Goal: Task Accomplishment & Management: Use online tool/utility

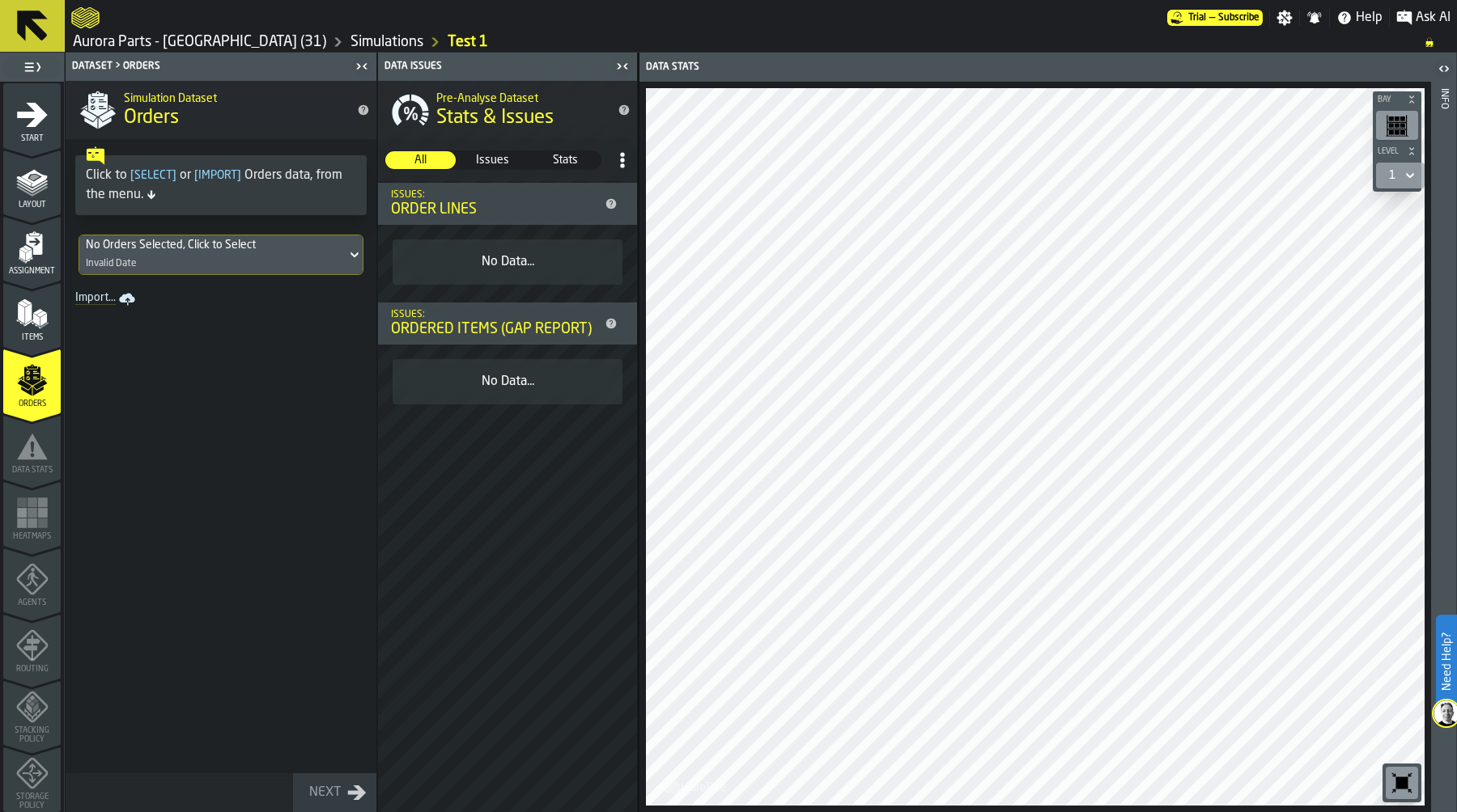
click at [281, 466] on div "Simulation Dataset Orders Click to [ Select ] or [ Import ] Orders data, from t…" at bounding box center [221, 446] width 311 height 731
click at [267, 262] on div "No Orders Selected, Click to Select Invalid Date" at bounding box center [212, 255] width 267 height 39
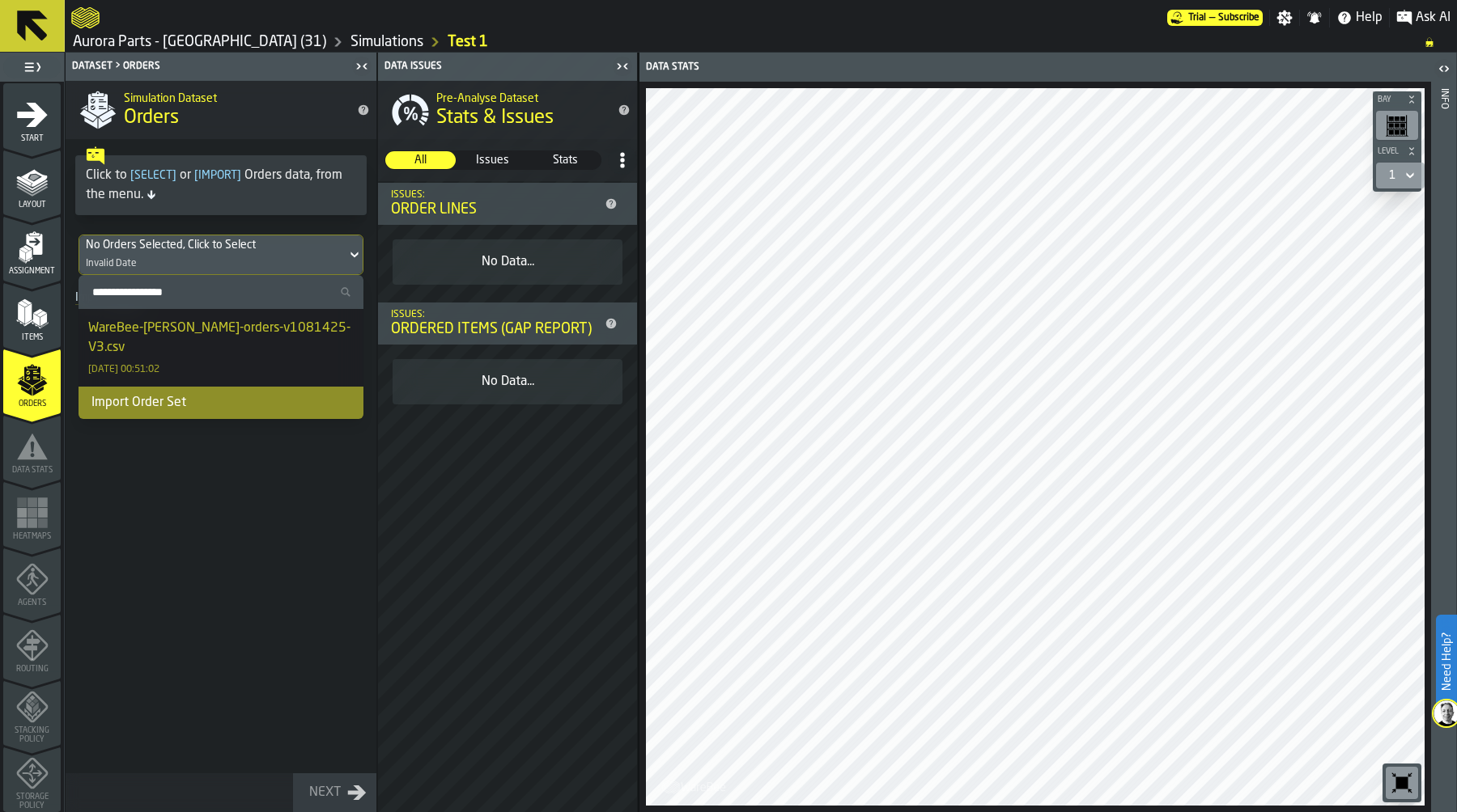
click at [252, 325] on div "WareBee-[PERSON_NAME]-orders-v1081425-V3.csv" at bounding box center [221, 338] width 265 height 39
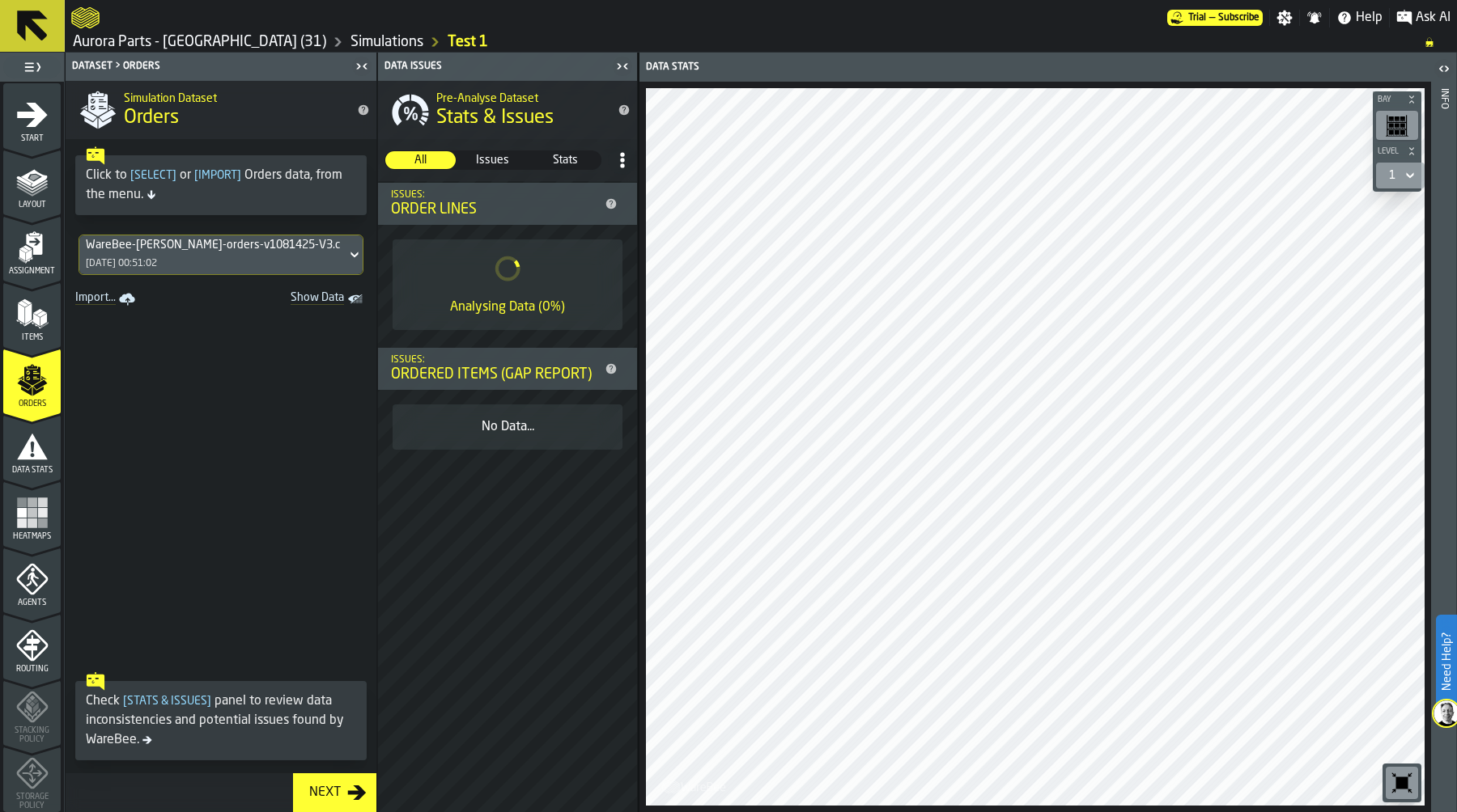
click at [20, 660] on icon "menu Routing" at bounding box center [32, 645] width 32 height 32
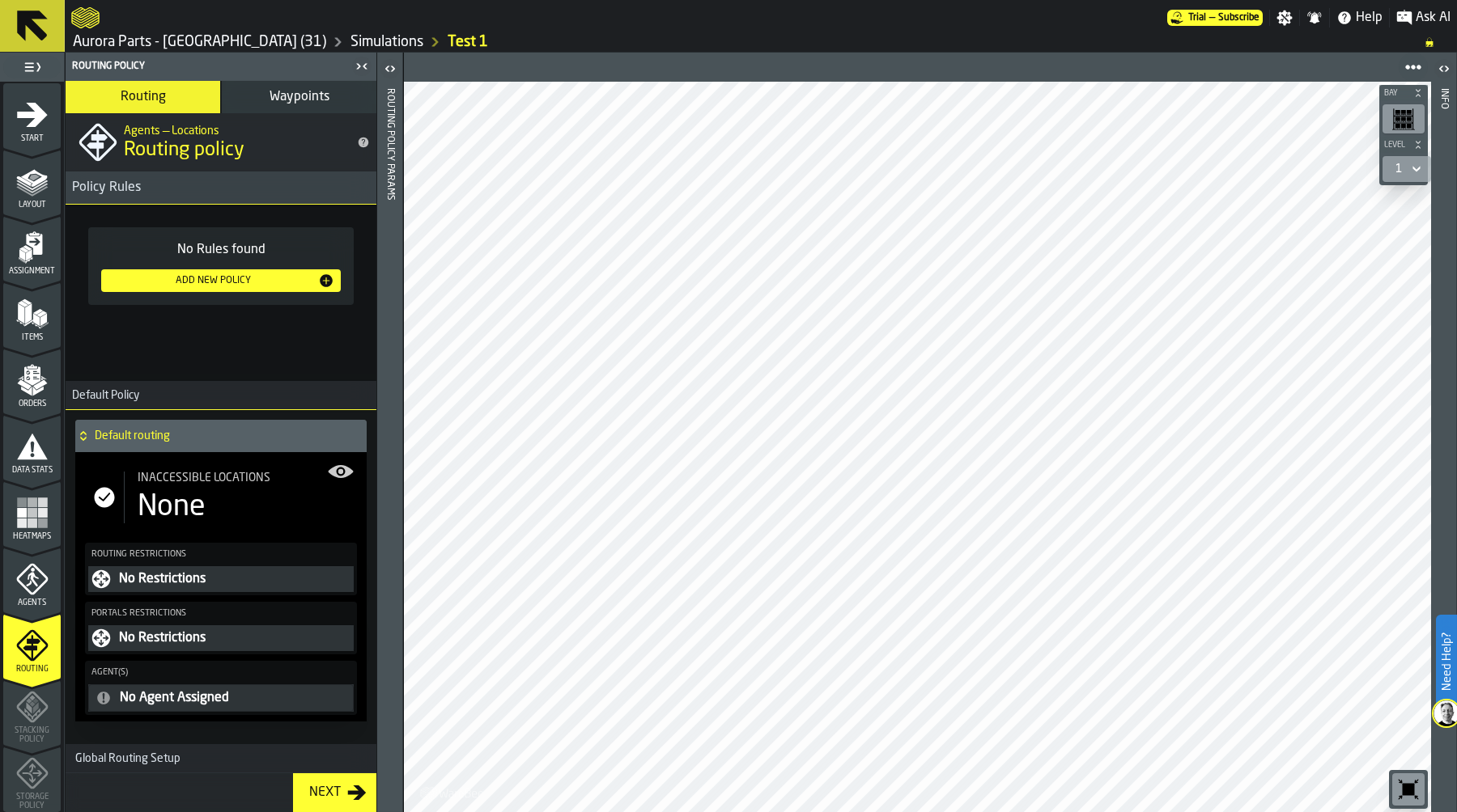
click at [31, 571] on icon "menu Agents" at bounding box center [32, 579] width 32 height 32
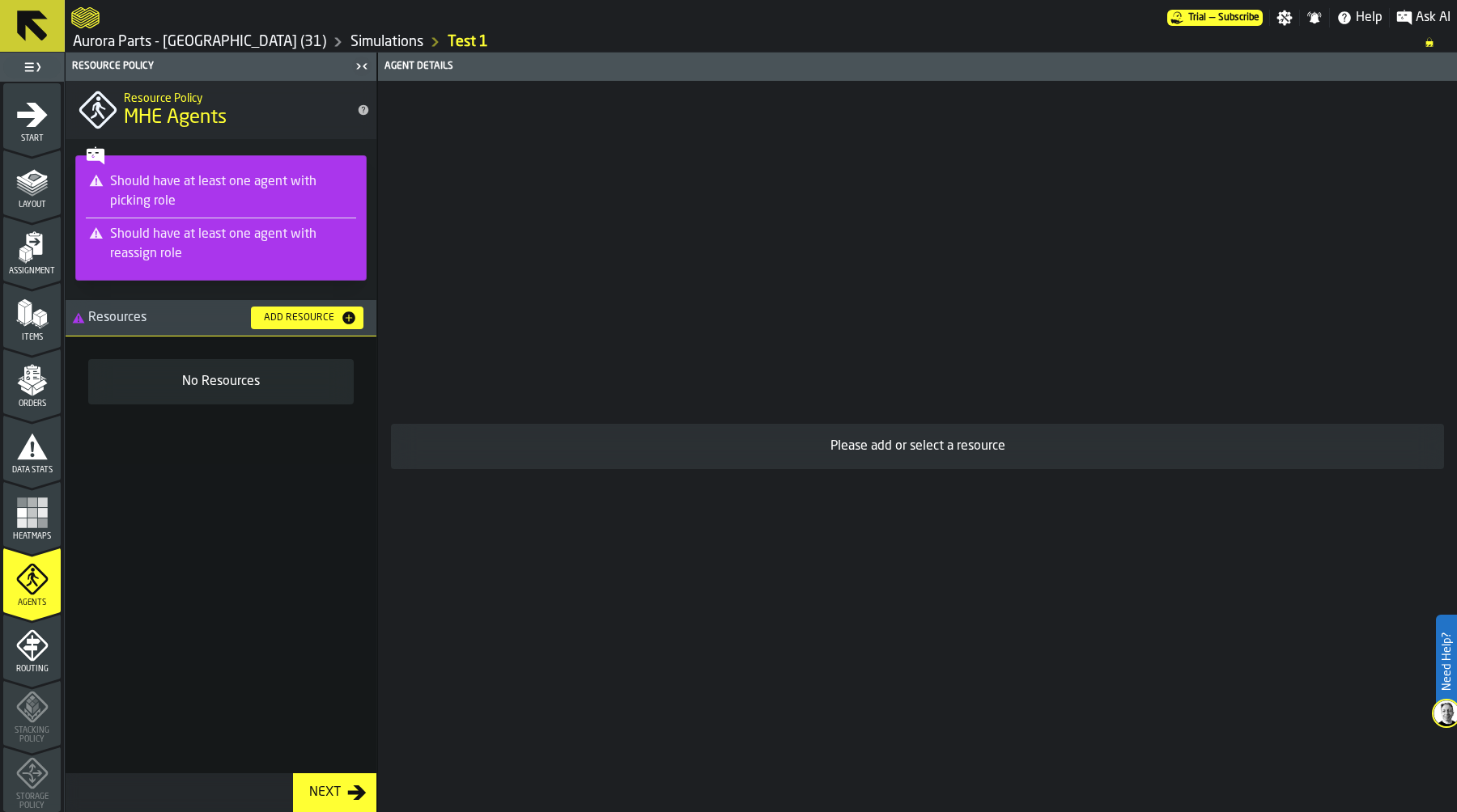
click at [282, 313] on div "Add Resource" at bounding box center [299, 317] width 83 height 12
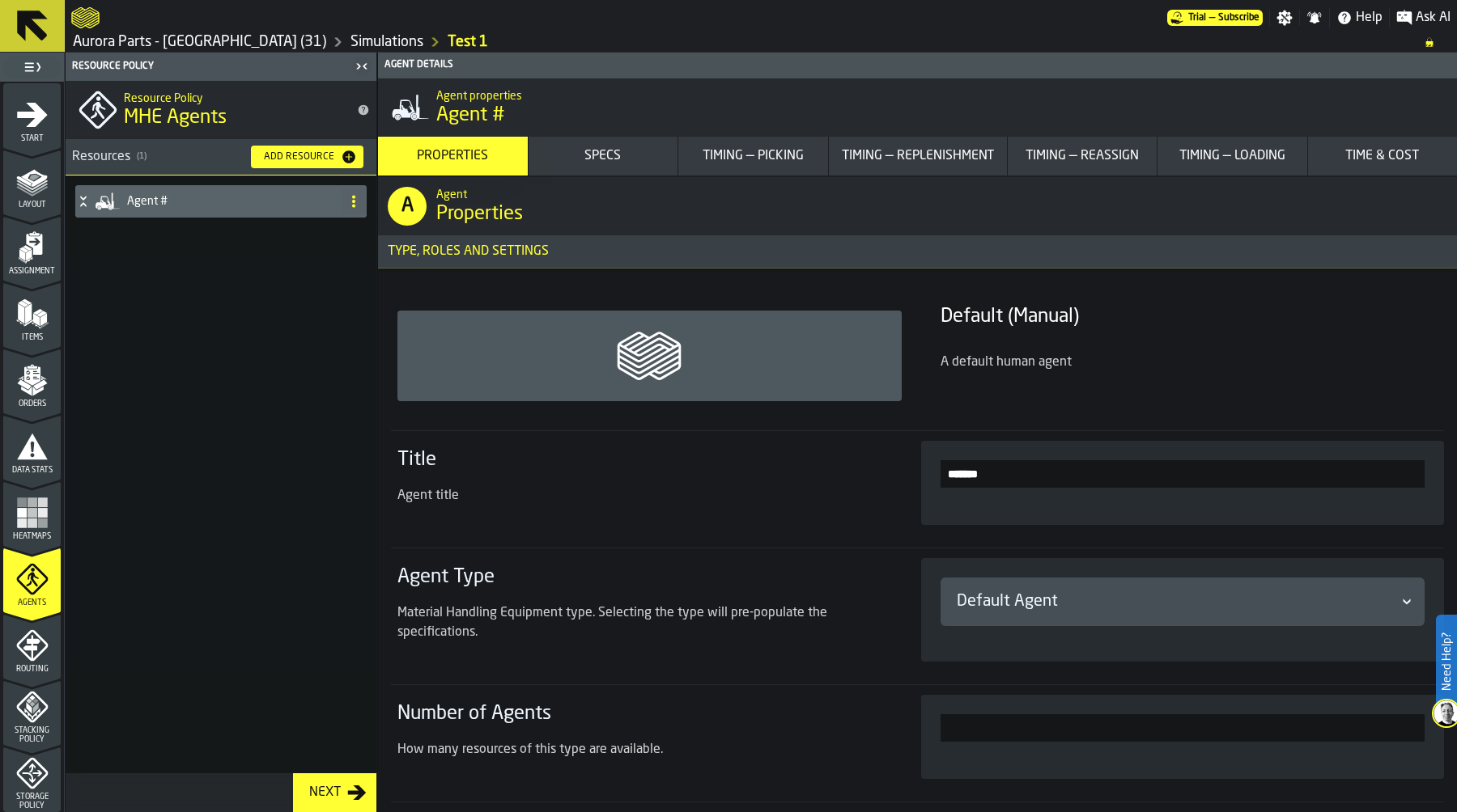
click at [247, 201] on h4 "Agent #" at bounding box center [230, 202] width 207 height 13
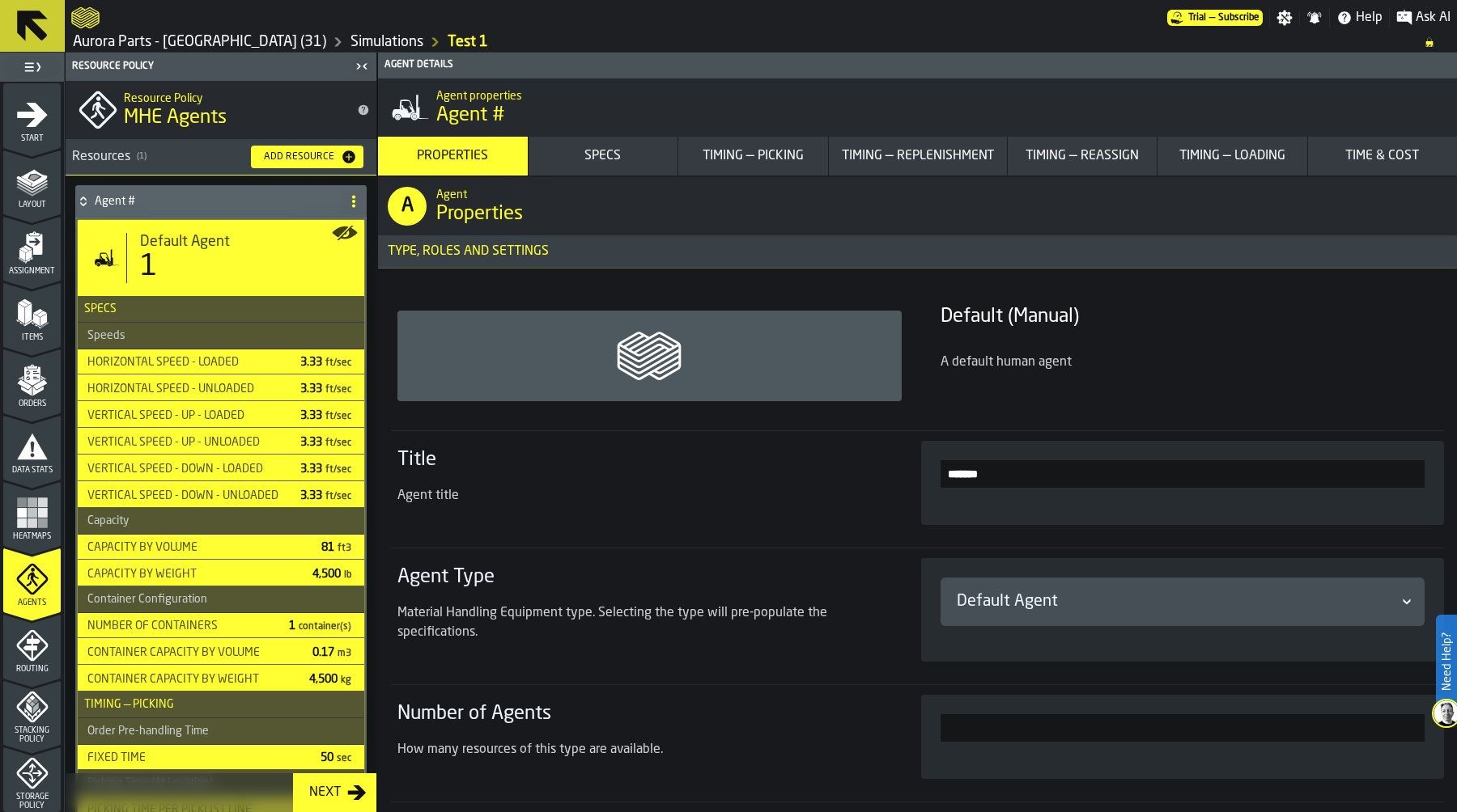
click at [1008, 471] on input "*******" at bounding box center [1183, 474] width 485 height 28
drag, startPoint x: 1008, startPoint y: 471, endPoint x: 837, endPoint y: 461, distance: 171.3
click at [838, 462] on section "Title Agent title *******" at bounding box center [917, 482] width 1054 height 104
type input "**********"
click at [1009, 600] on div "Default Agent" at bounding box center [1175, 601] width 437 height 22
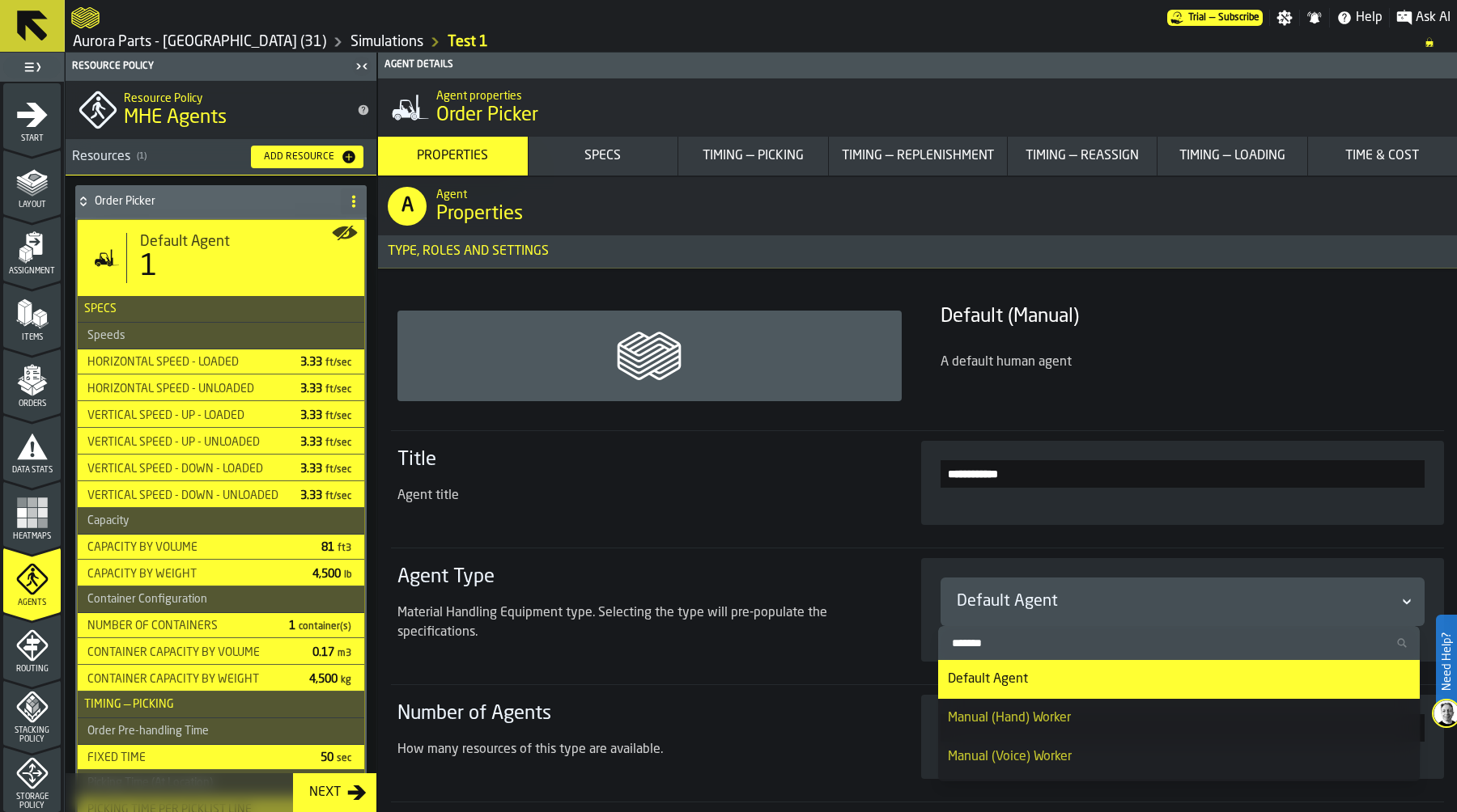
click at [1010, 645] on input "Search" at bounding box center [1180, 643] width 470 height 21
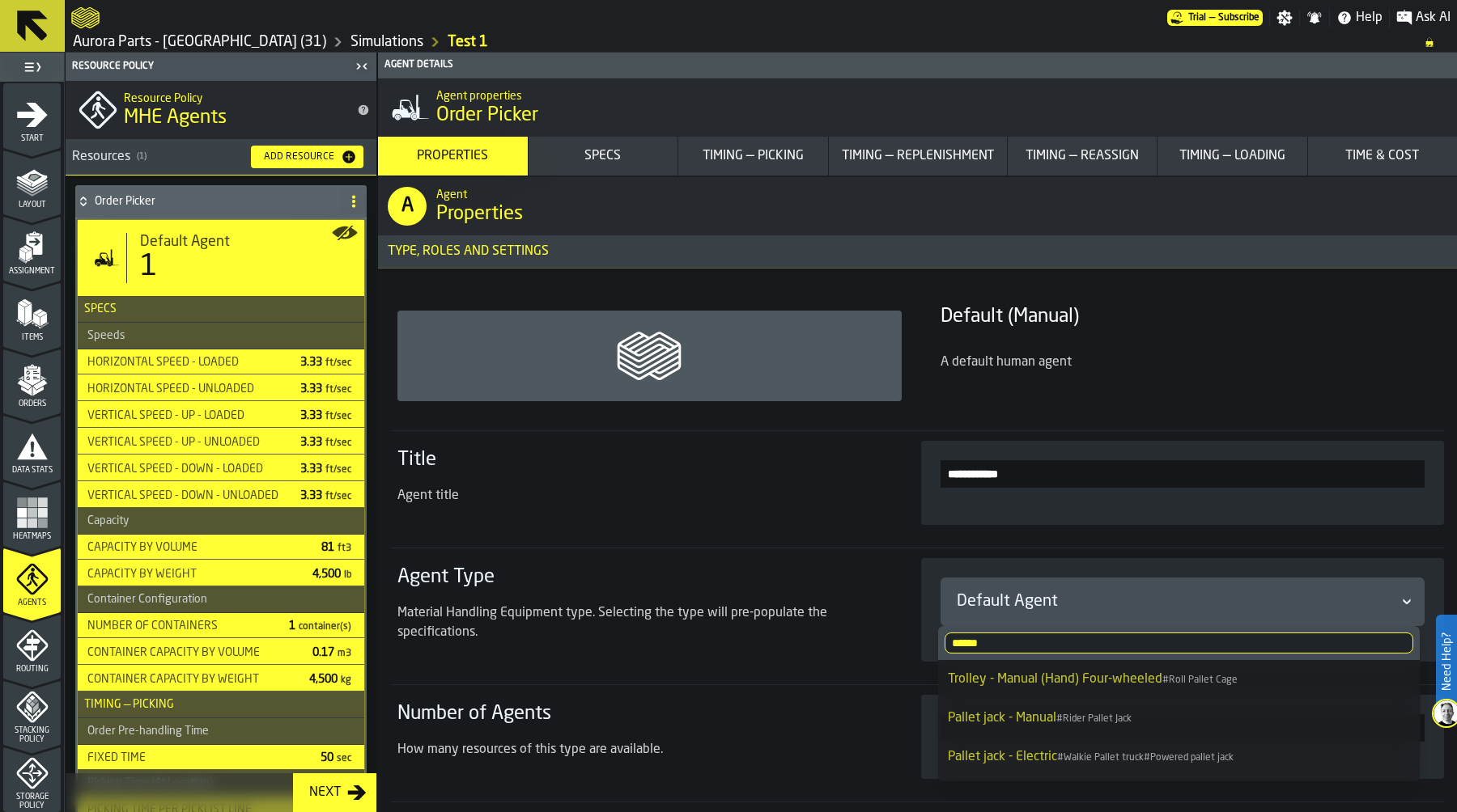
type input "******"
click at [1038, 747] on div "Pallet jack - Electric # Walkie Pallet truck # Powered pallet jack" at bounding box center [1179, 757] width 463 height 20
type input "***"
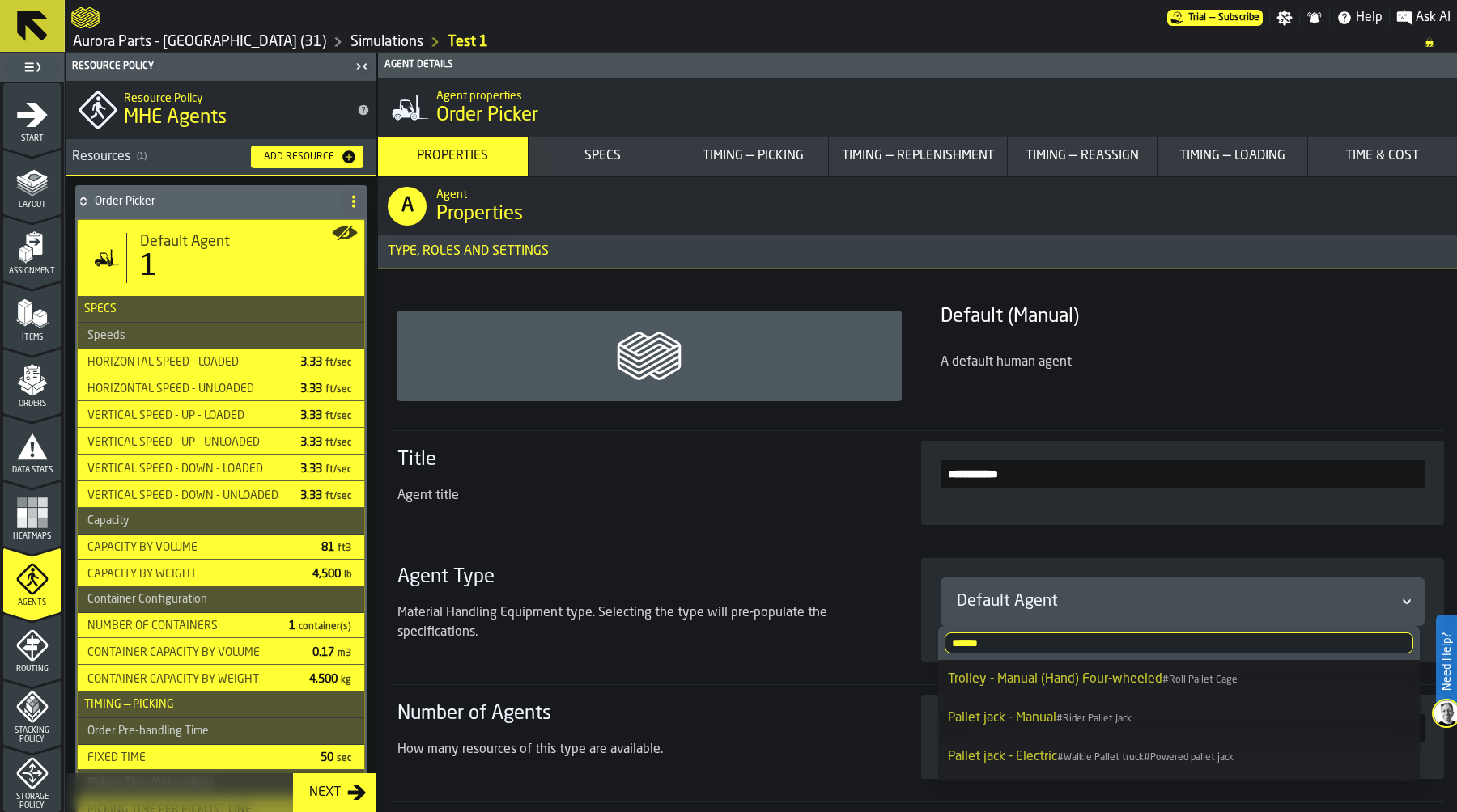
type input "***"
type input "**"
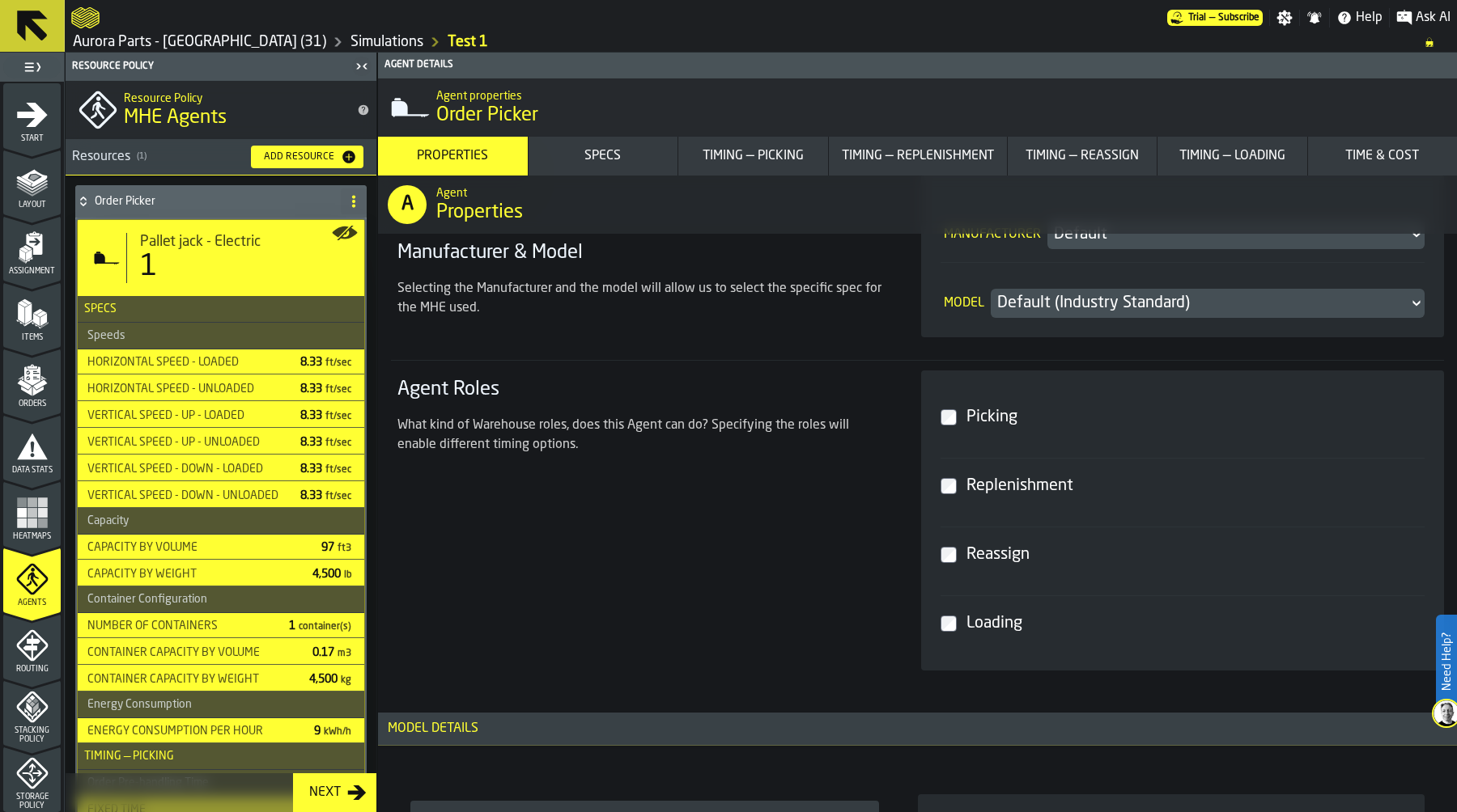
scroll to position [633, 0]
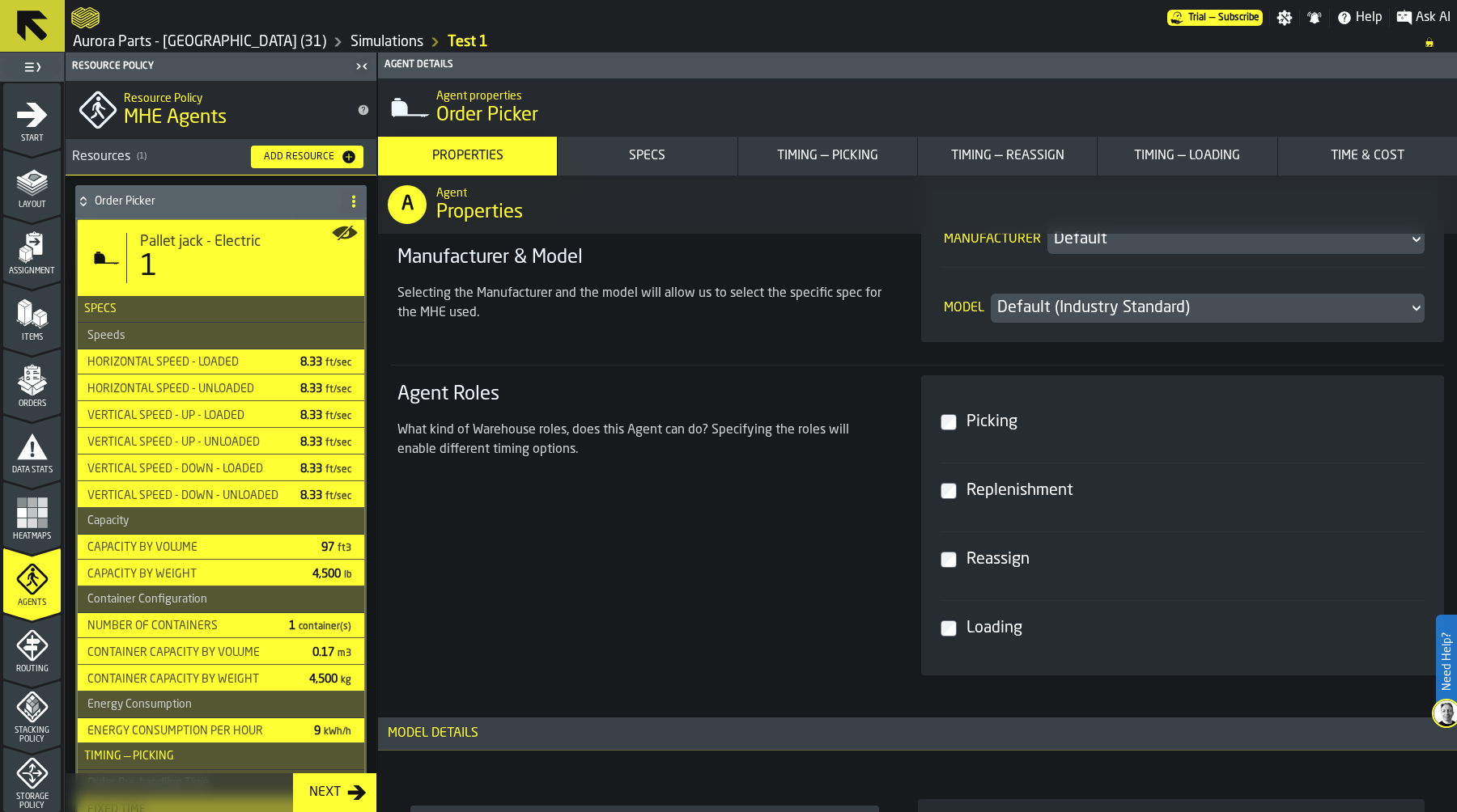
click at [946, 540] on label "Reassign" at bounding box center [1183, 559] width 485 height 56
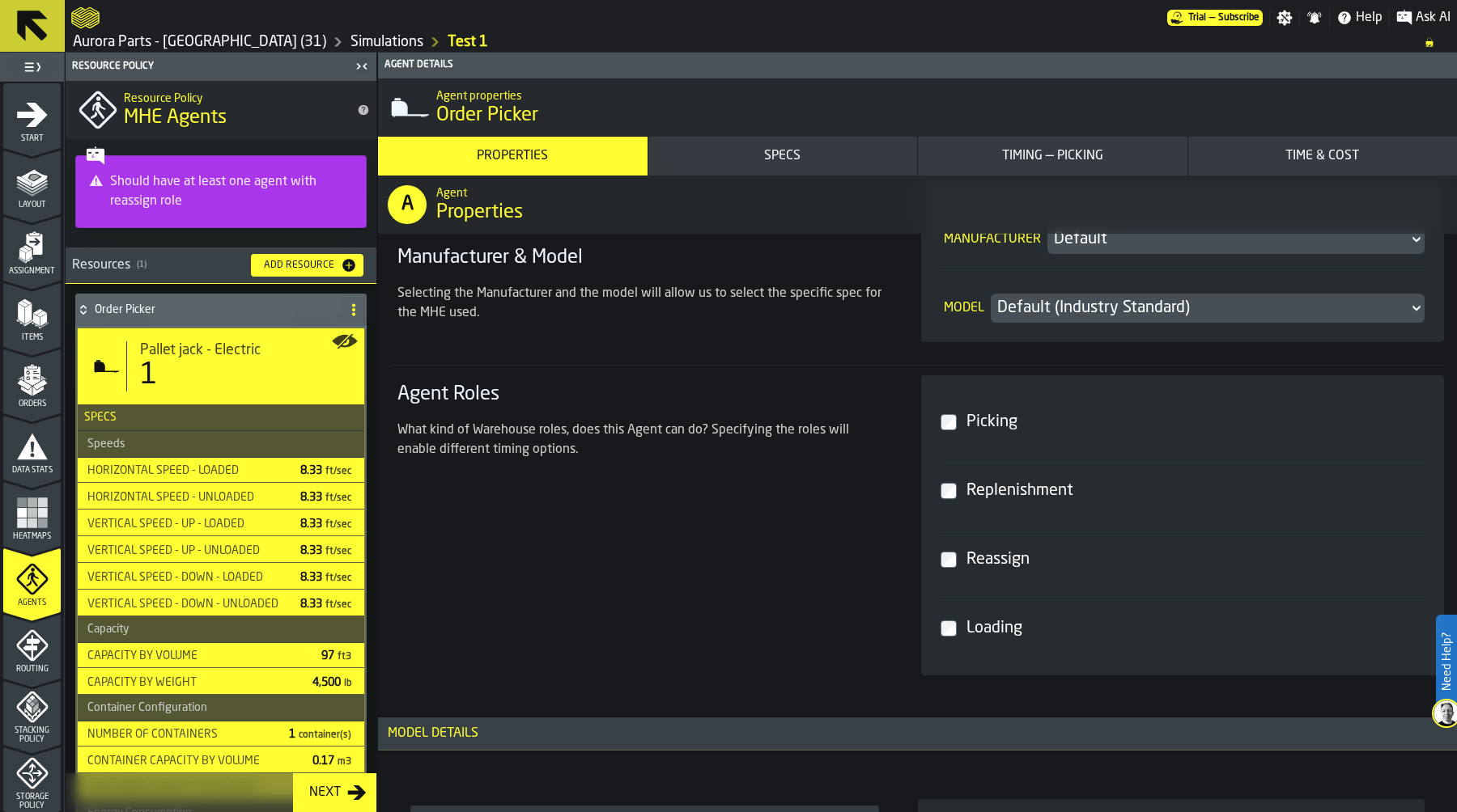
click at [84, 309] on icon at bounding box center [83, 310] width 16 height 13
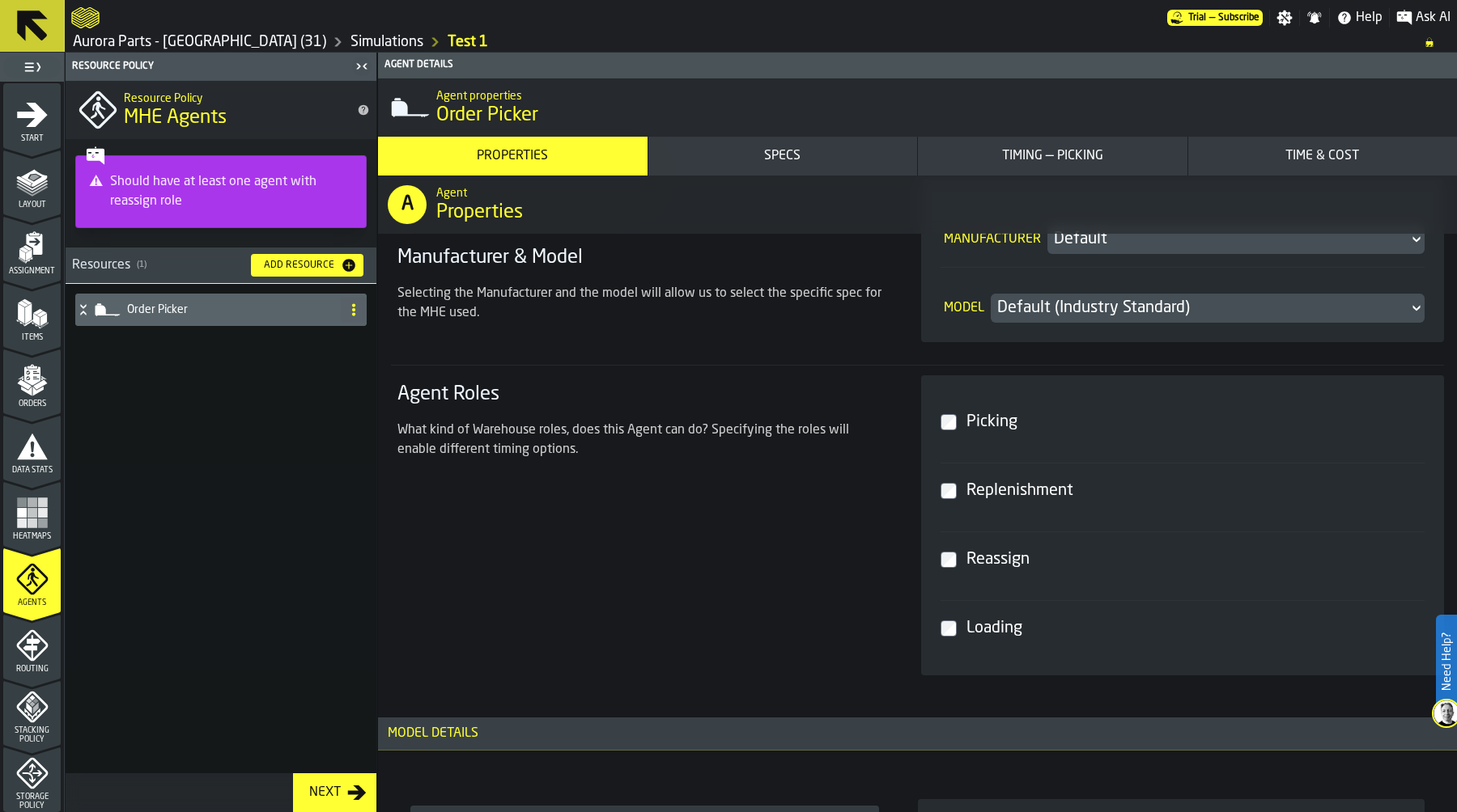
click at [310, 263] on div "Add Resource" at bounding box center [299, 265] width 83 height 12
type input "***"
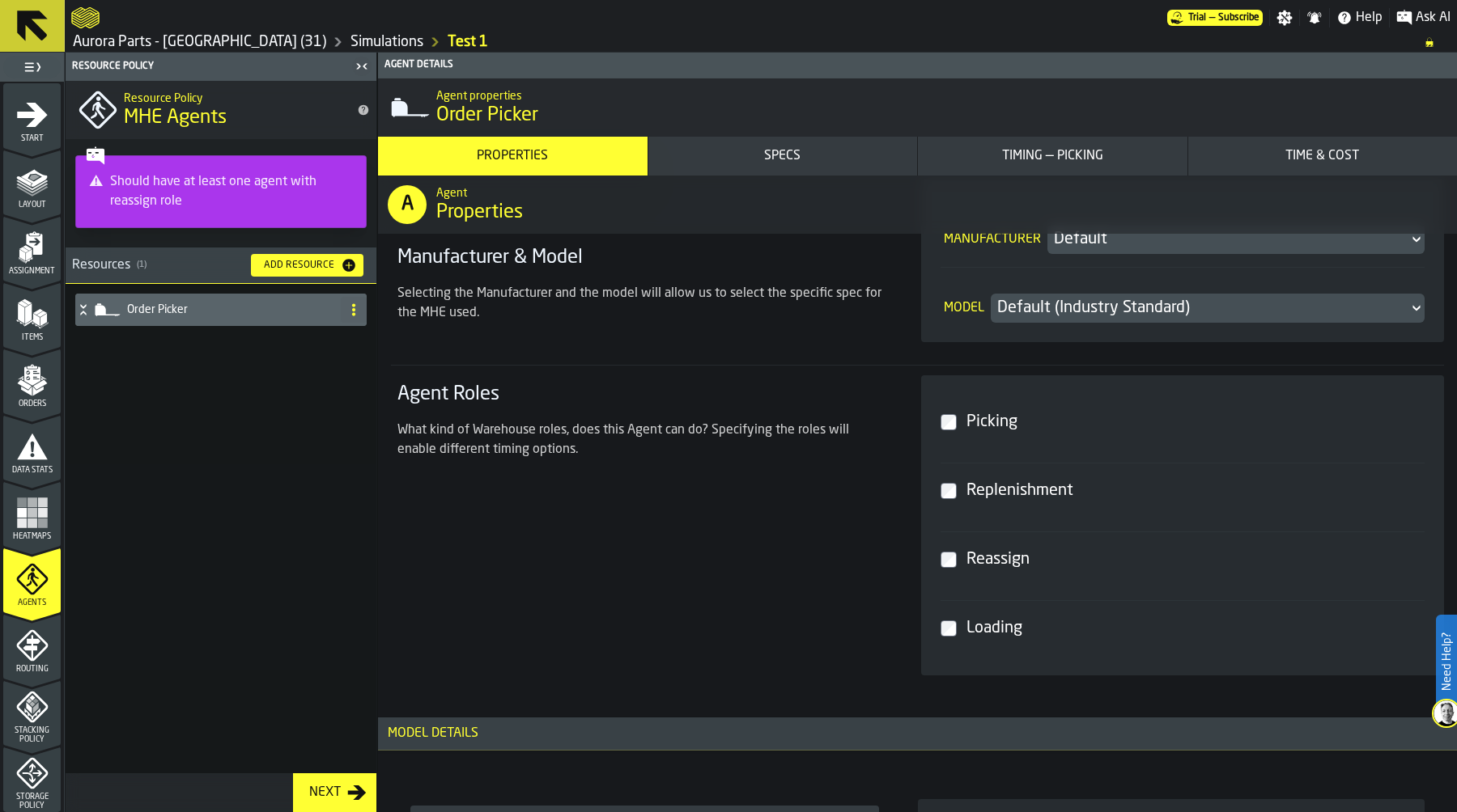
type input "***"
type input "**"
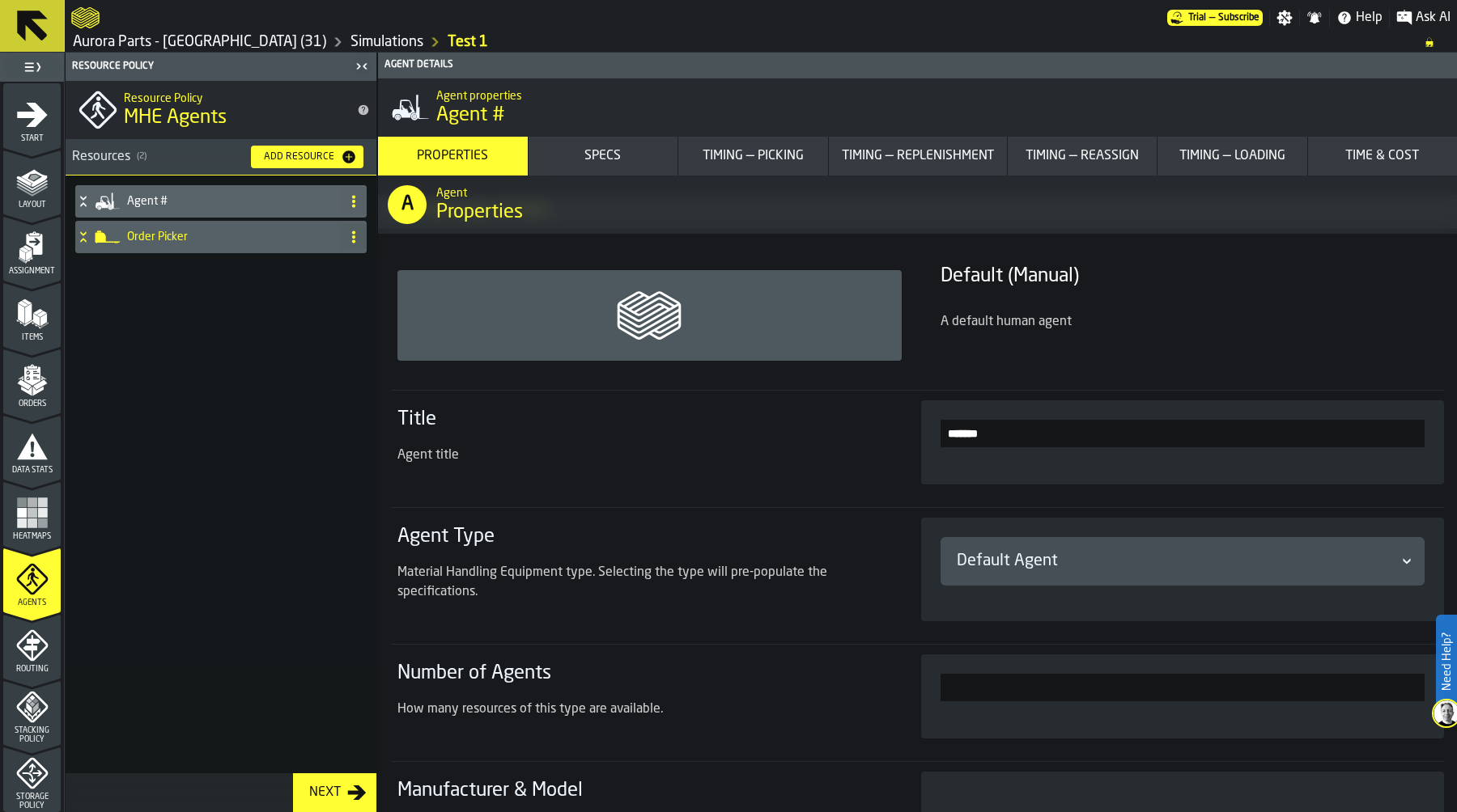
scroll to position [0, 0]
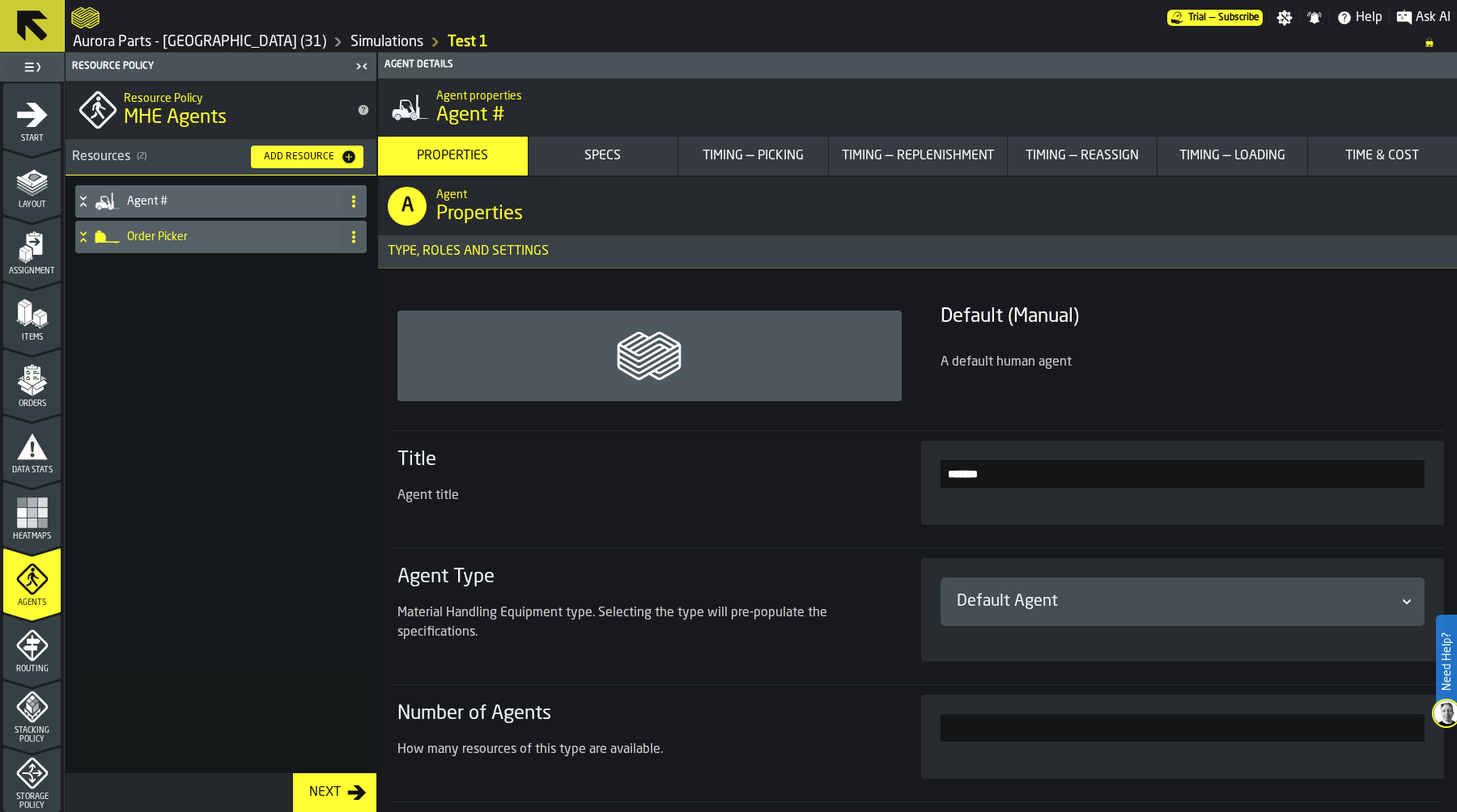
drag, startPoint x: 1010, startPoint y: 479, endPoint x: 907, endPoint y: 473, distance: 103.2
click at [904, 473] on section "Title Agent title *******" at bounding box center [917, 482] width 1054 height 104
type input "**********"
click at [694, 580] on h3 "Agent Type" at bounding box center [639, 577] width 485 height 26
click at [1045, 601] on div "Default Agent" at bounding box center [1175, 601] width 437 height 22
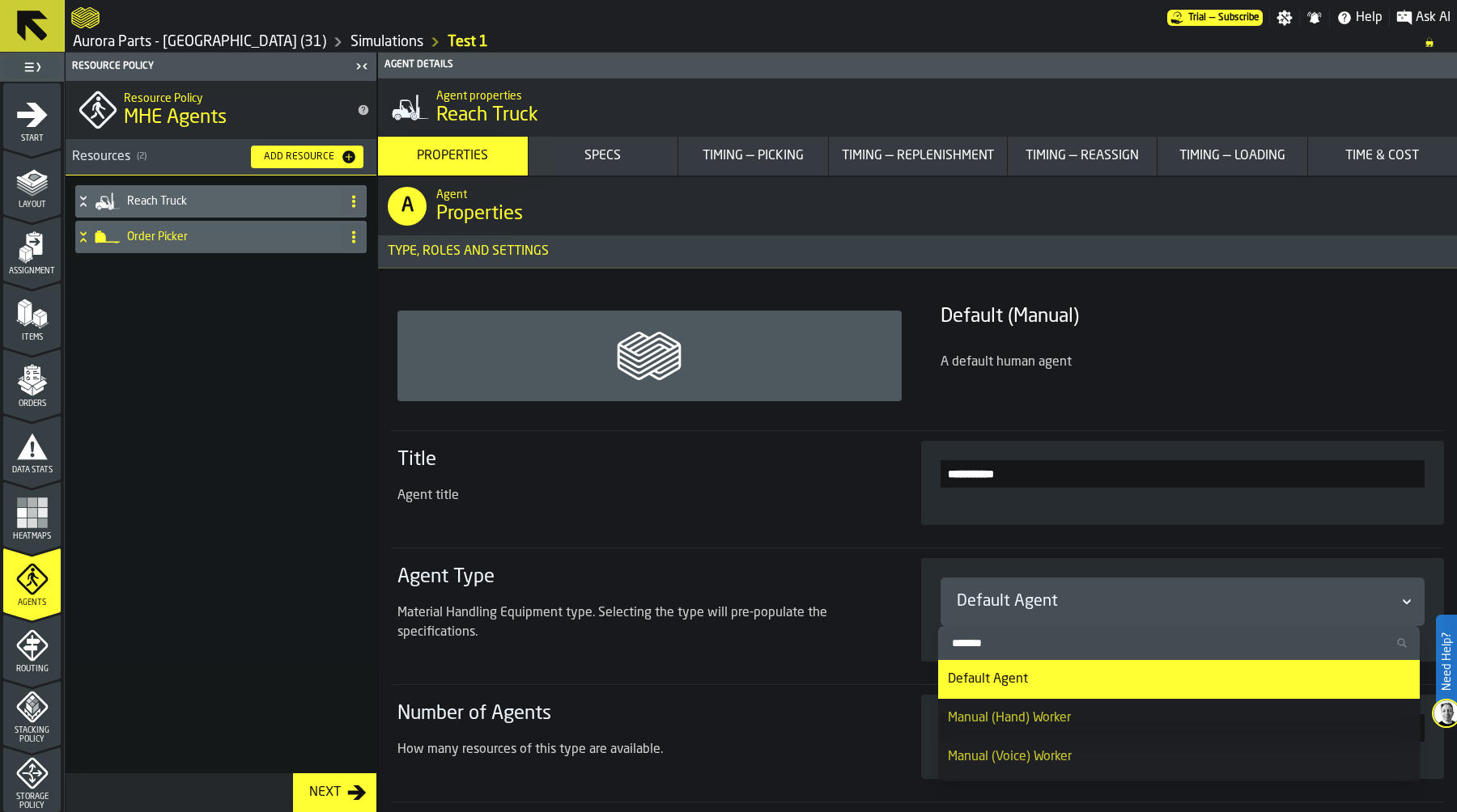
click at [1024, 642] on input "Search" at bounding box center [1180, 643] width 470 height 21
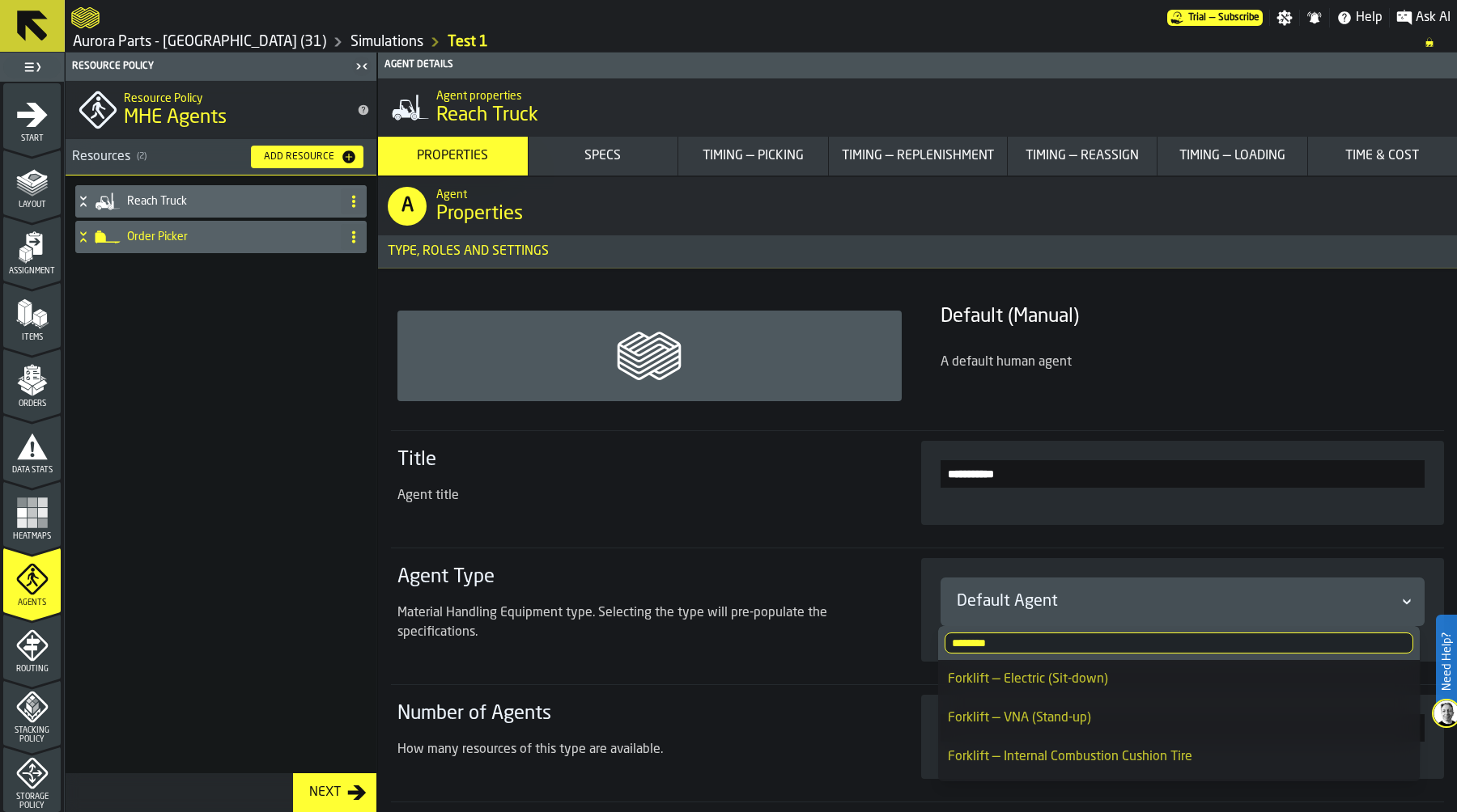
type input "********"
click at [1070, 677] on div "Forklift — Electric (Sit-down)" at bounding box center [1179, 680] width 463 height 20
type input "***"
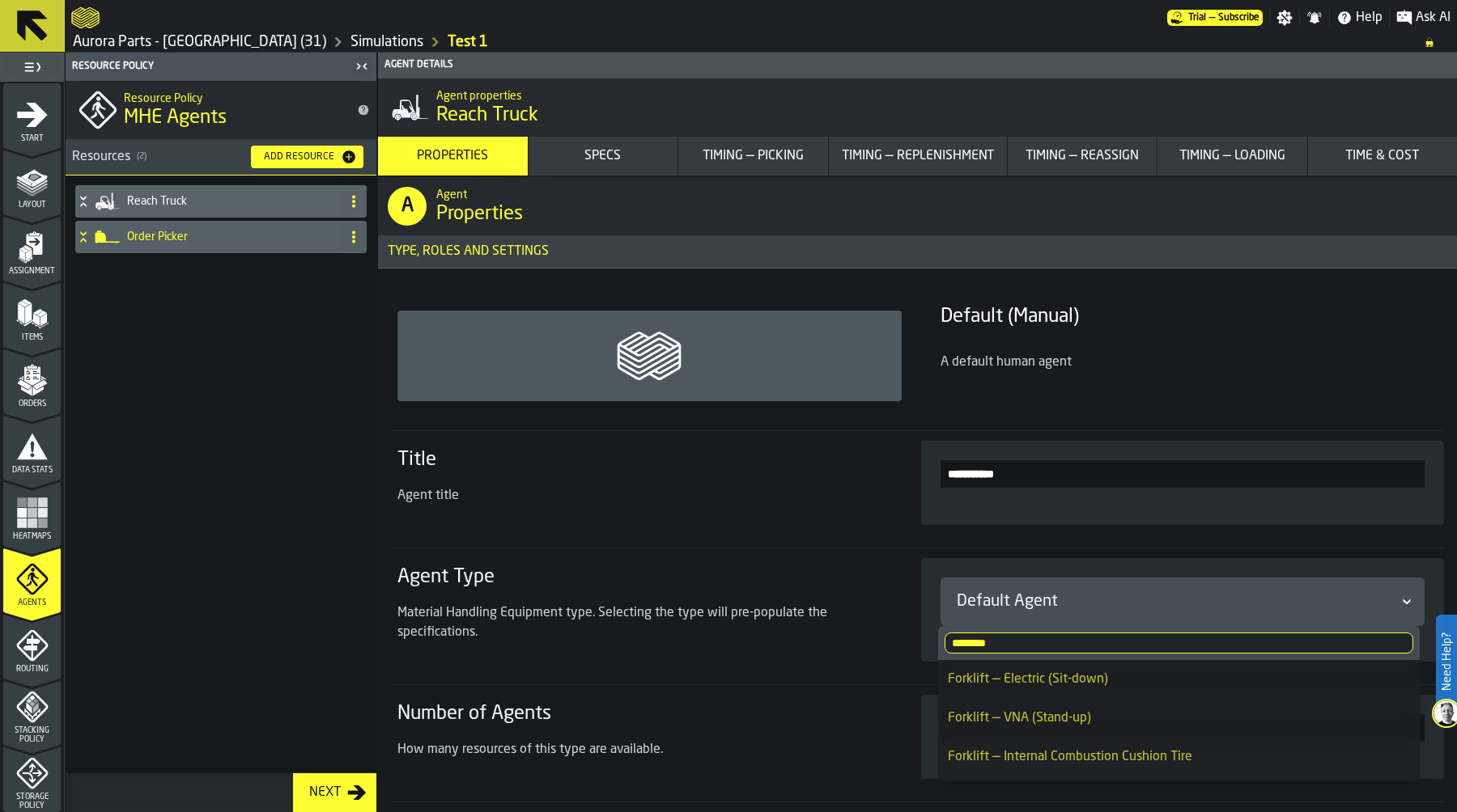
type input "***"
type input "**"
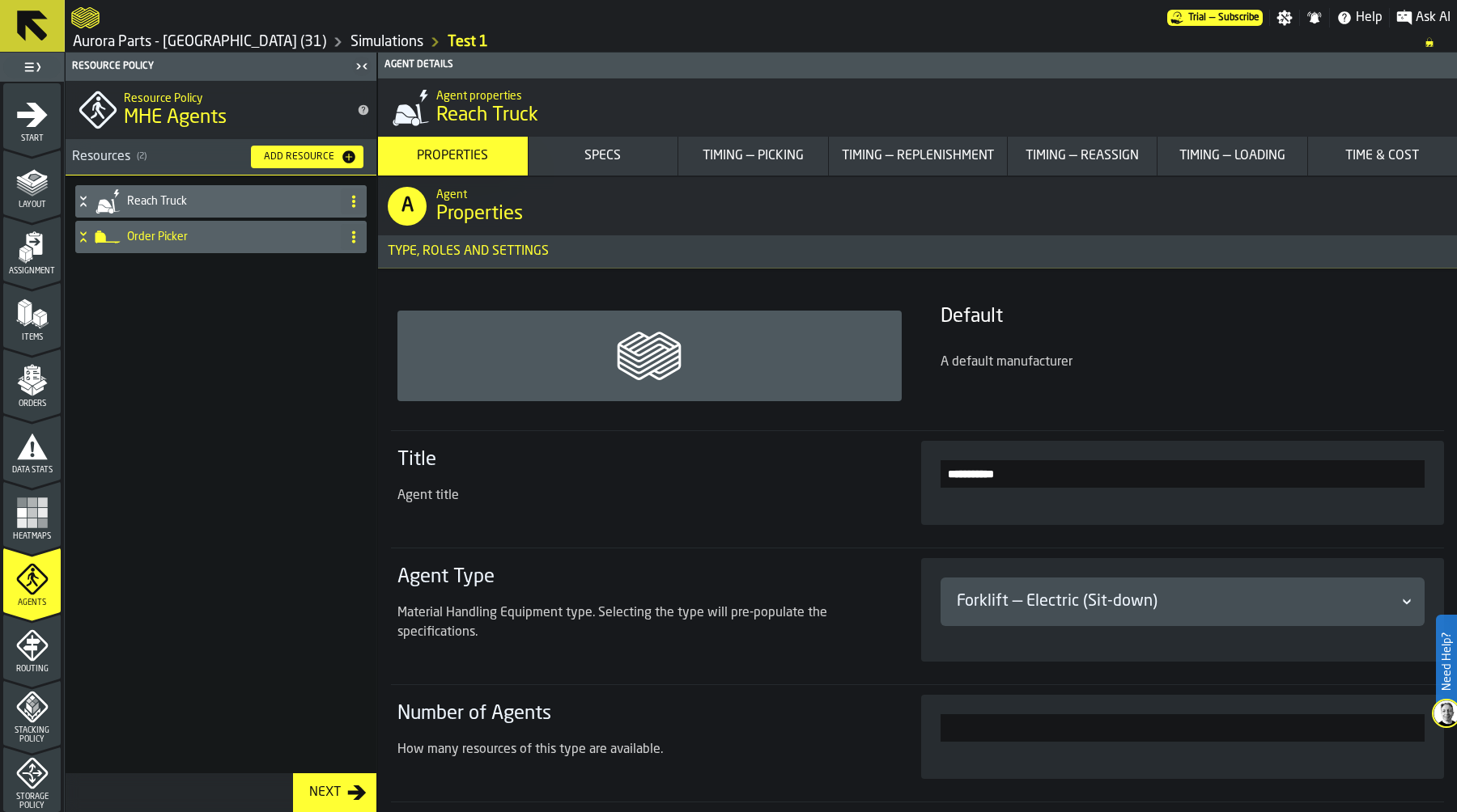
click at [231, 510] on div "Reach Truck Order Picker" at bounding box center [221, 474] width 311 height 598
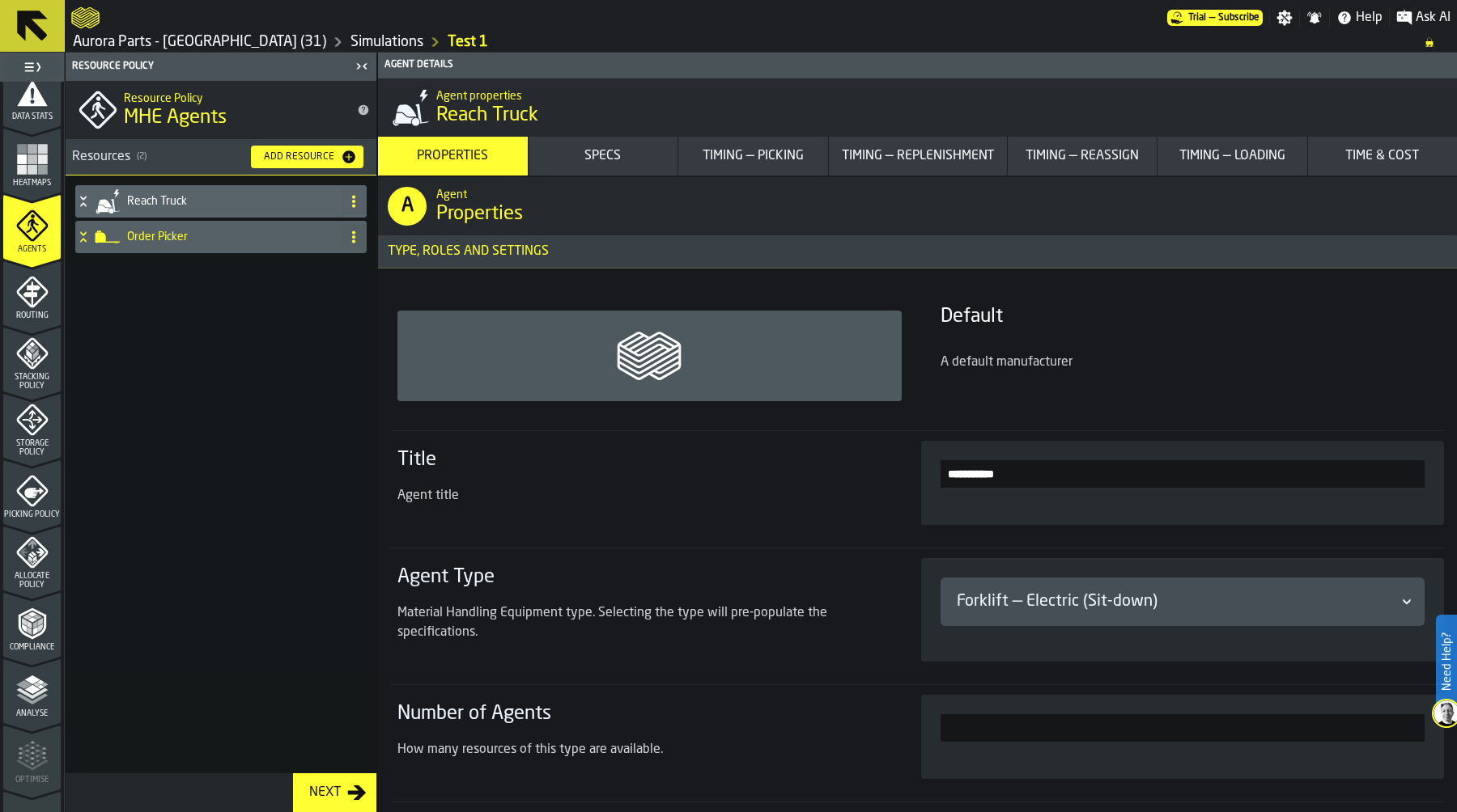
scroll to position [412, 0]
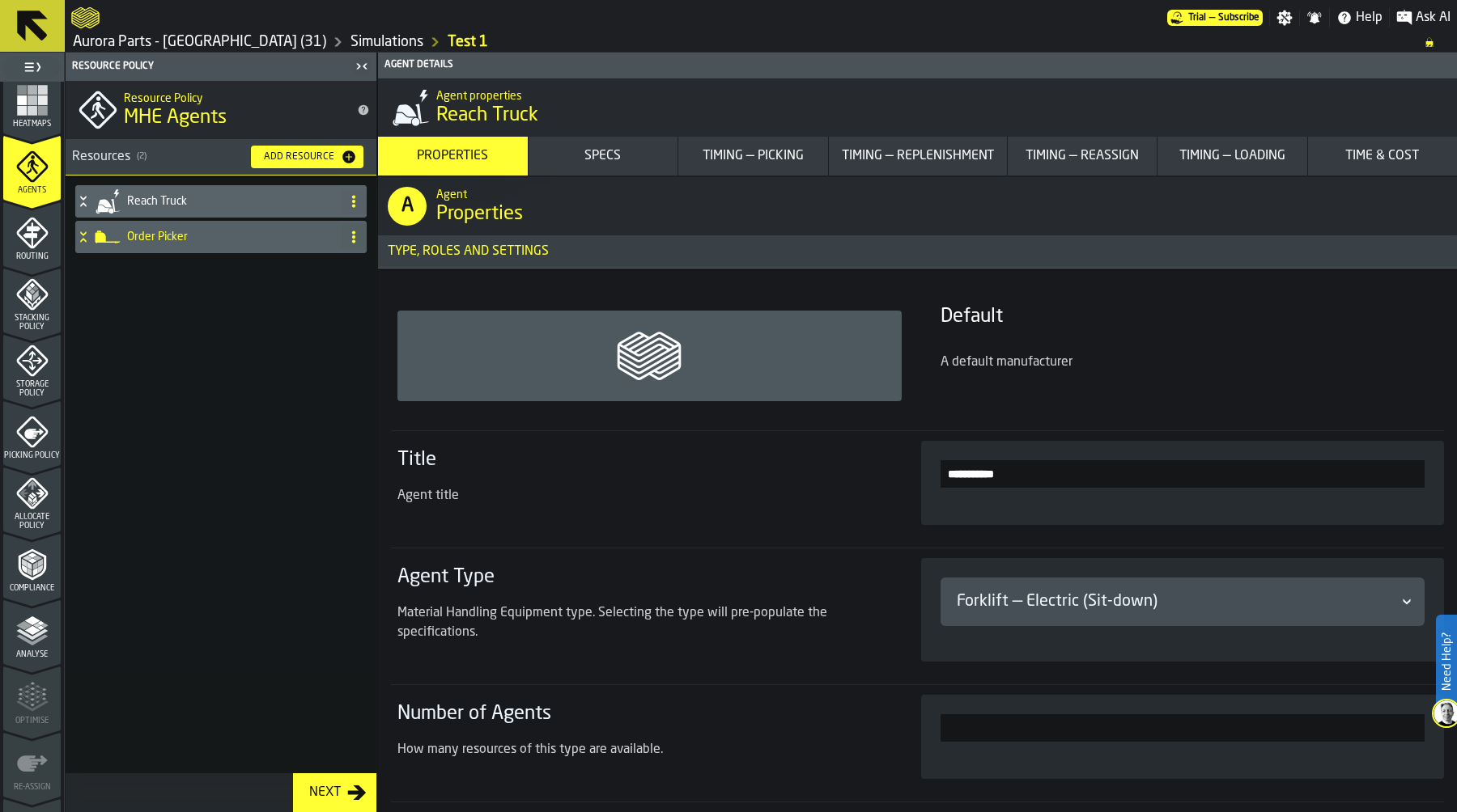
click at [25, 443] on div "Picking Policy" at bounding box center [32, 438] width 57 height 45
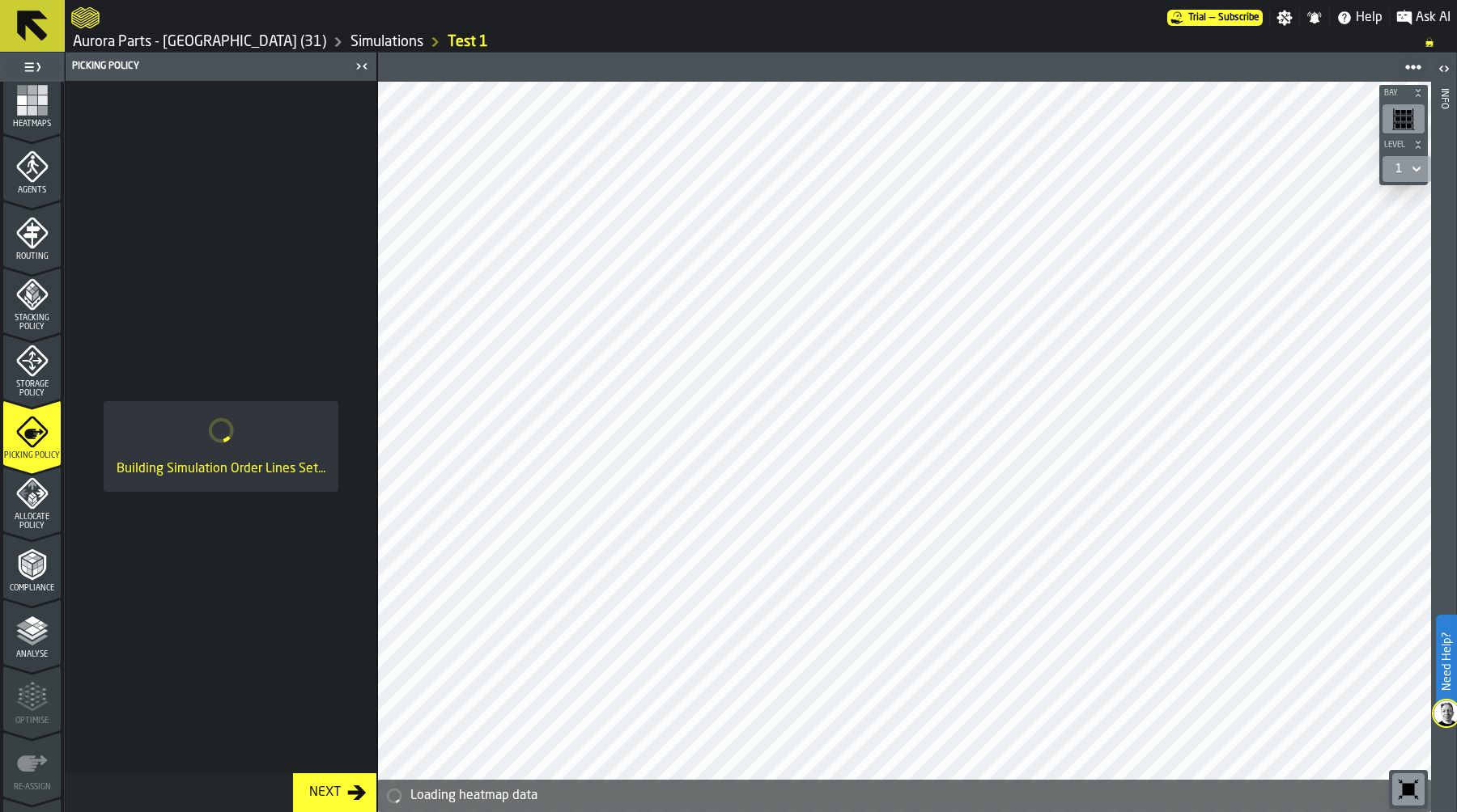
click at [43, 370] on icon "menu Storage Policy" at bounding box center [32, 361] width 32 height 32
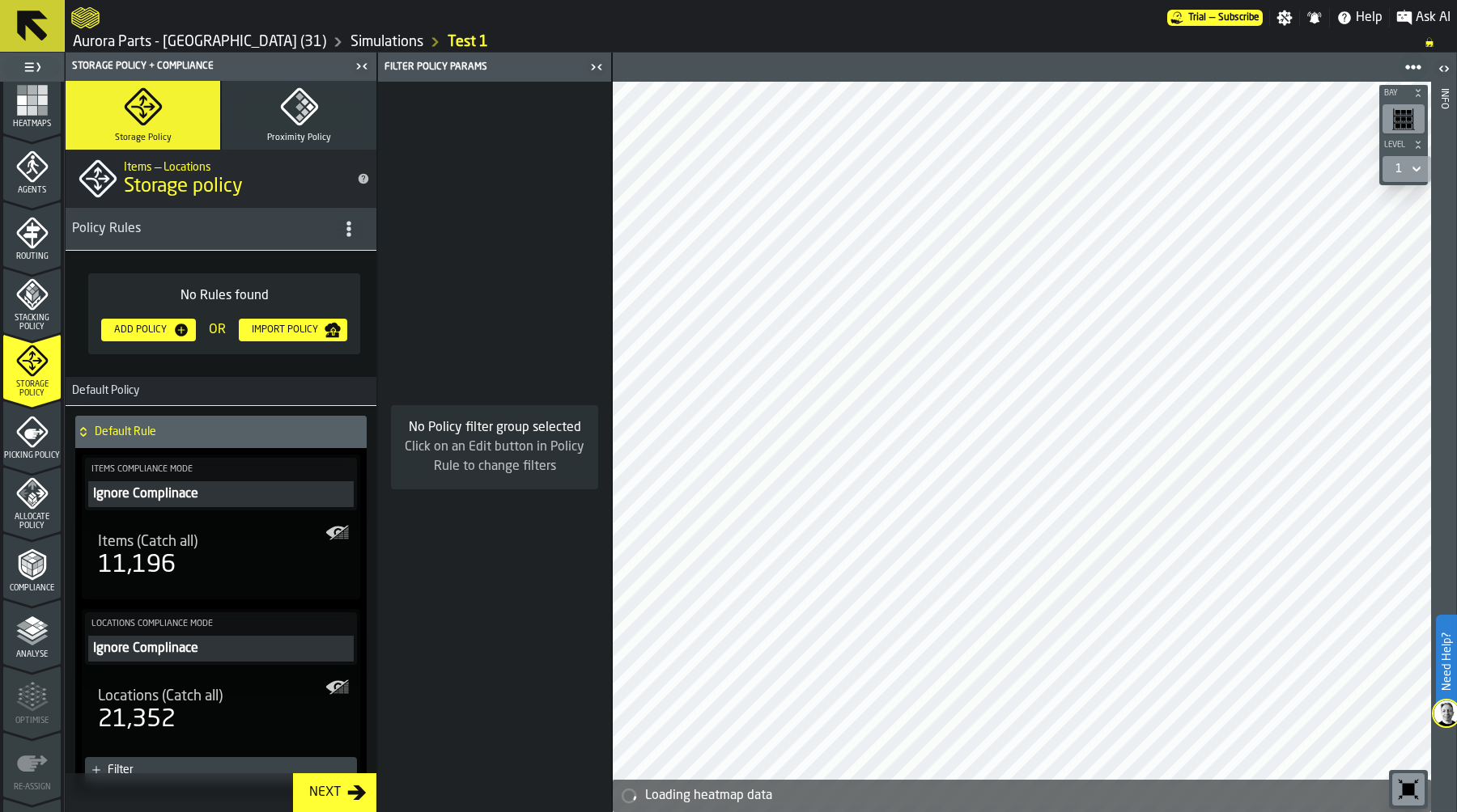
click at [26, 461] on span "Picking Policy" at bounding box center [32, 456] width 57 height 9
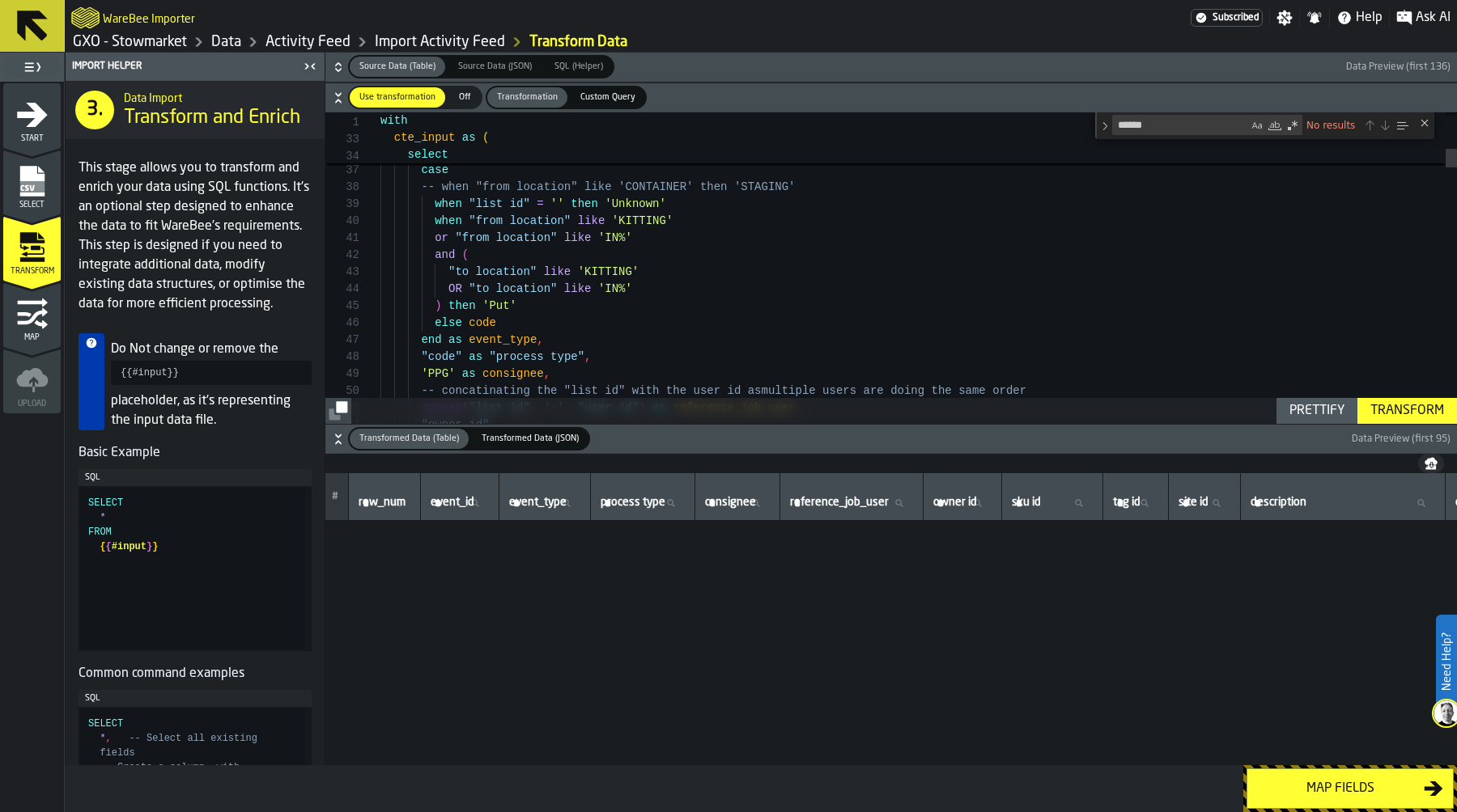
scroll to position [2892, 0]
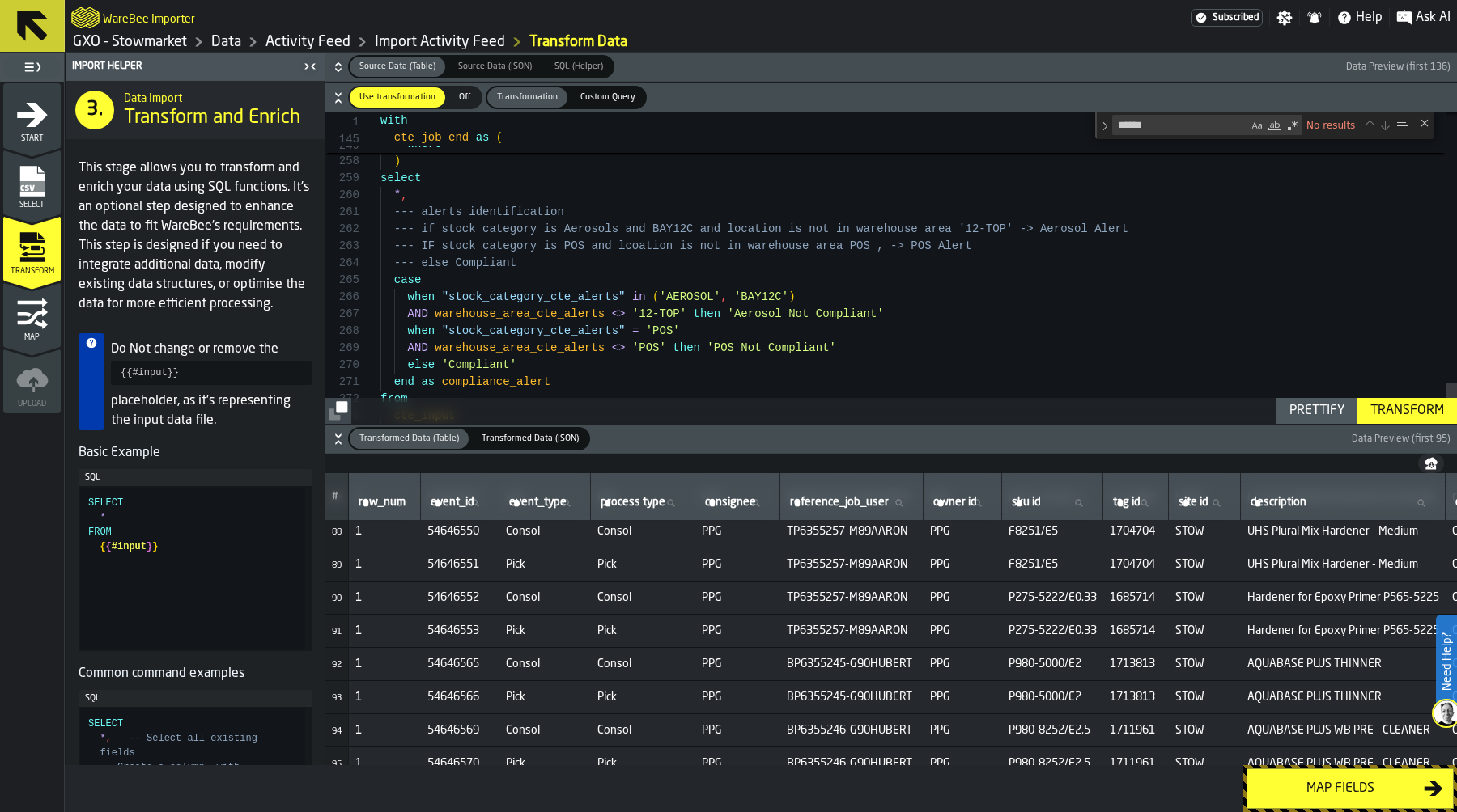
click at [343, 65] on icon "button-" at bounding box center [338, 67] width 16 height 16
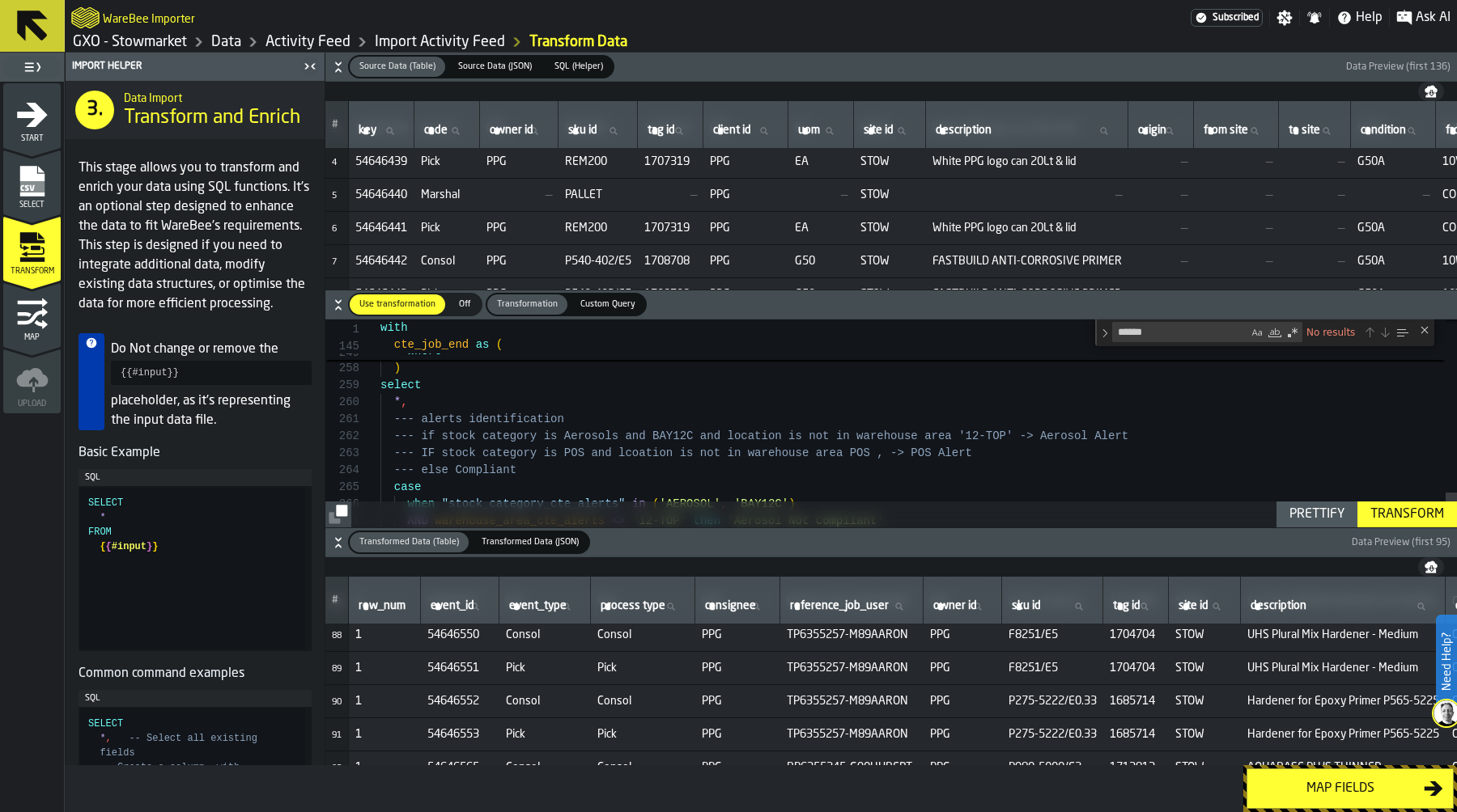
scroll to position [99, 0]
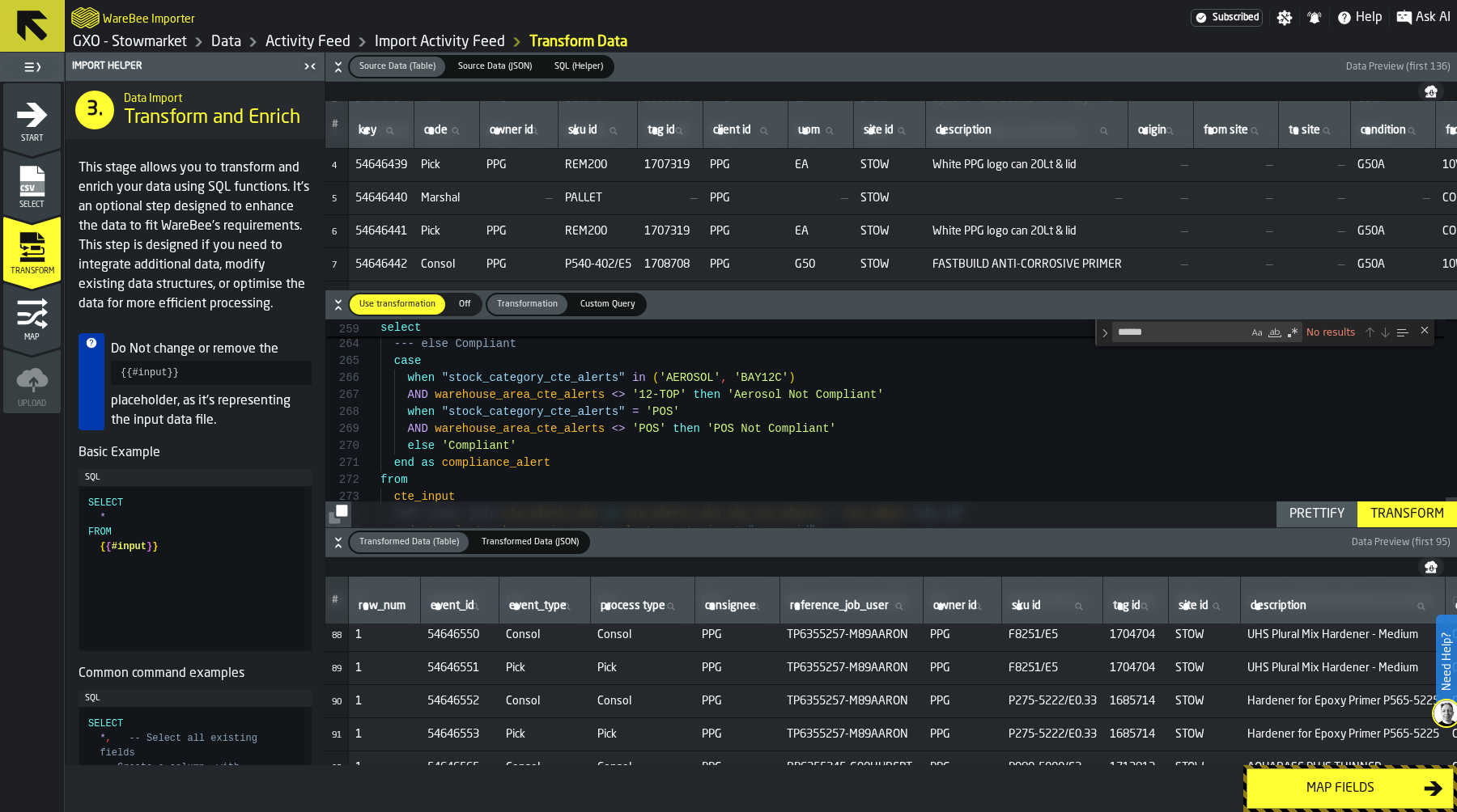
type textarea "**********"
click at [612, 304] on span "Custom Query" at bounding box center [608, 304] width 68 height 13
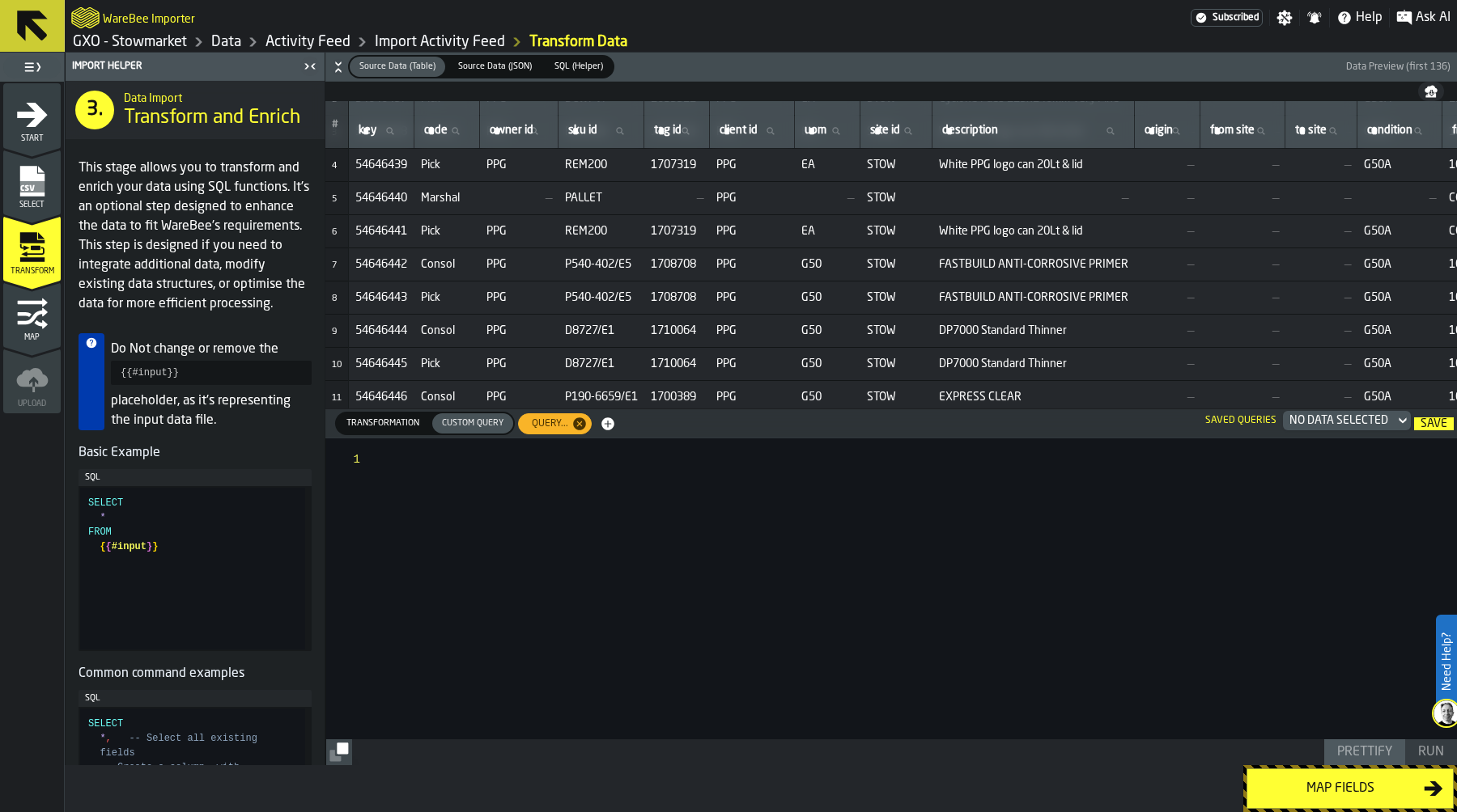
click at [432, 464] on div at bounding box center [919, 589] width 1076 height 301
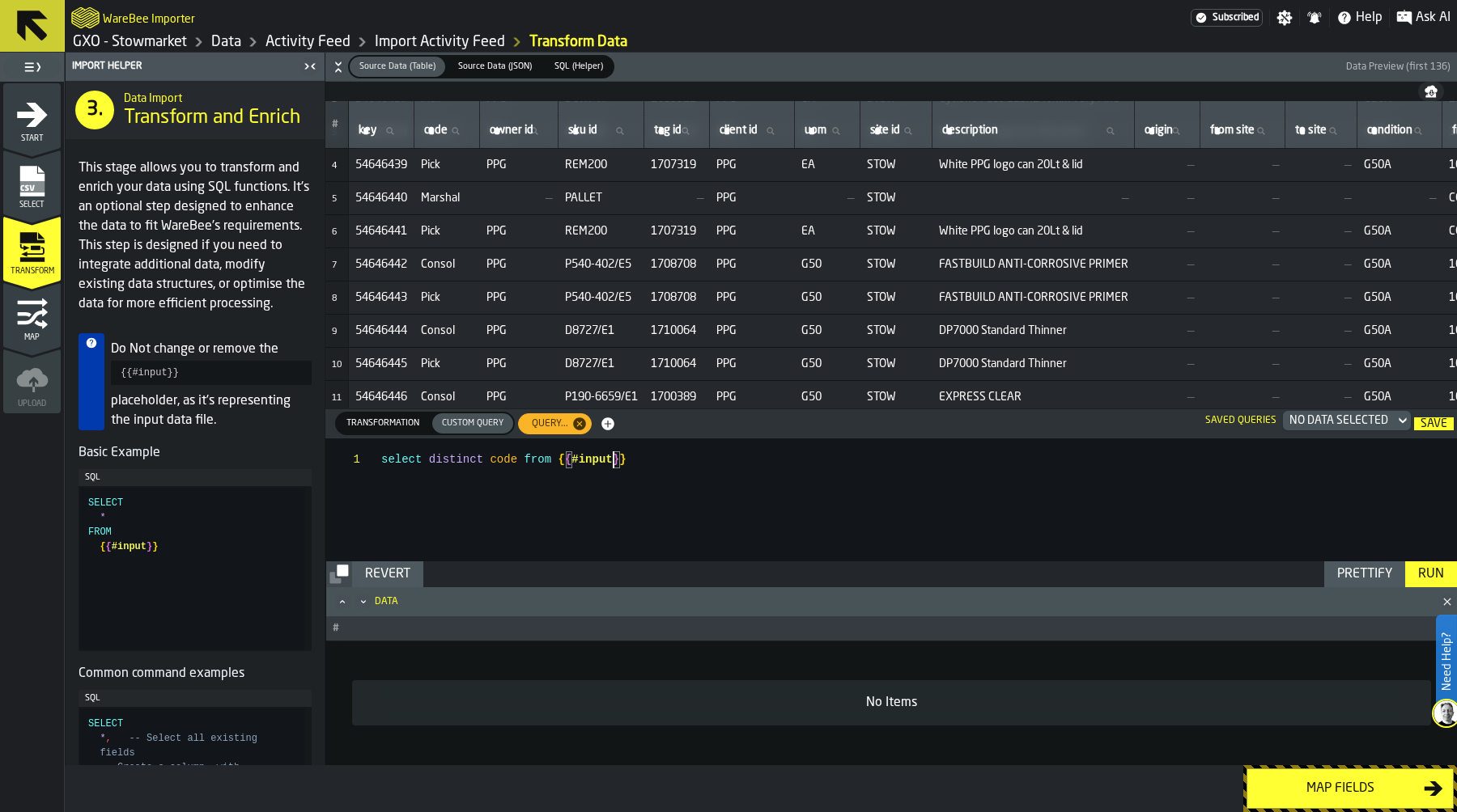
click at [1427, 571] on div "Run" at bounding box center [1431, 574] width 39 height 20
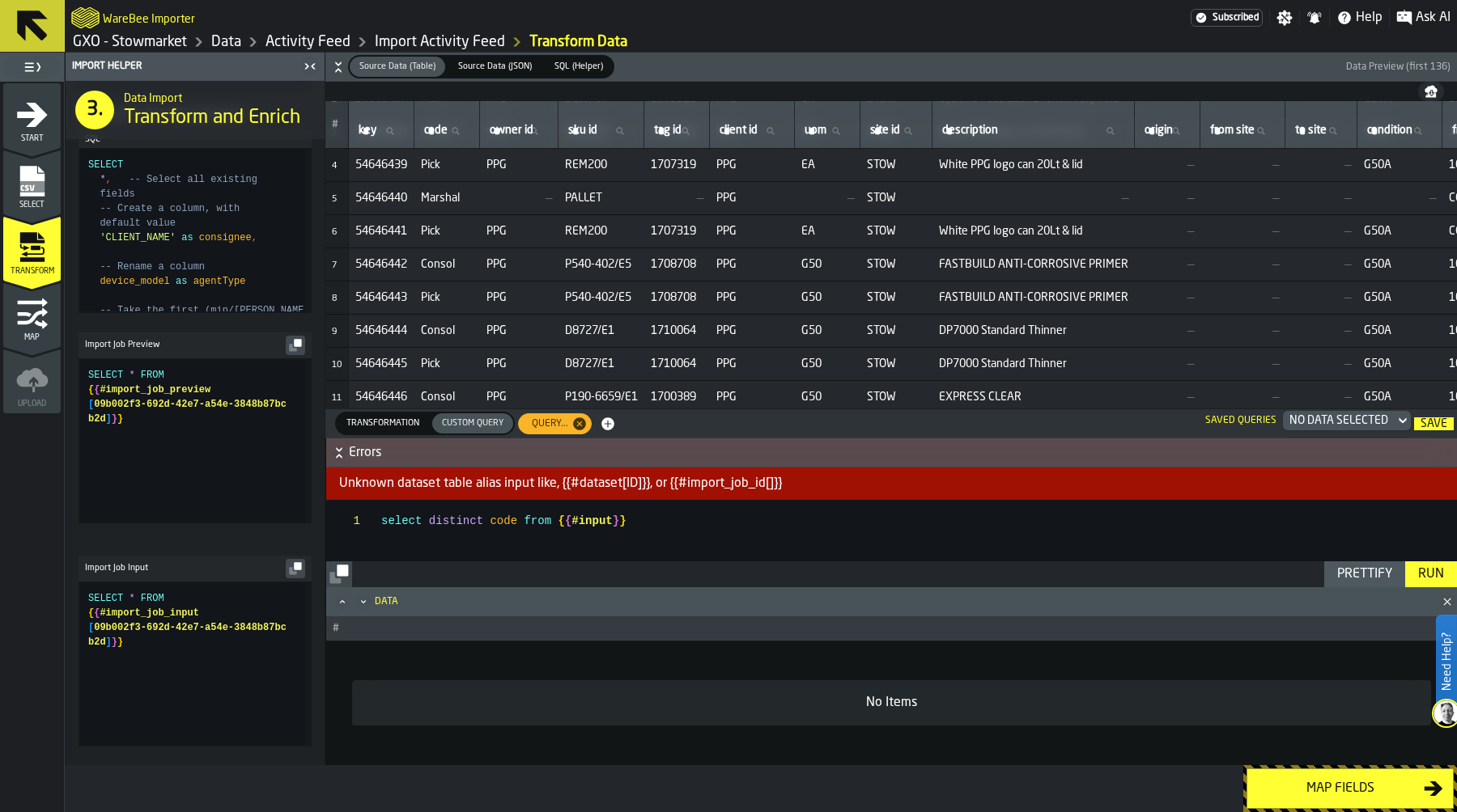
scroll to position [610, 0]
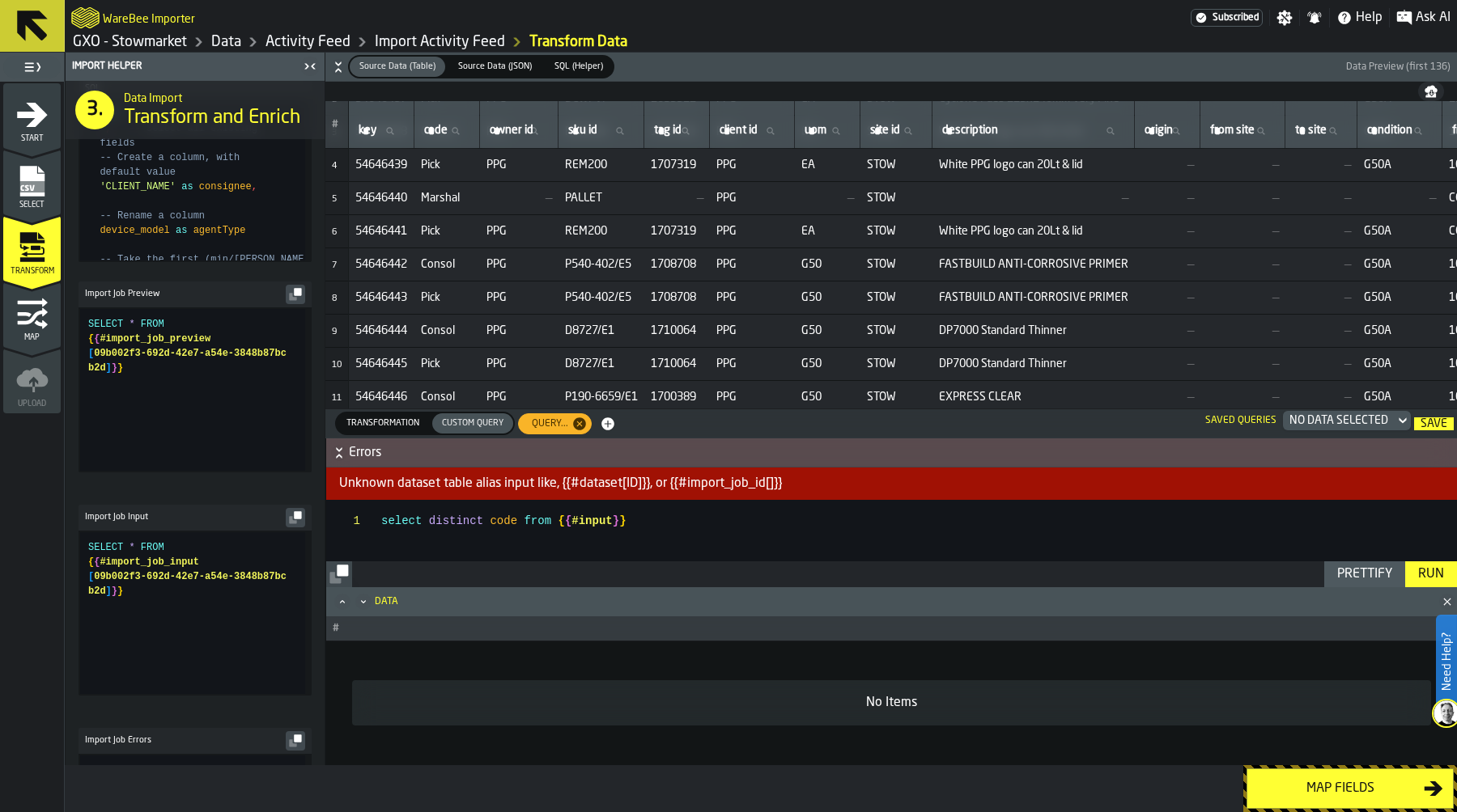
click at [289, 524] on icon "button-" at bounding box center [295, 518] width 13 height 13
drag, startPoint x: 671, startPoint y: 523, endPoint x: 379, endPoint y: 519, distance: 292.0
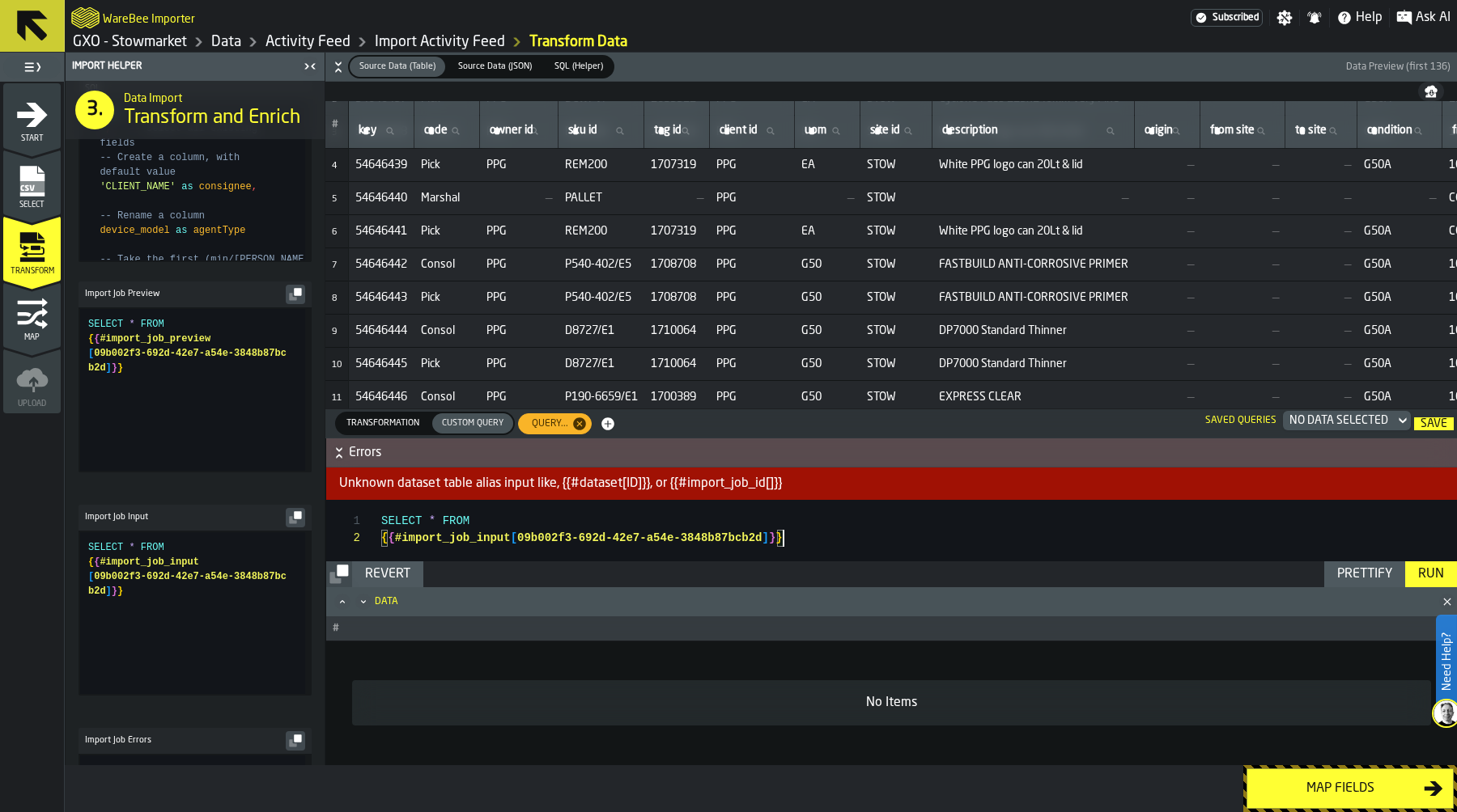
scroll to position [0, 0]
click at [436, 523] on div "SELECT * FROM { { #import_job_input [ 09b002f3-692d-42e7-a54e-3848b87bcb2d ] } }" at bounding box center [919, 581] width 1076 height 162
type textarea "**********"
click at [1445, 577] on div "Run" at bounding box center [1431, 574] width 39 height 20
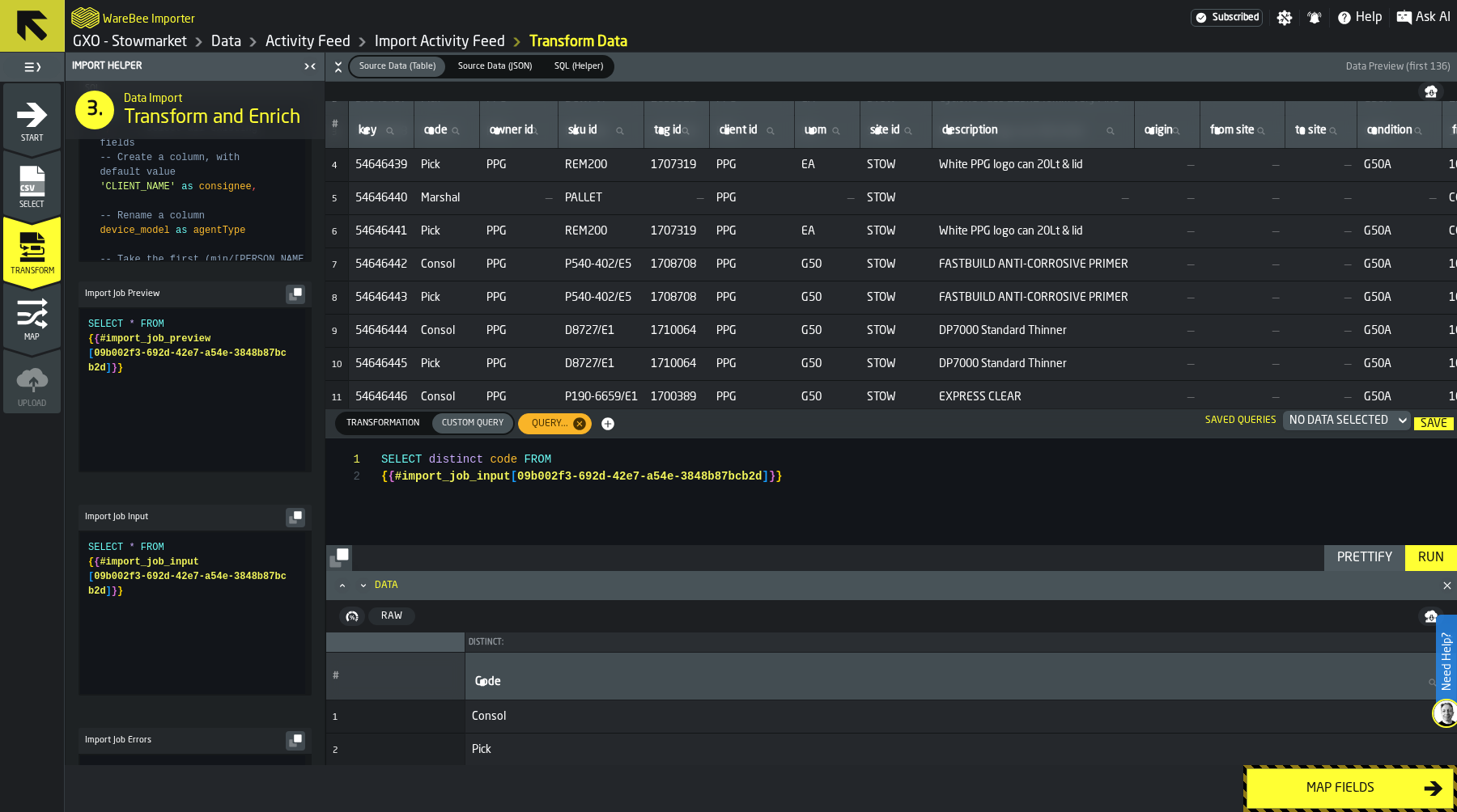
click at [337, 67] on icon "button-" at bounding box center [338, 67] width 16 height 16
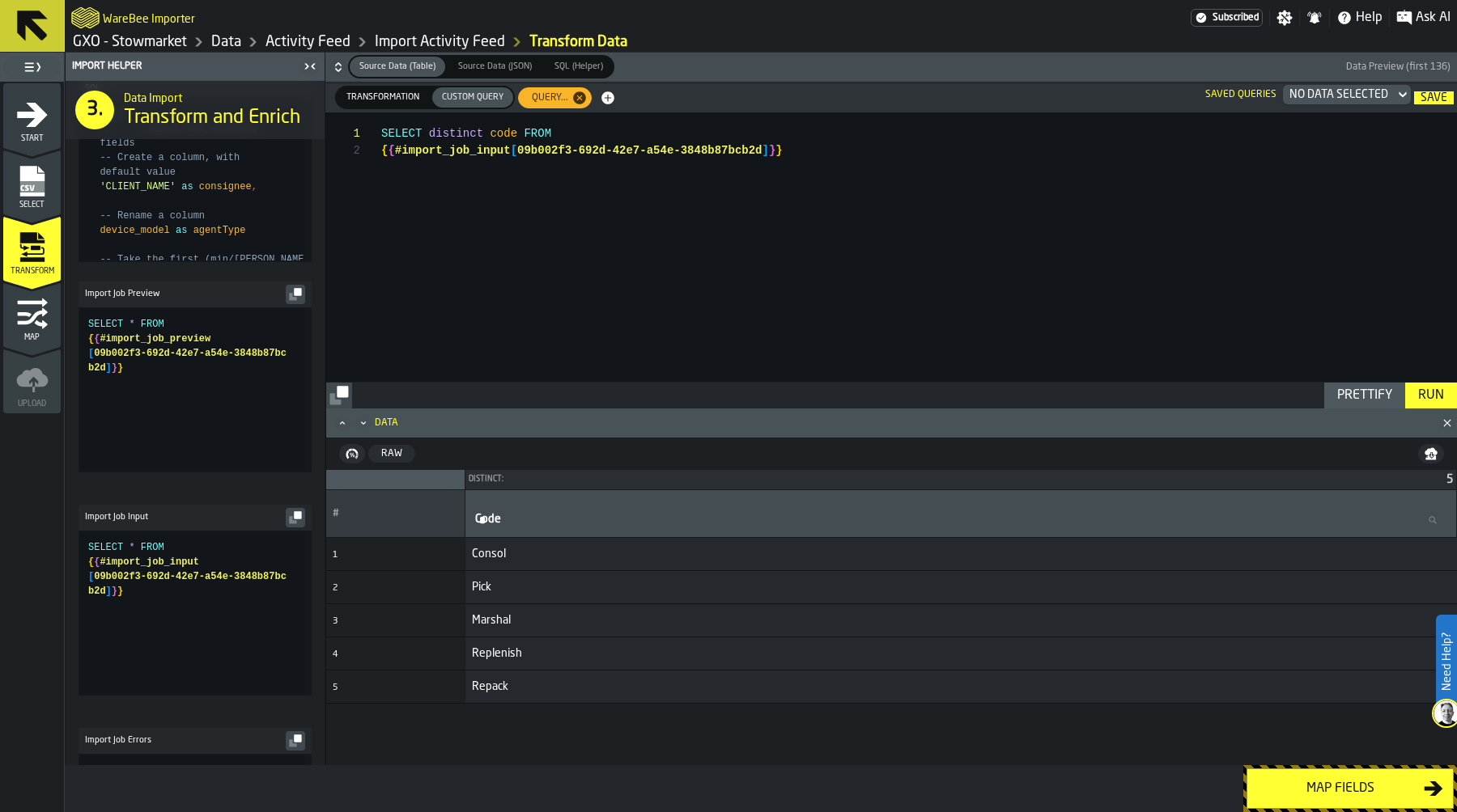
click at [377, 98] on span "Transformation" at bounding box center [383, 97] width 86 height 13
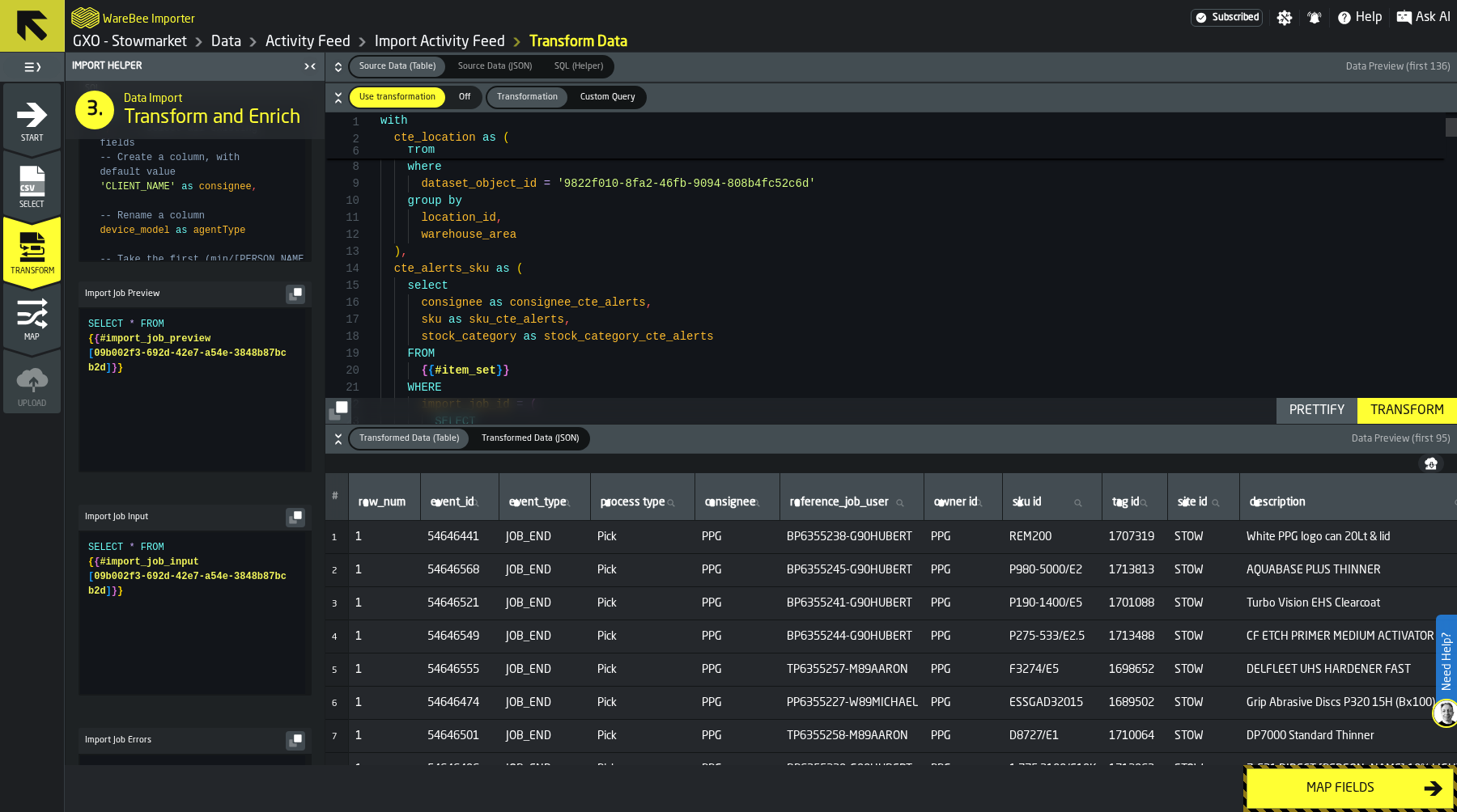
type textarea "**********"
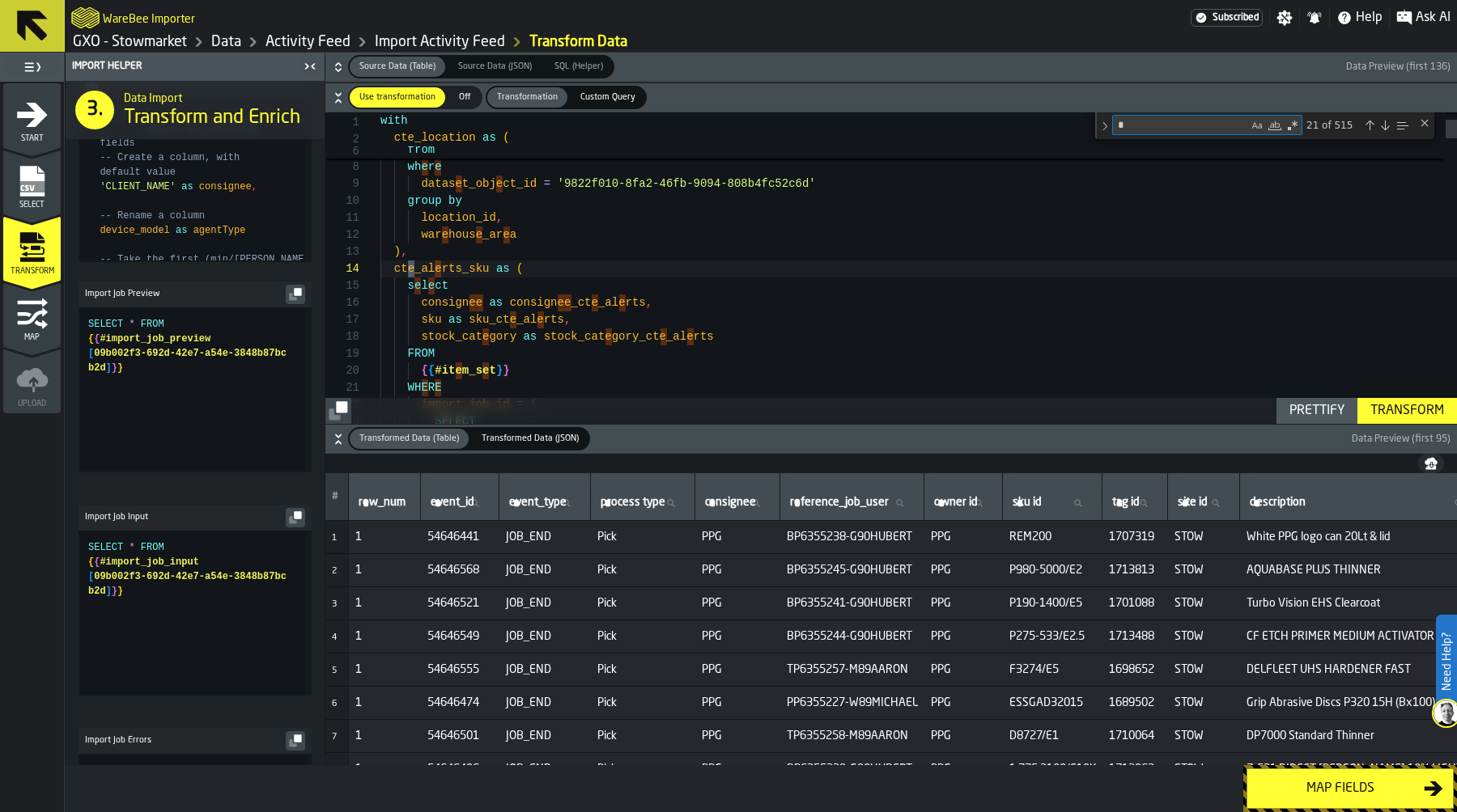
type textarea "**"
type textarea "**********"
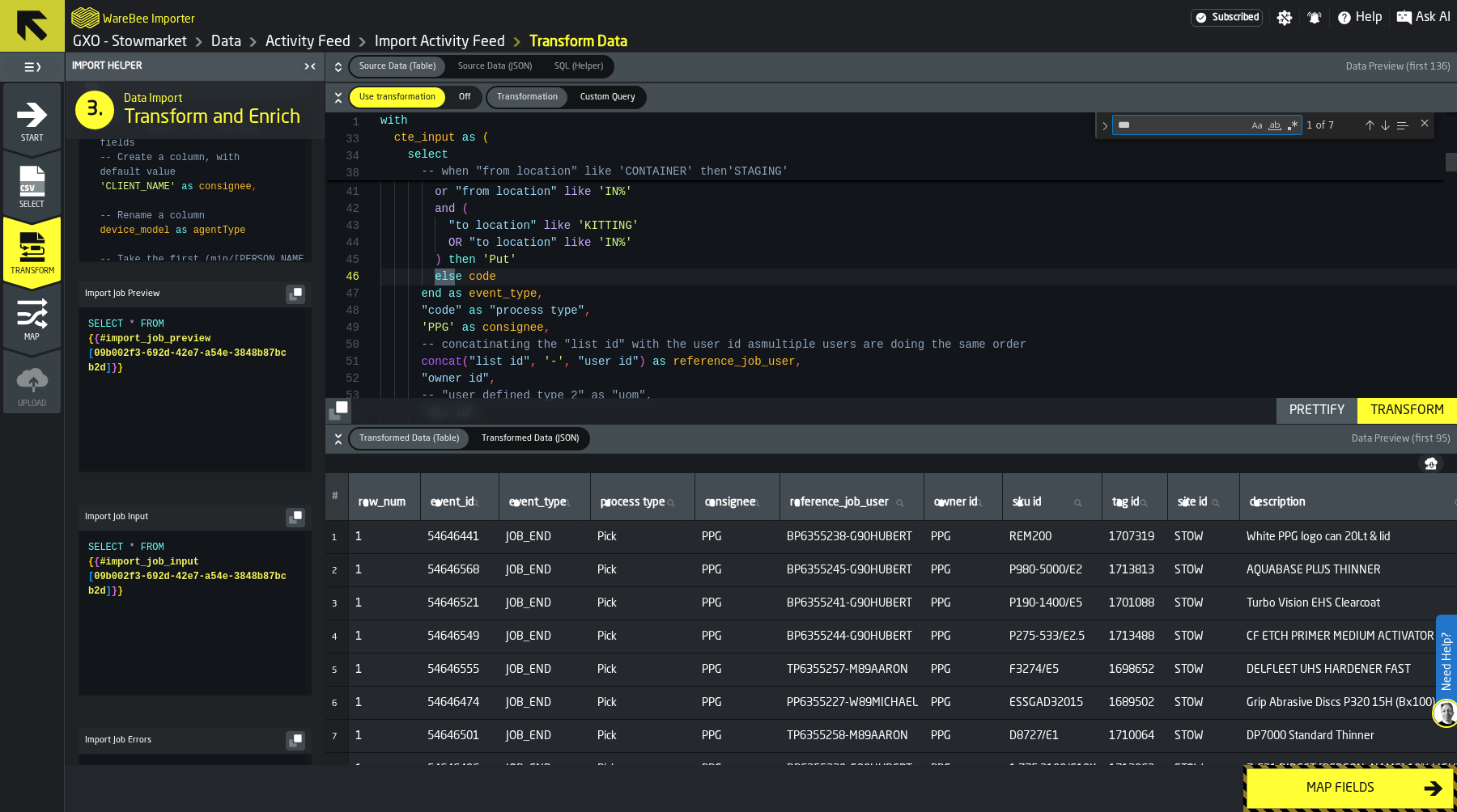
scroll to position [170, 0]
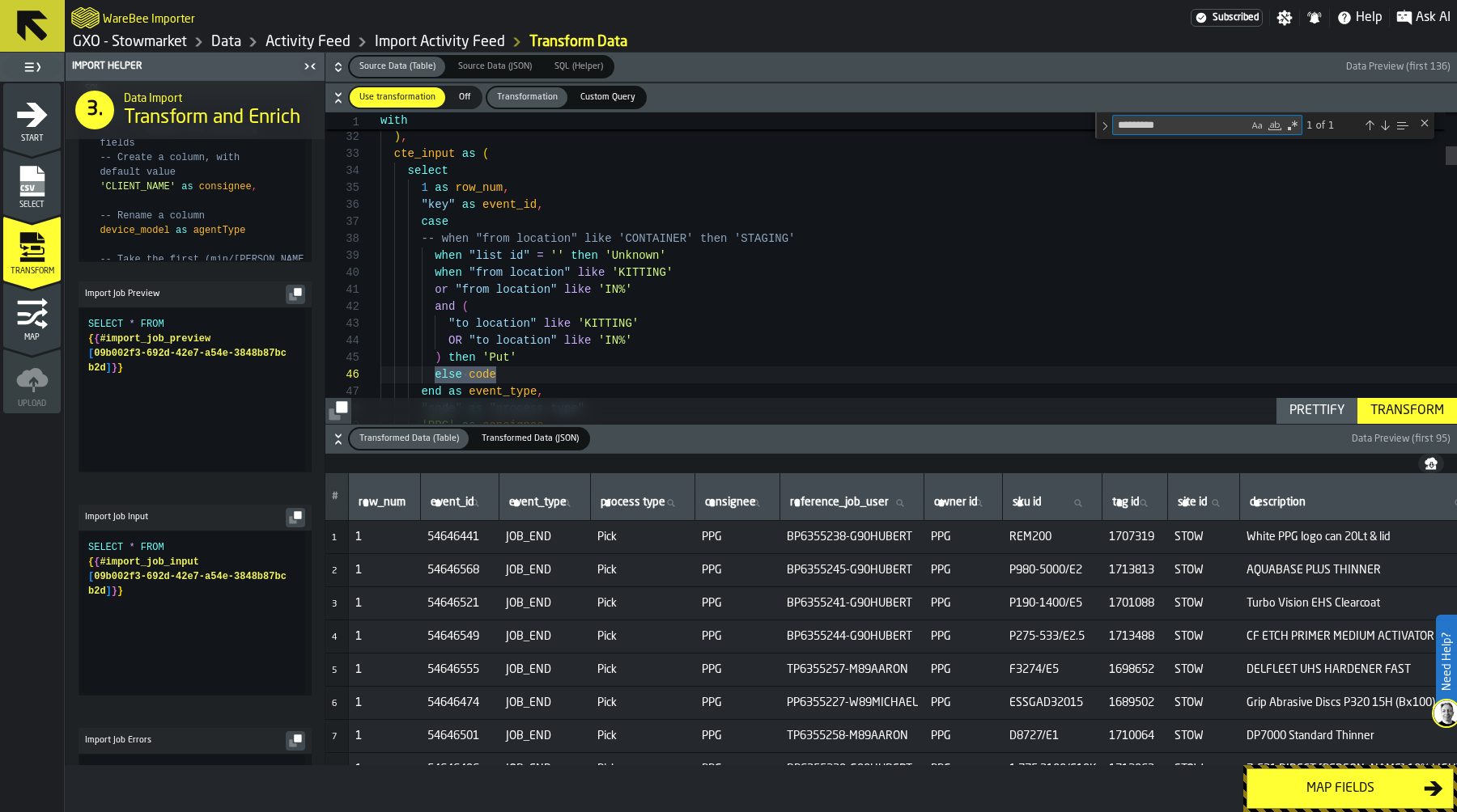
type textarea "*********"
drag, startPoint x: 432, startPoint y: 256, endPoint x: 688, endPoint y: 254, distance: 256.0
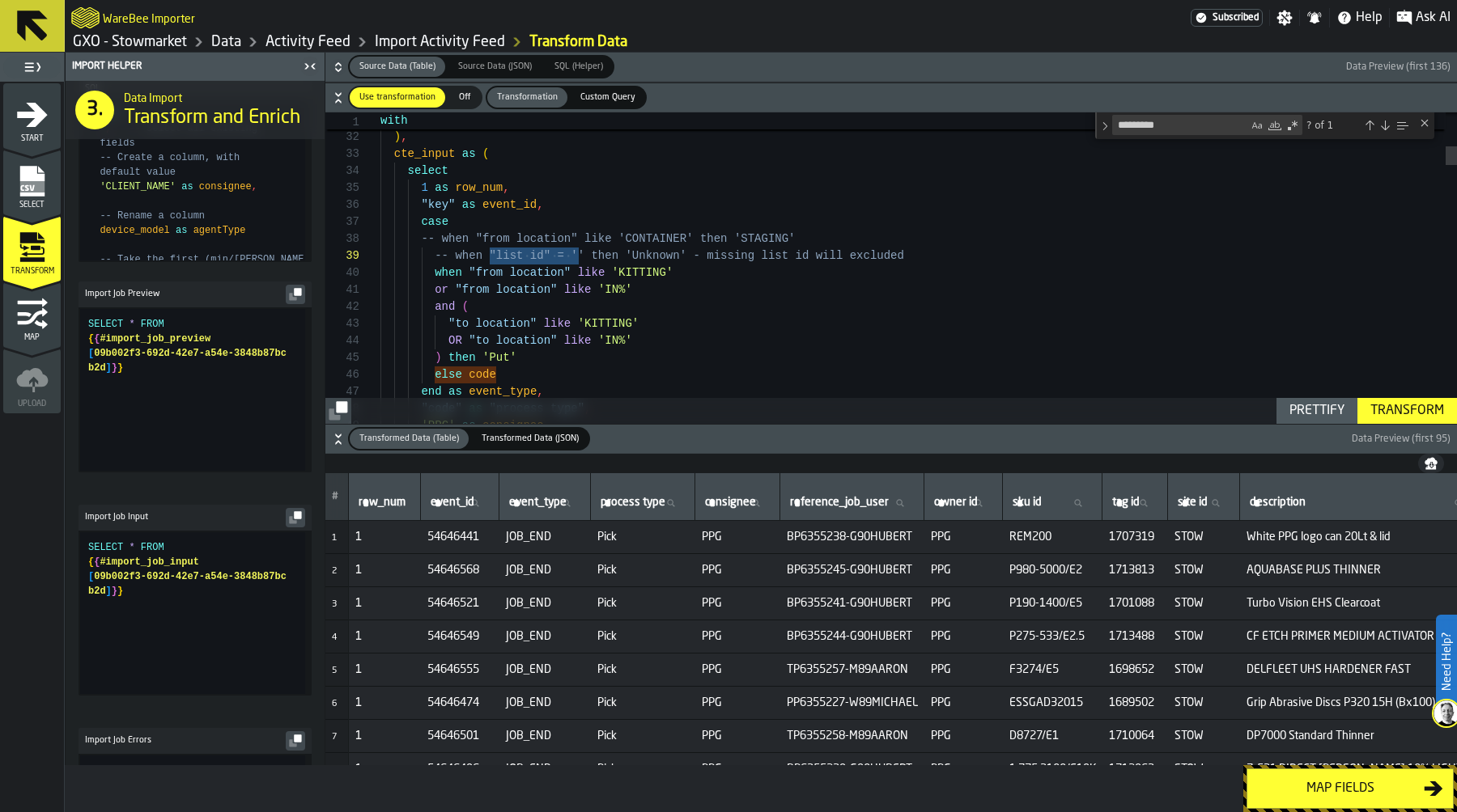
drag, startPoint x: 492, startPoint y: 255, endPoint x: 580, endPoint y: 250, distance: 88.1
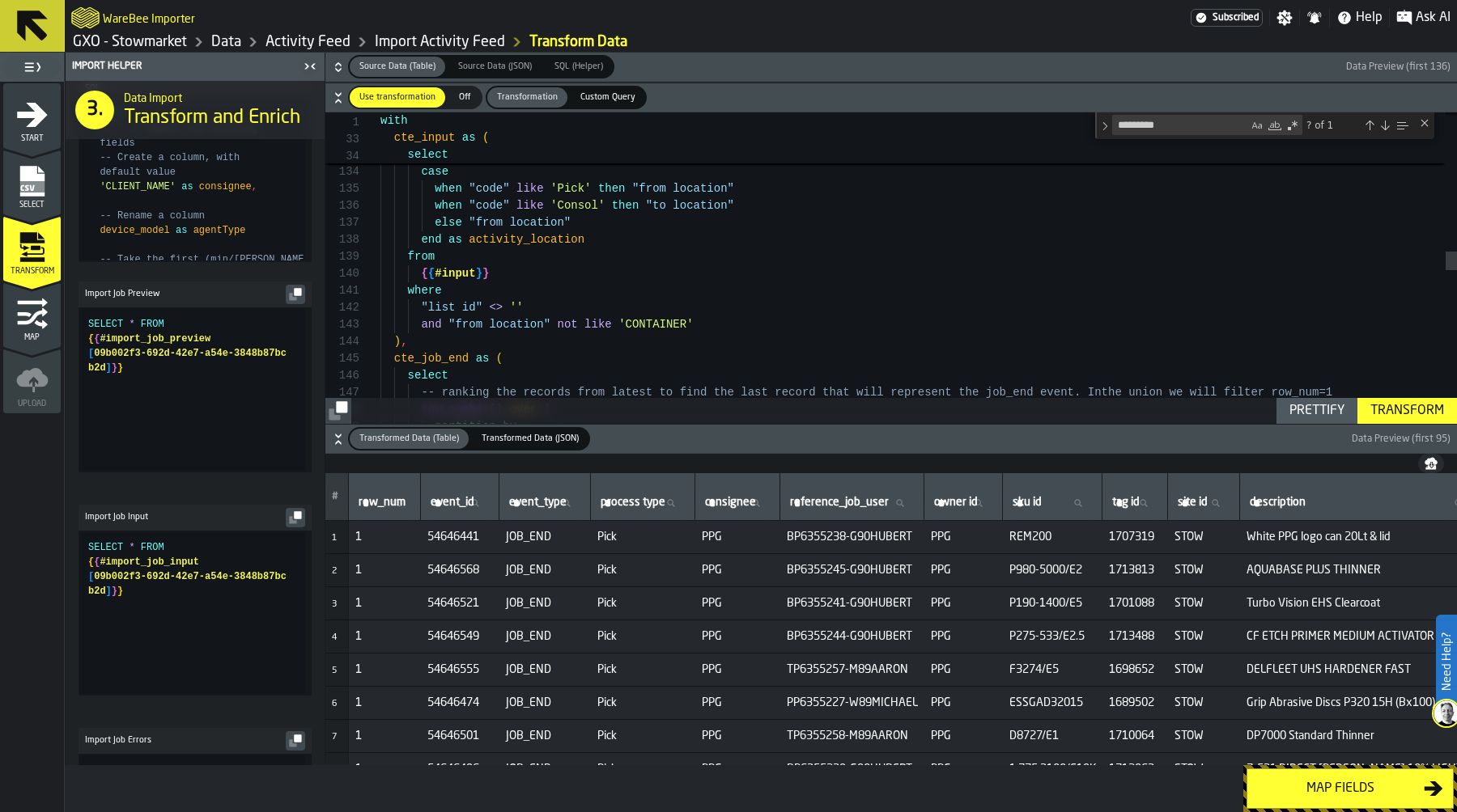
scroll to position [17, 0]
click at [551, 307] on div "concat ( "transaction date" , ' ' , "transaction time" ) as event_timestamp , -…" at bounding box center [918, 384] width 1077 height 5040
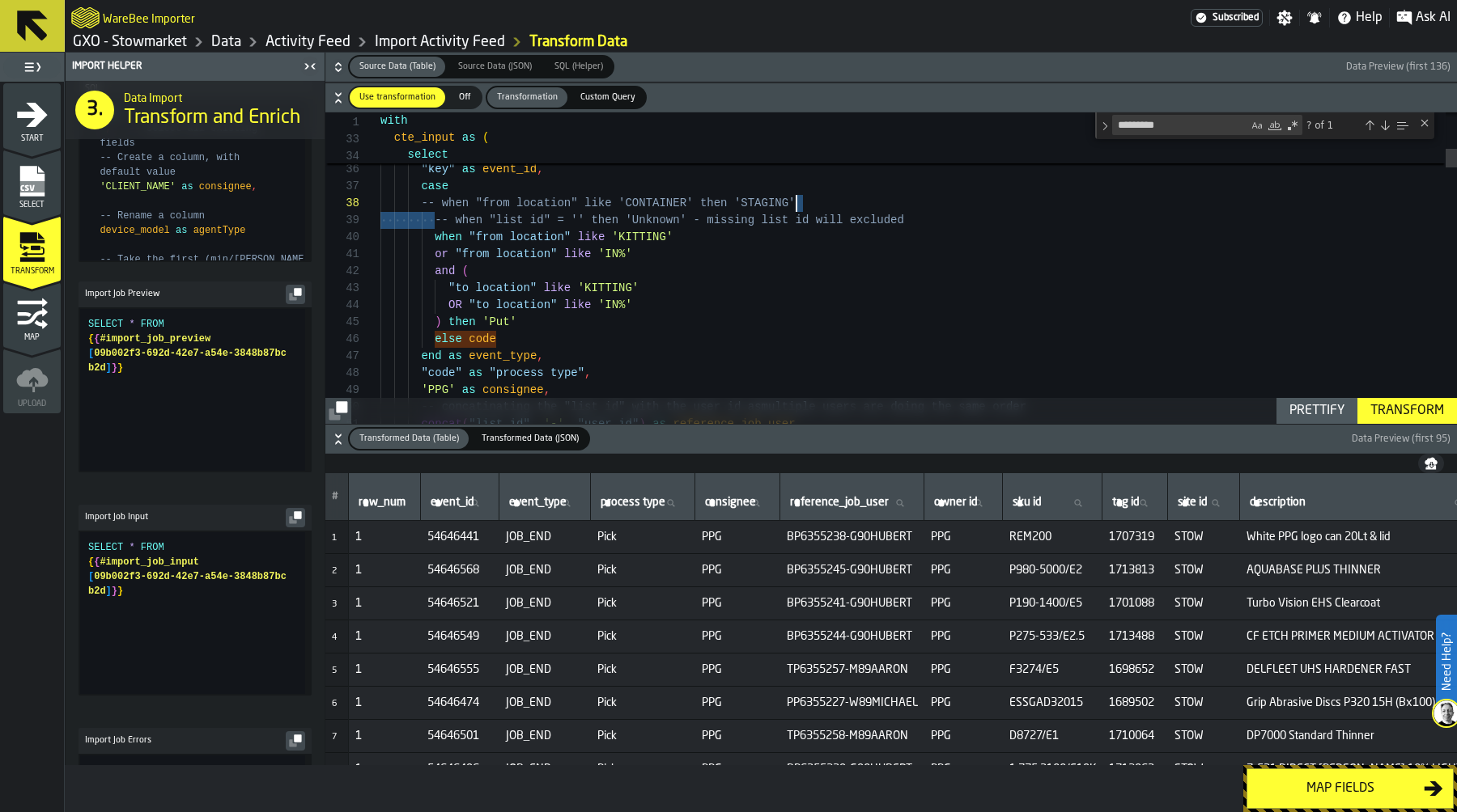
scroll to position [136, 0]
drag, startPoint x: 431, startPoint y: 222, endPoint x: 962, endPoint y: 219, distance: 531.0
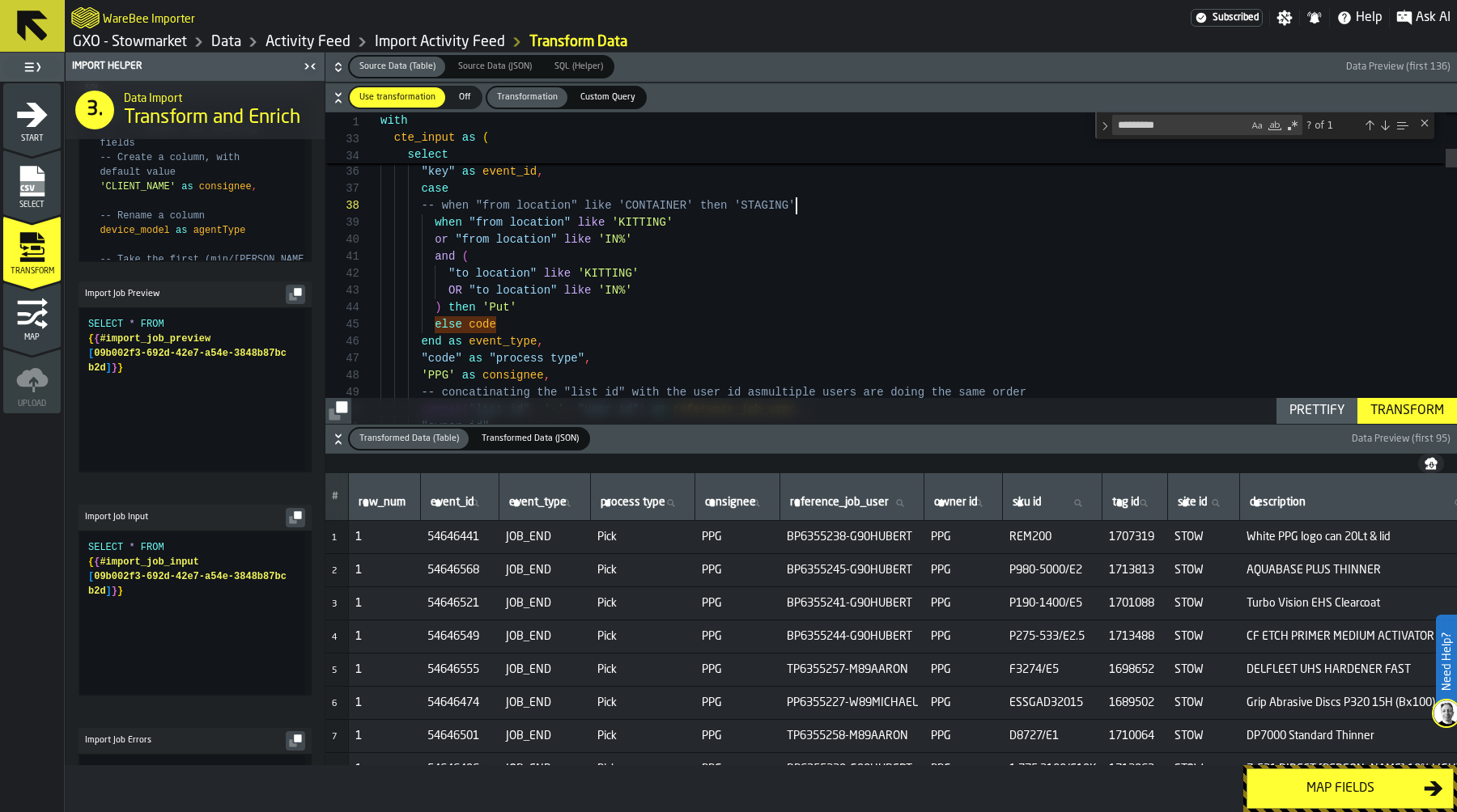
scroll to position [68, 0]
type textarea "**********"
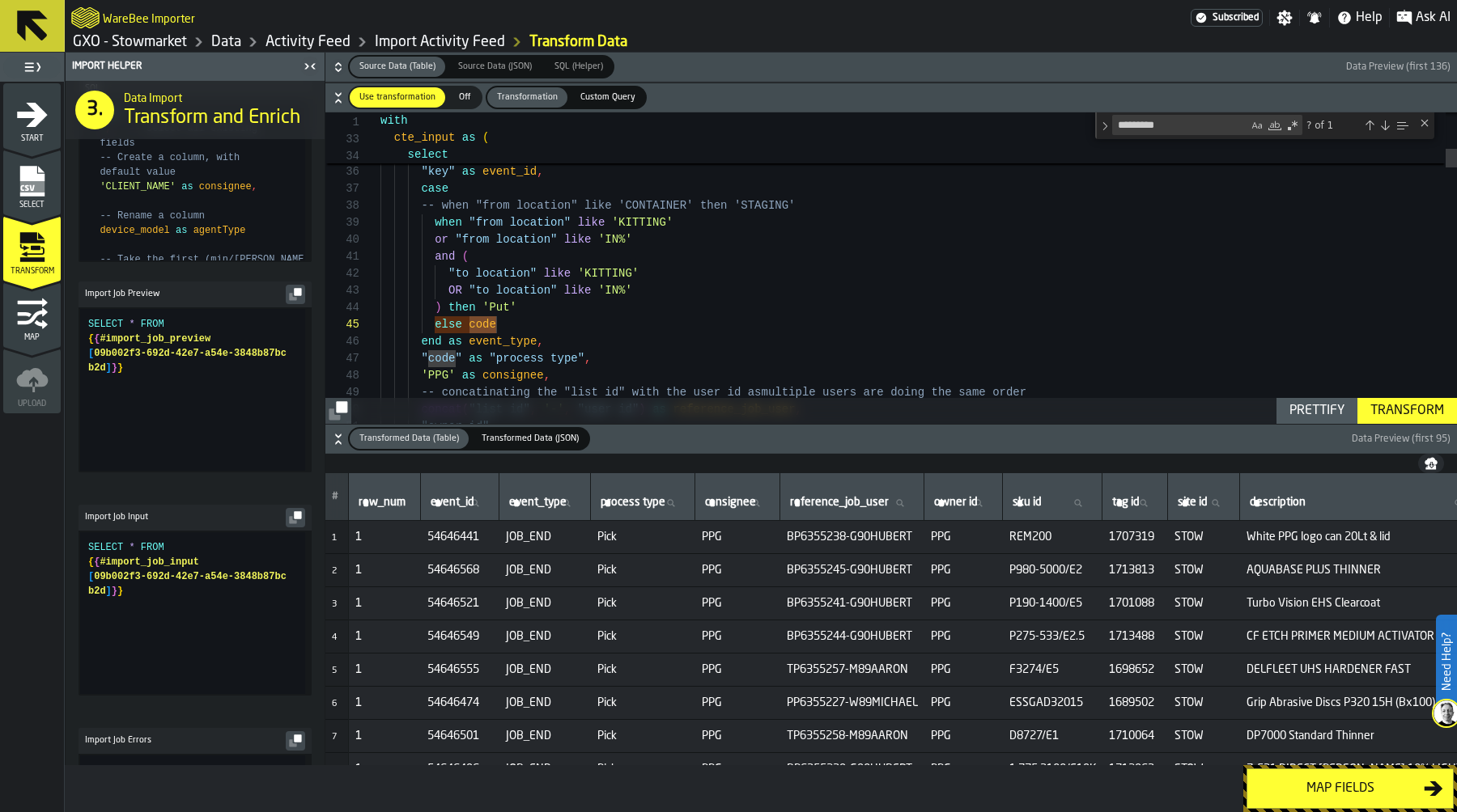
click at [611, 95] on span "Custom Query" at bounding box center [608, 97] width 68 height 13
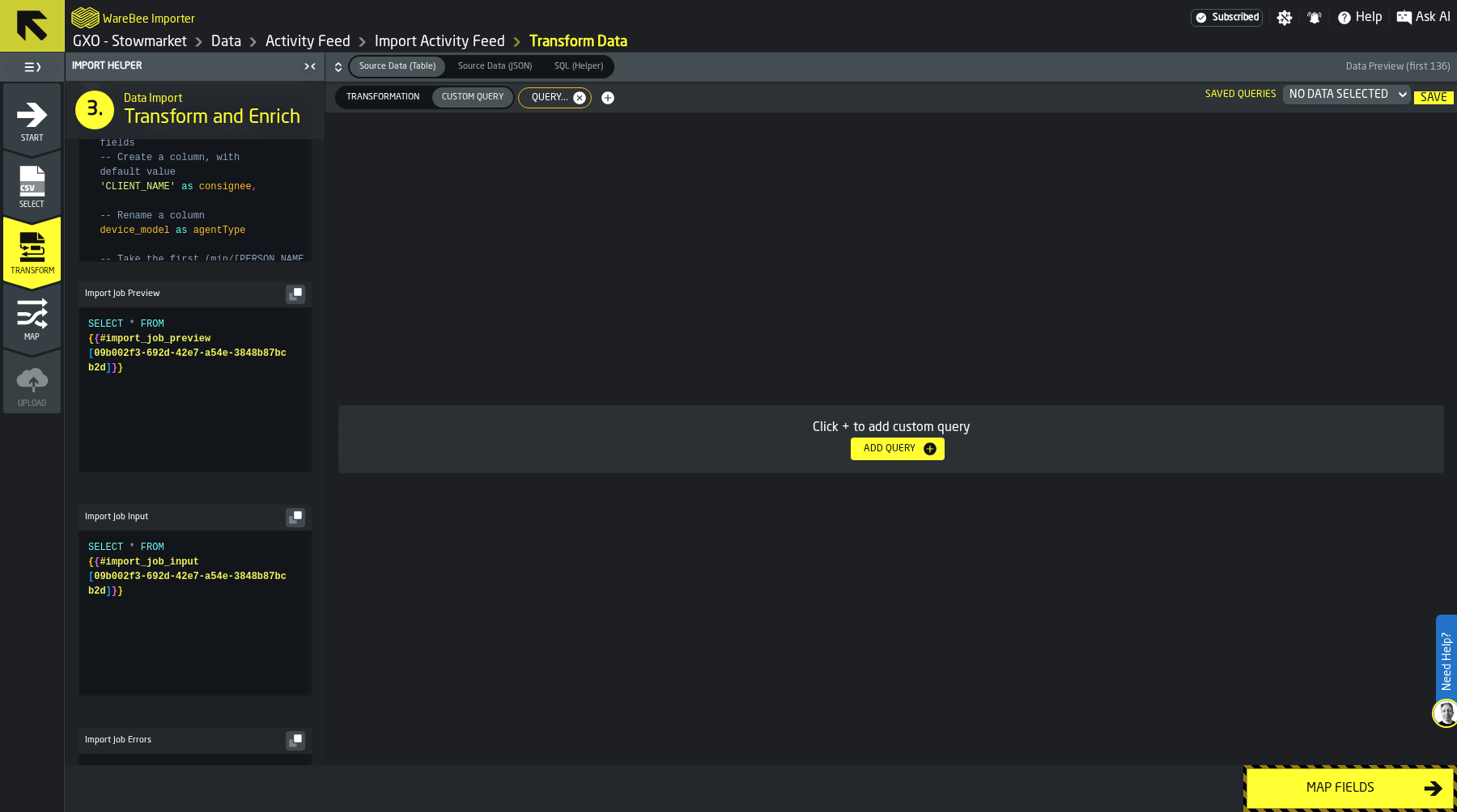
click at [456, 99] on span "Custom Query" at bounding box center [473, 97] width 74 height 13
click at [526, 99] on span "Query..." at bounding box center [546, 98] width 49 height 12
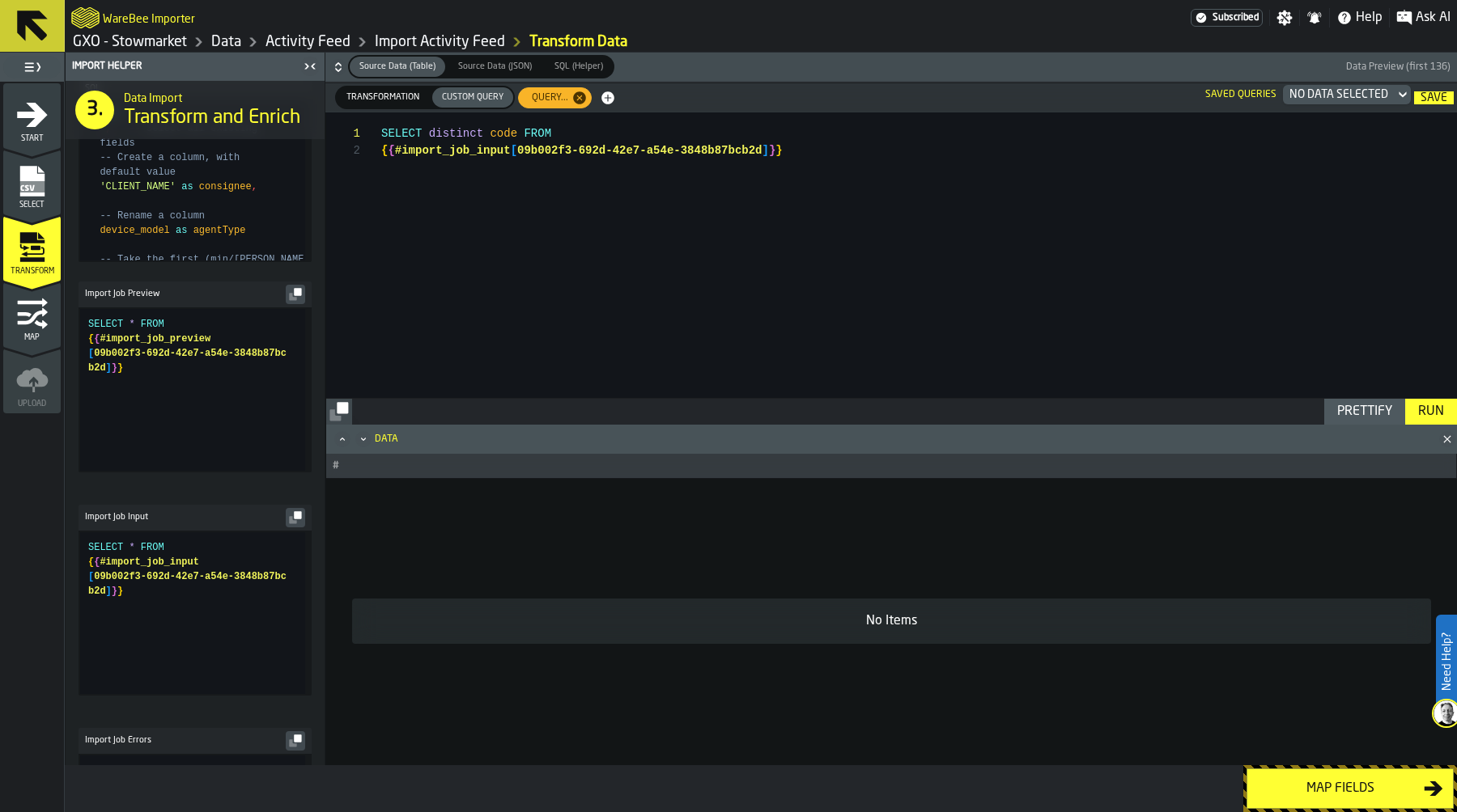
click at [1440, 412] on div "Run" at bounding box center [1431, 412] width 39 height 20
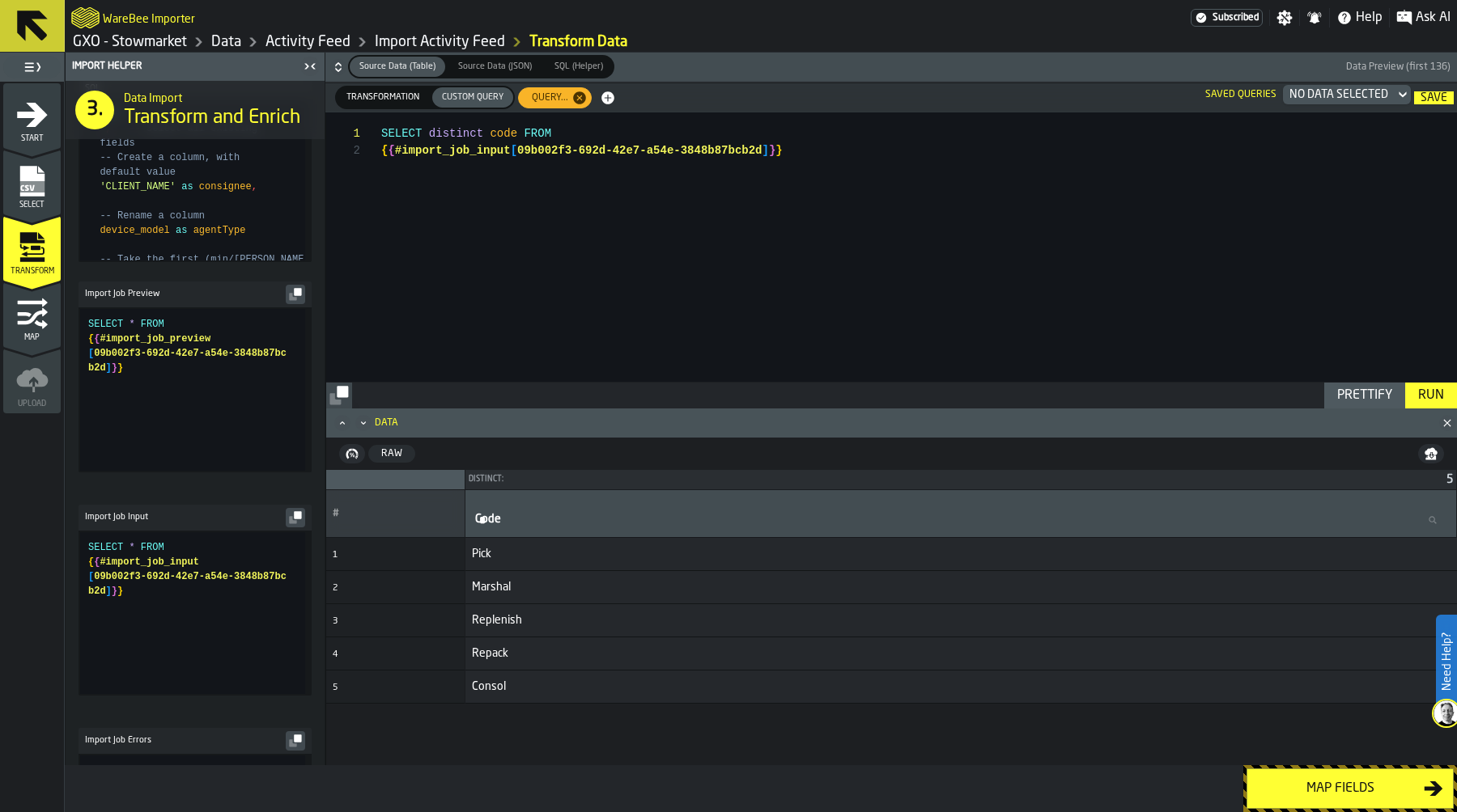
click at [1359, 18] on span "Help" at bounding box center [1369, 18] width 27 height 20
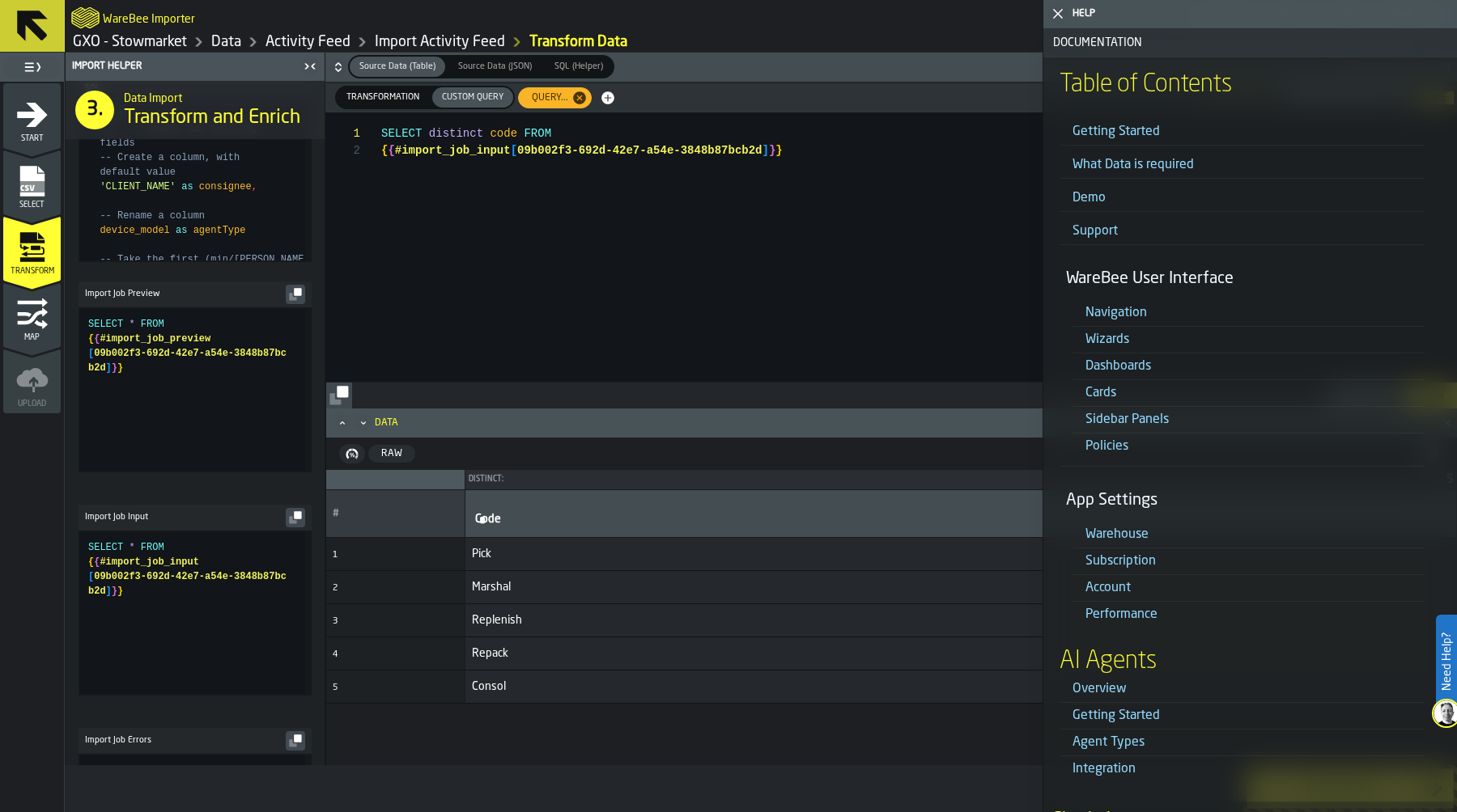
scroll to position [0, 0]
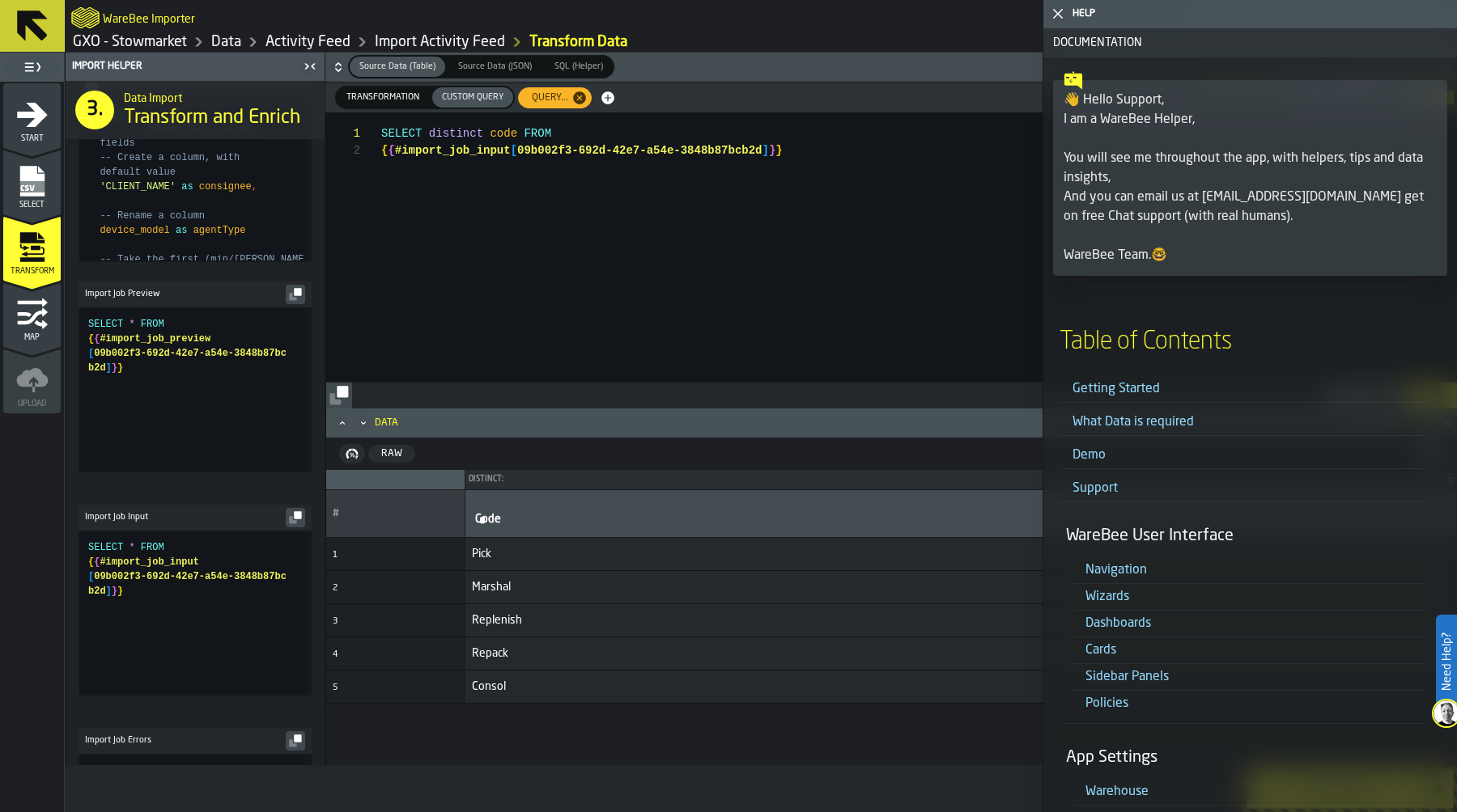
type textarea "**********"
click at [503, 376] on div "SELECT distinct code FROM { { #import_job_input [ 09b002f3-692d-42e7-a54e-3848b…" at bounding box center [919, 246] width 1076 height 270
click at [1056, 11] on icon "button-toggle-Close me" at bounding box center [1058, 14] width 20 height 20
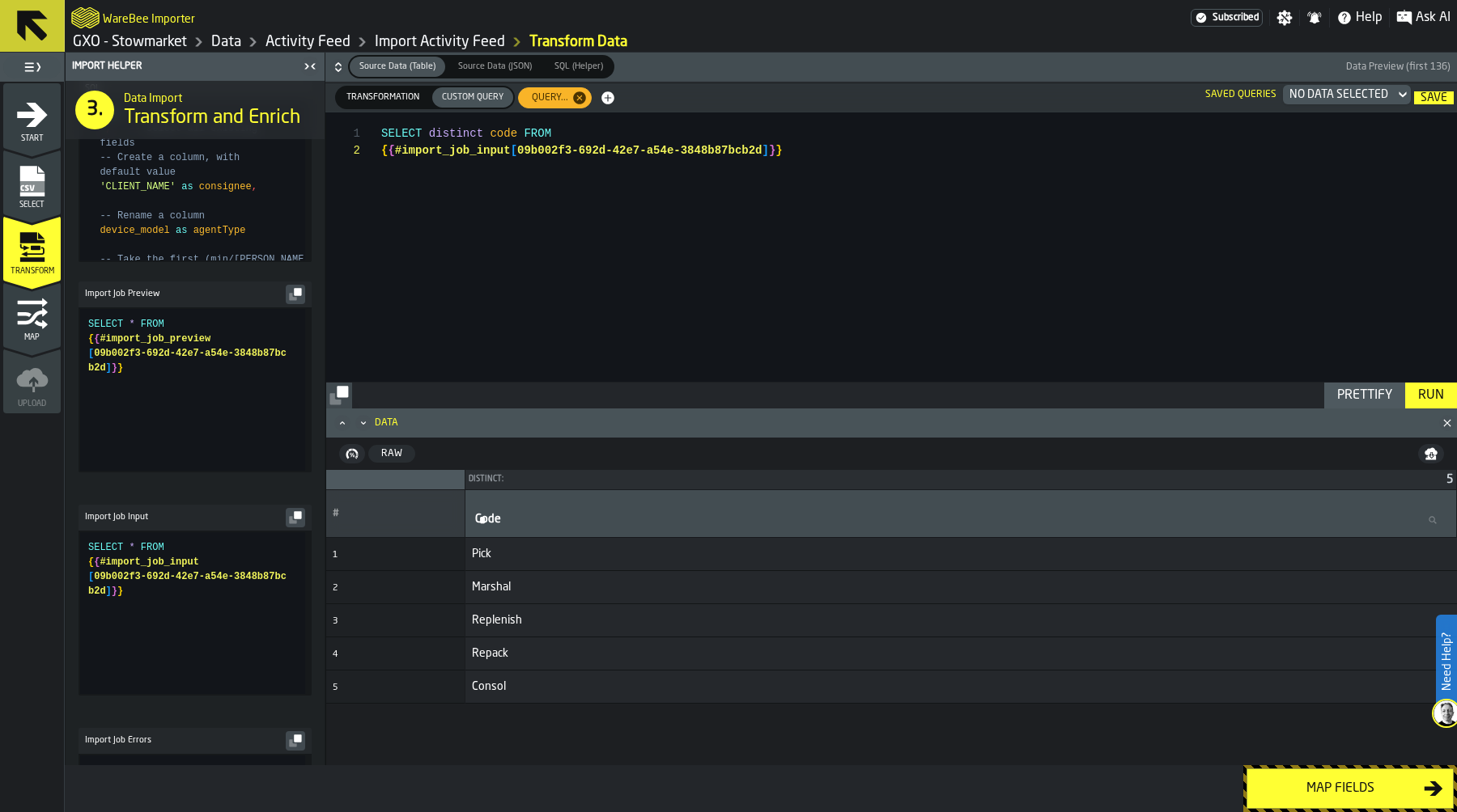
click at [395, 101] on span "Transformation" at bounding box center [383, 97] width 86 height 13
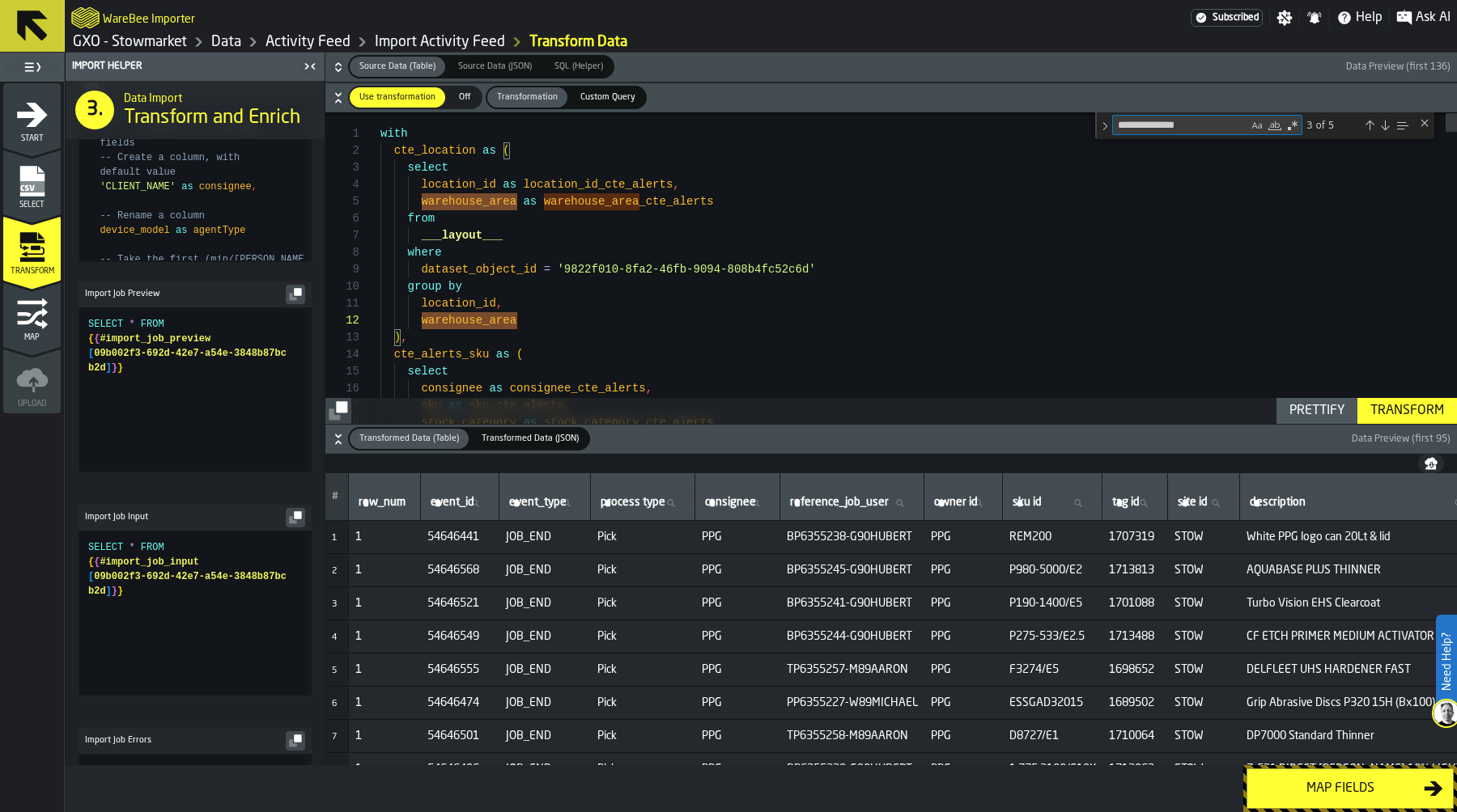
type textarea "**********"
type textarea "*"
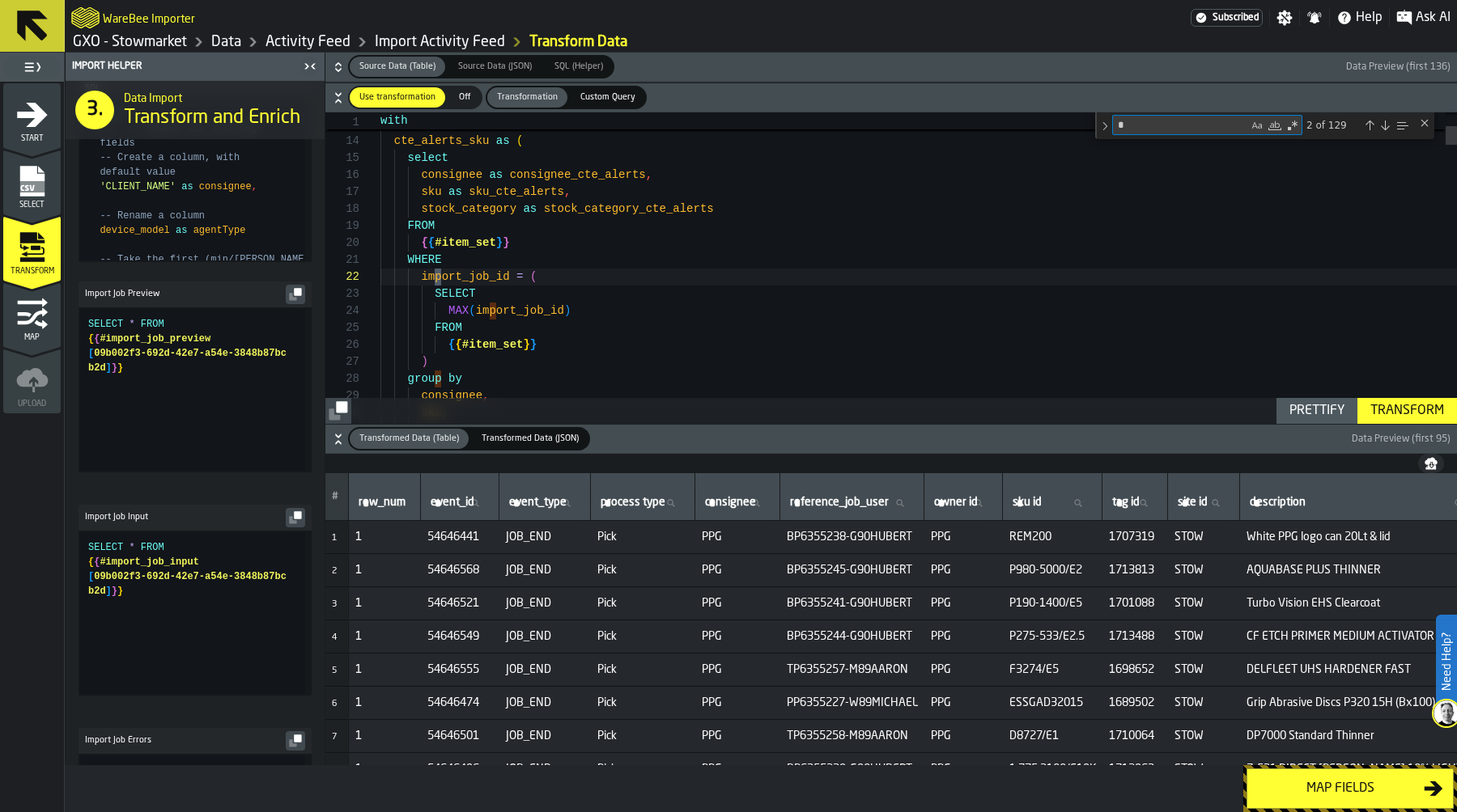
scroll to position [170, 0]
type textarea "**********"
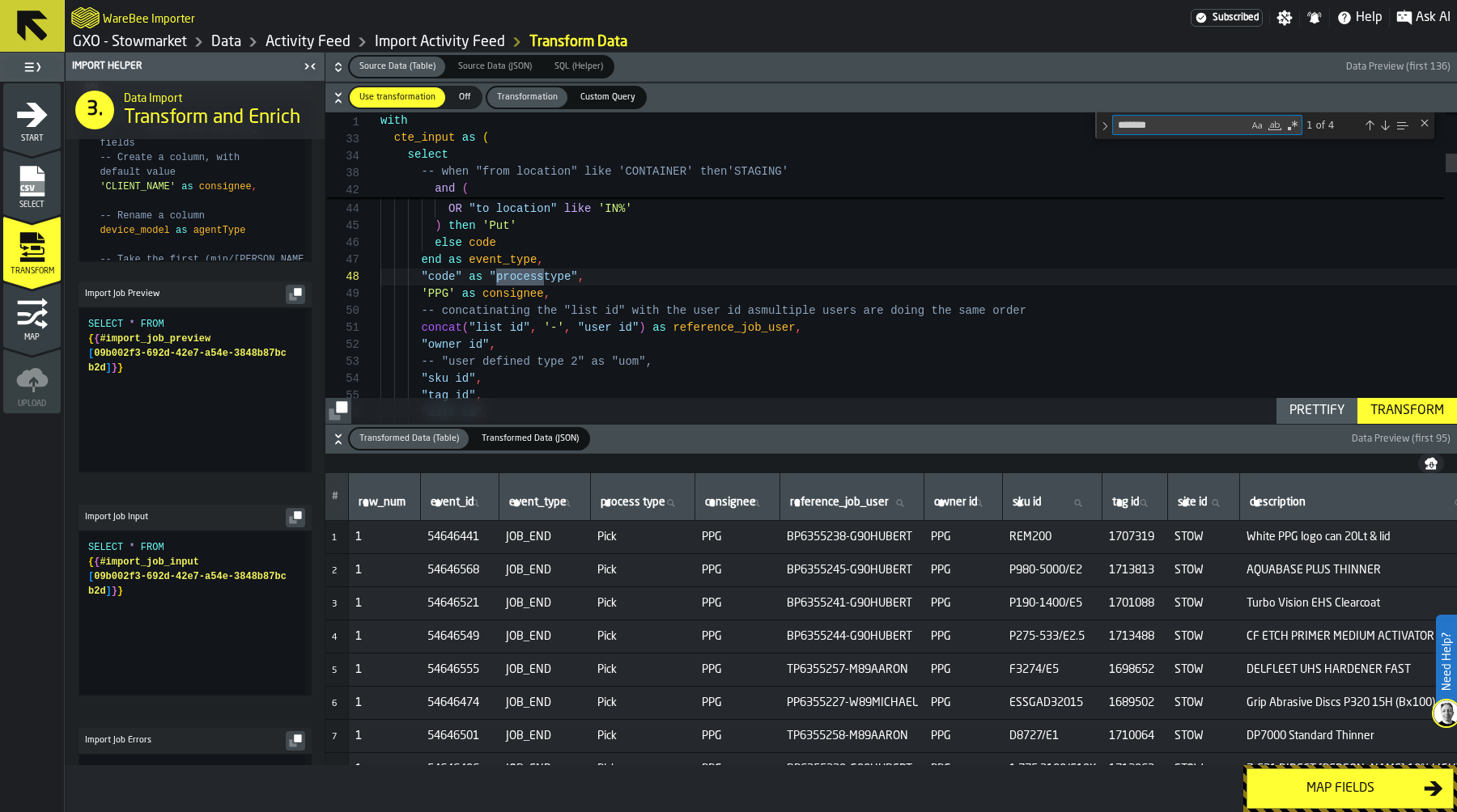
type textarea "*******"
drag, startPoint x: 419, startPoint y: 274, endPoint x: 602, endPoint y: 273, distance: 183.0
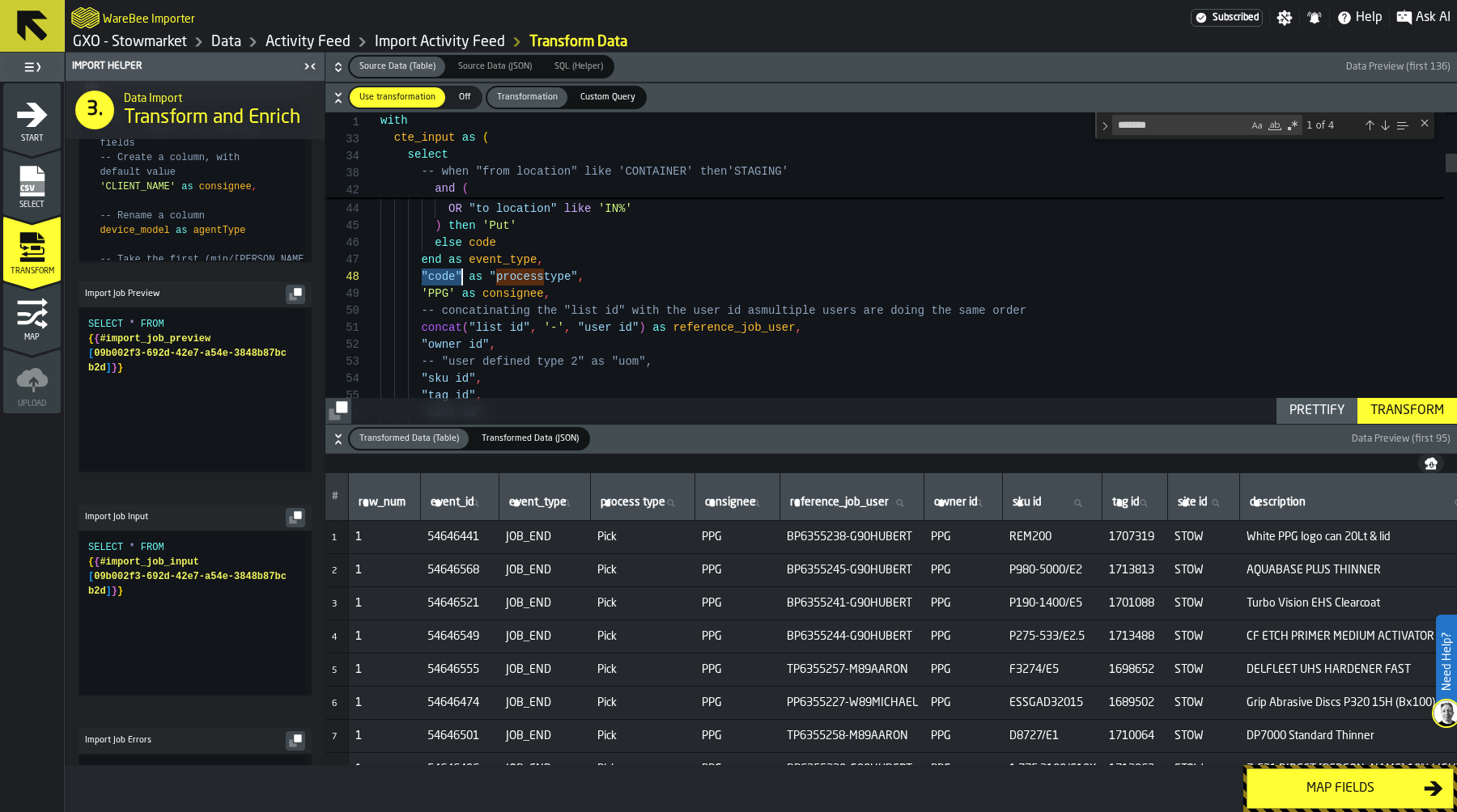
drag, startPoint x: 421, startPoint y: 277, endPoint x: 461, endPoint y: 275, distance: 40.0
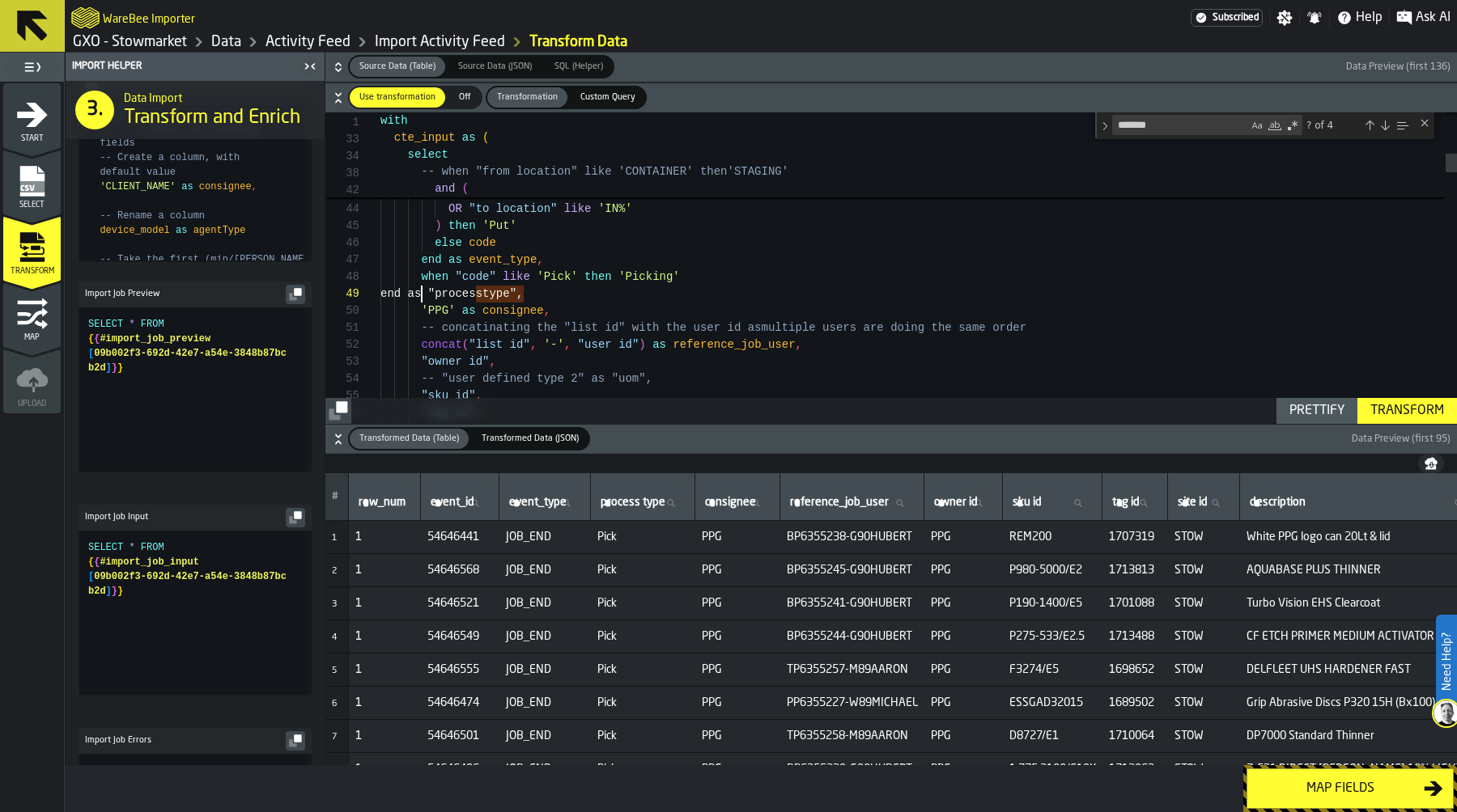
scroll to position [136, 0]
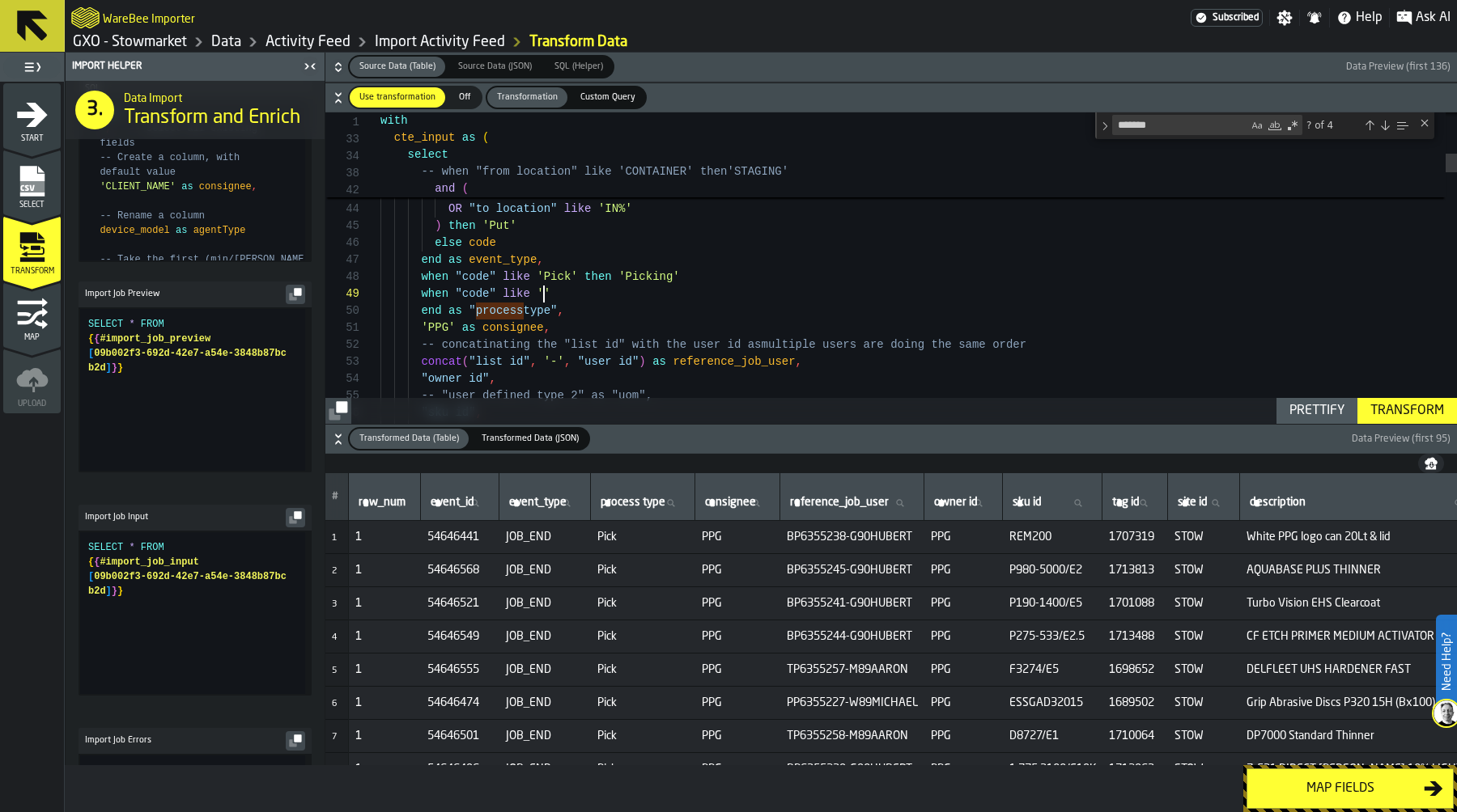
type textarea "**********"
click at [603, 91] on span "Custom Query" at bounding box center [608, 97] width 68 height 13
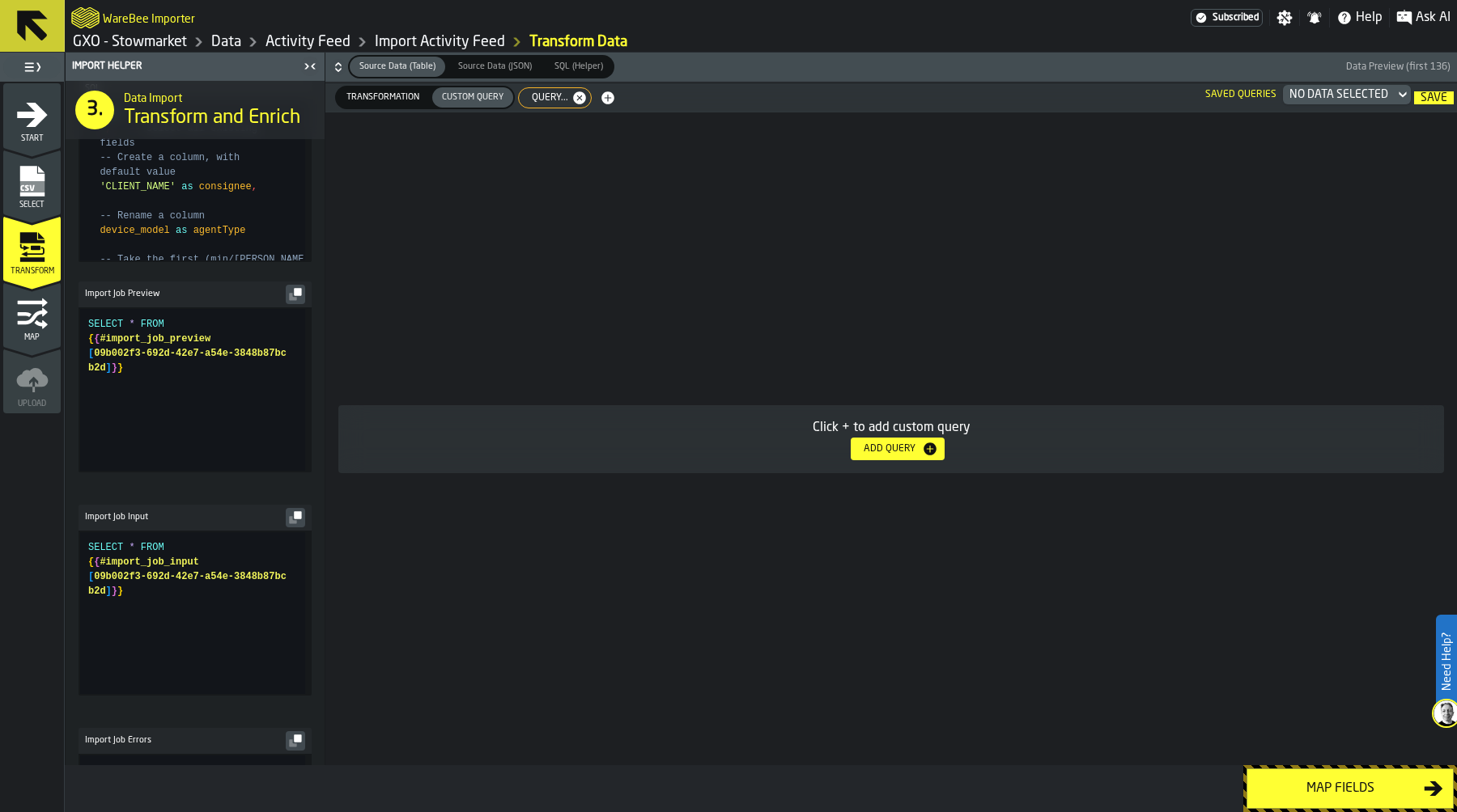
click at [549, 99] on span "Query..." at bounding box center [546, 98] width 49 height 12
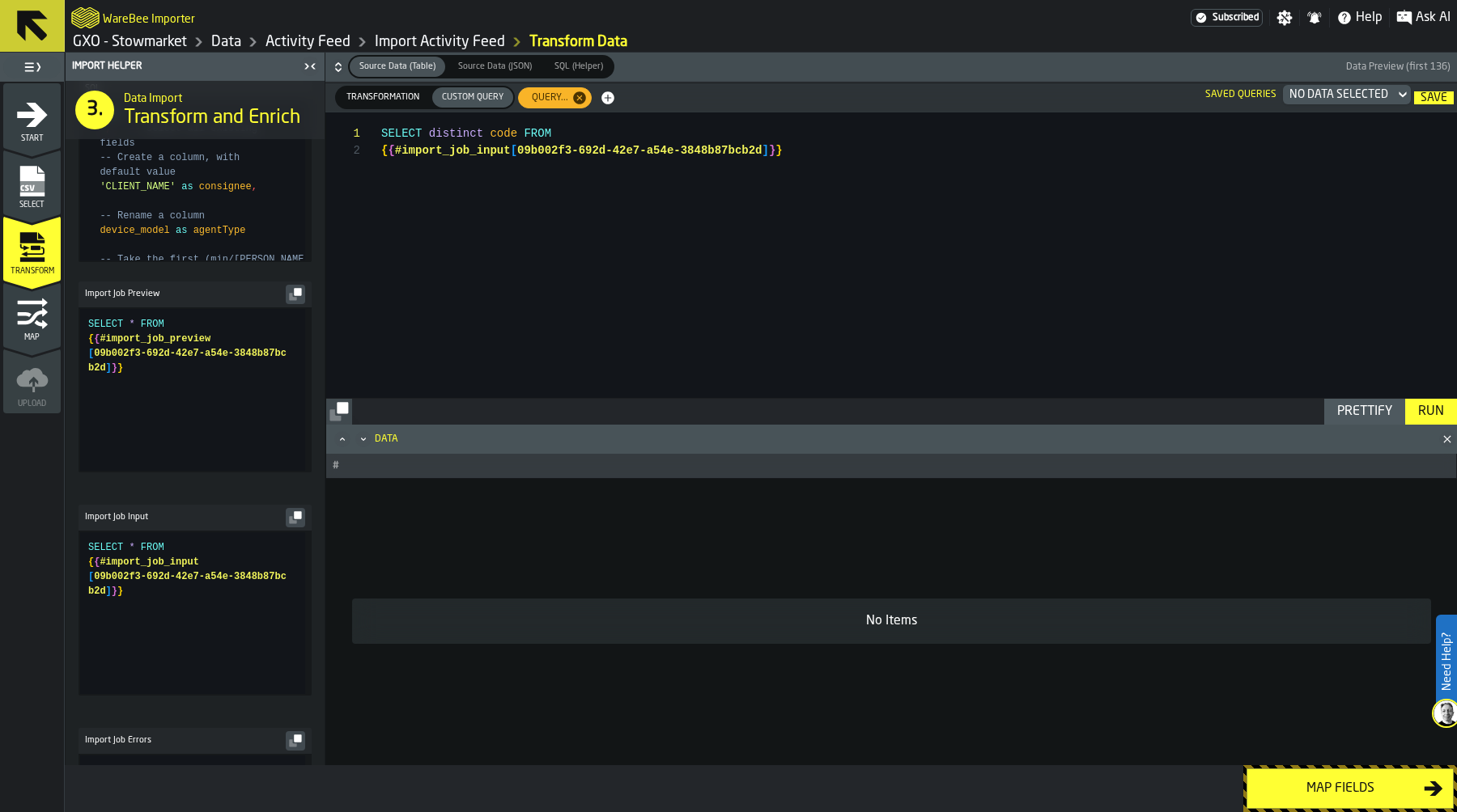
click at [1428, 402] on div "Run" at bounding box center [1431, 412] width 39 height 20
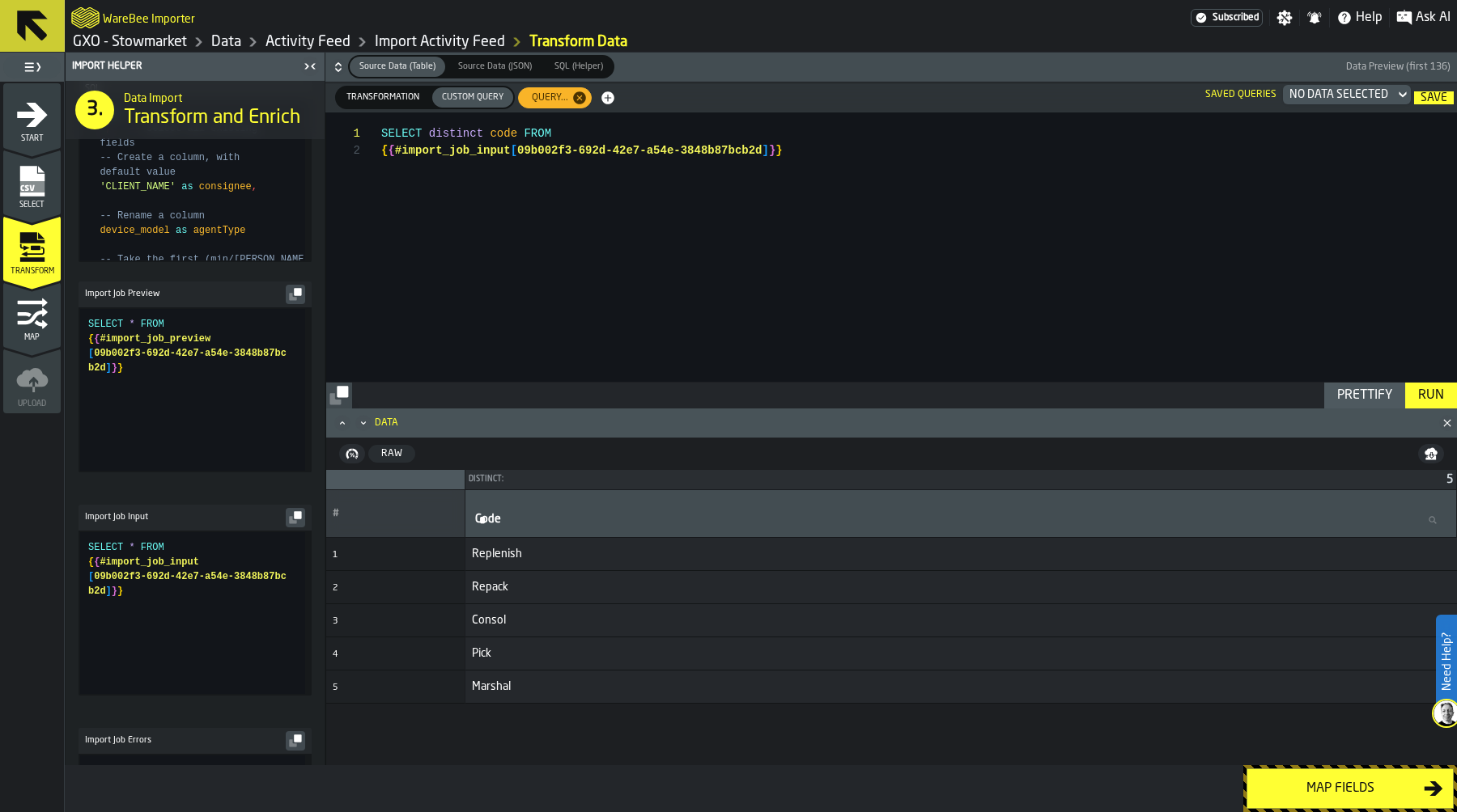
click at [496, 554] on span "Replenish" at bounding box center [961, 554] width 979 height 13
copy span "Replenish"
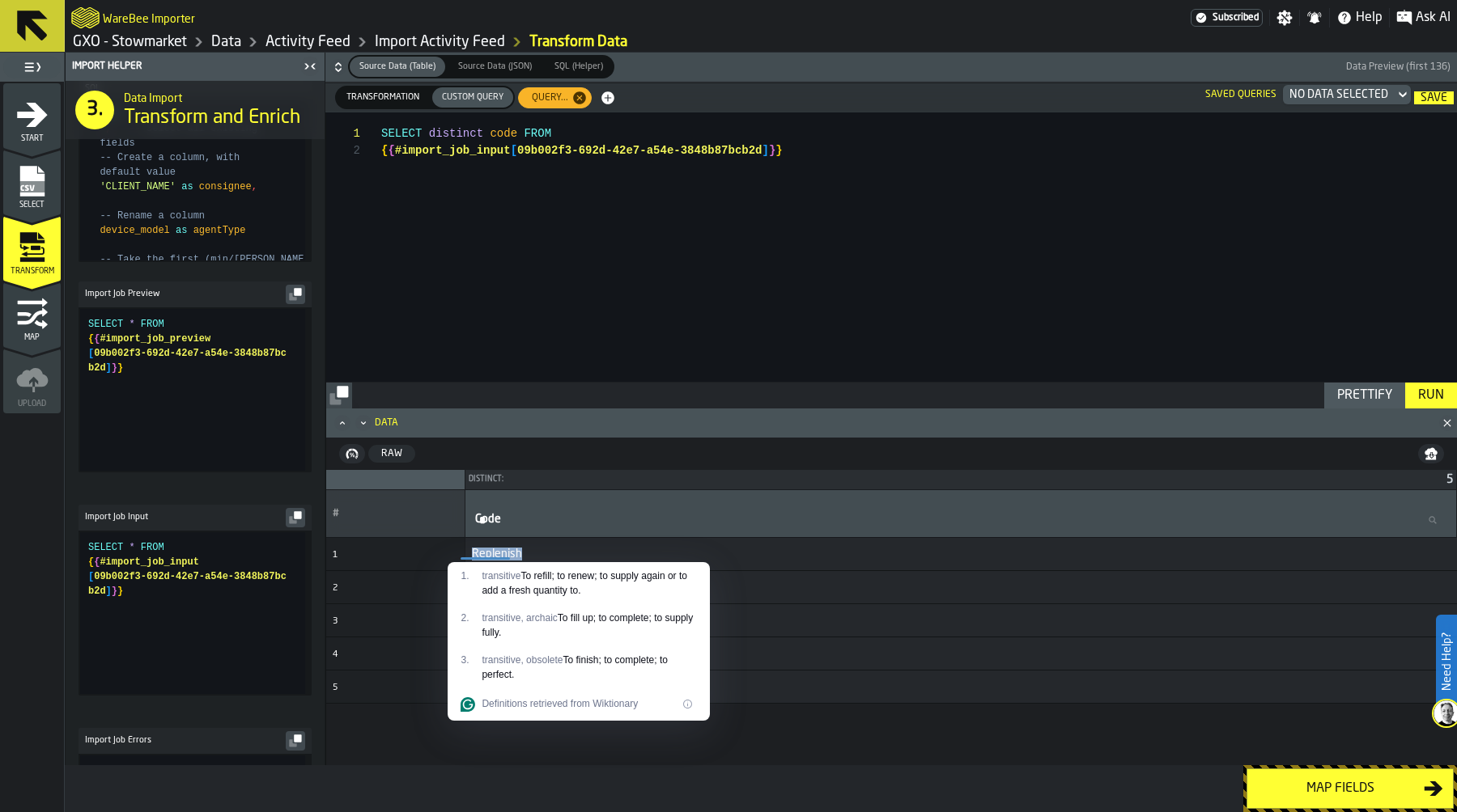
click at [693, 532] on th "Code Code" at bounding box center [961, 513] width 992 height 48
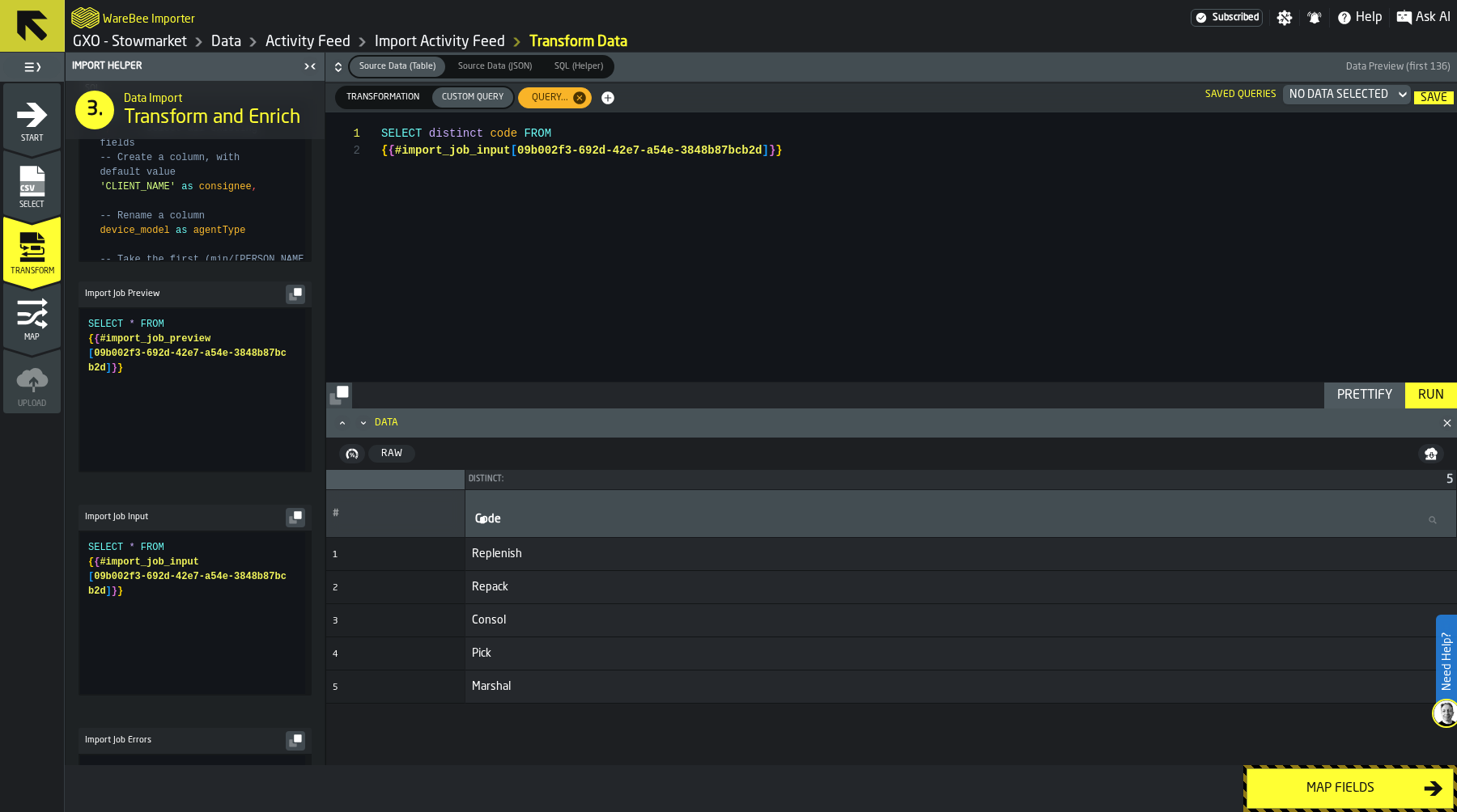
click at [479, 587] on span "Repack" at bounding box center [961, 587] width 979 height 13
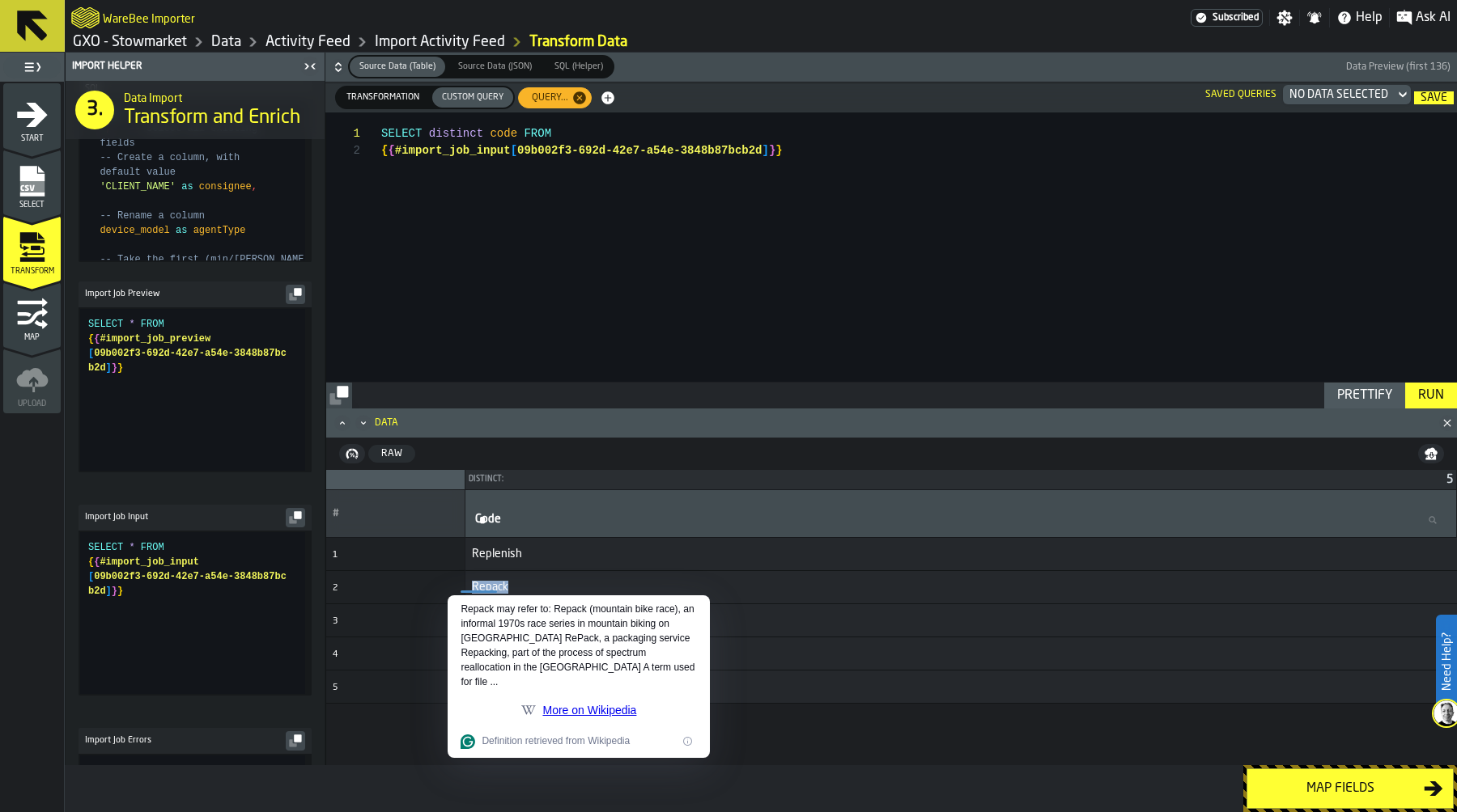
copy span "Repack"
click at [838, 577] on td "Repack" at bounding box center [961, 586] width 992 height 33
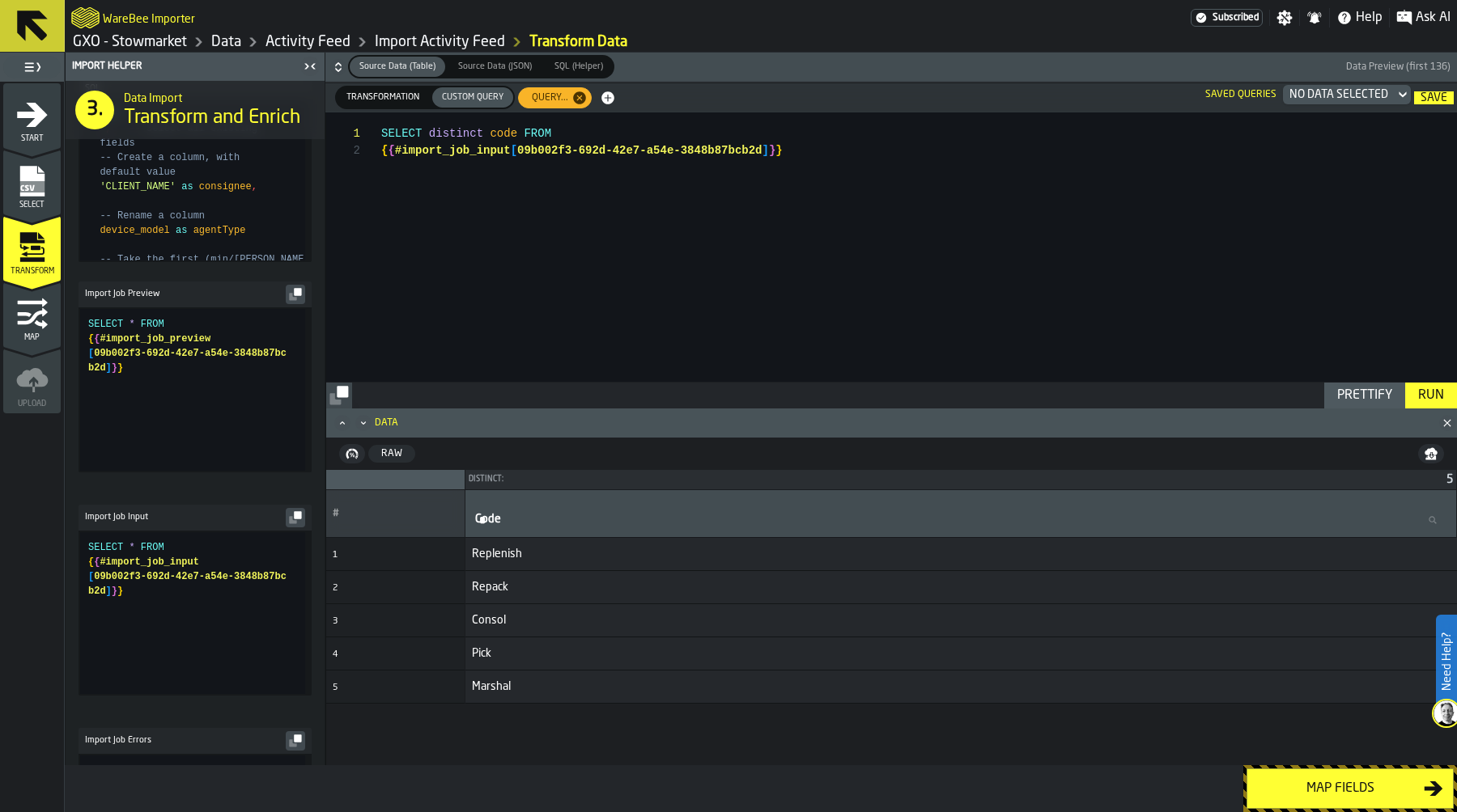
click at [372, 97] on span "Transformation" at bounding box center [383, 97] width 86 height 13
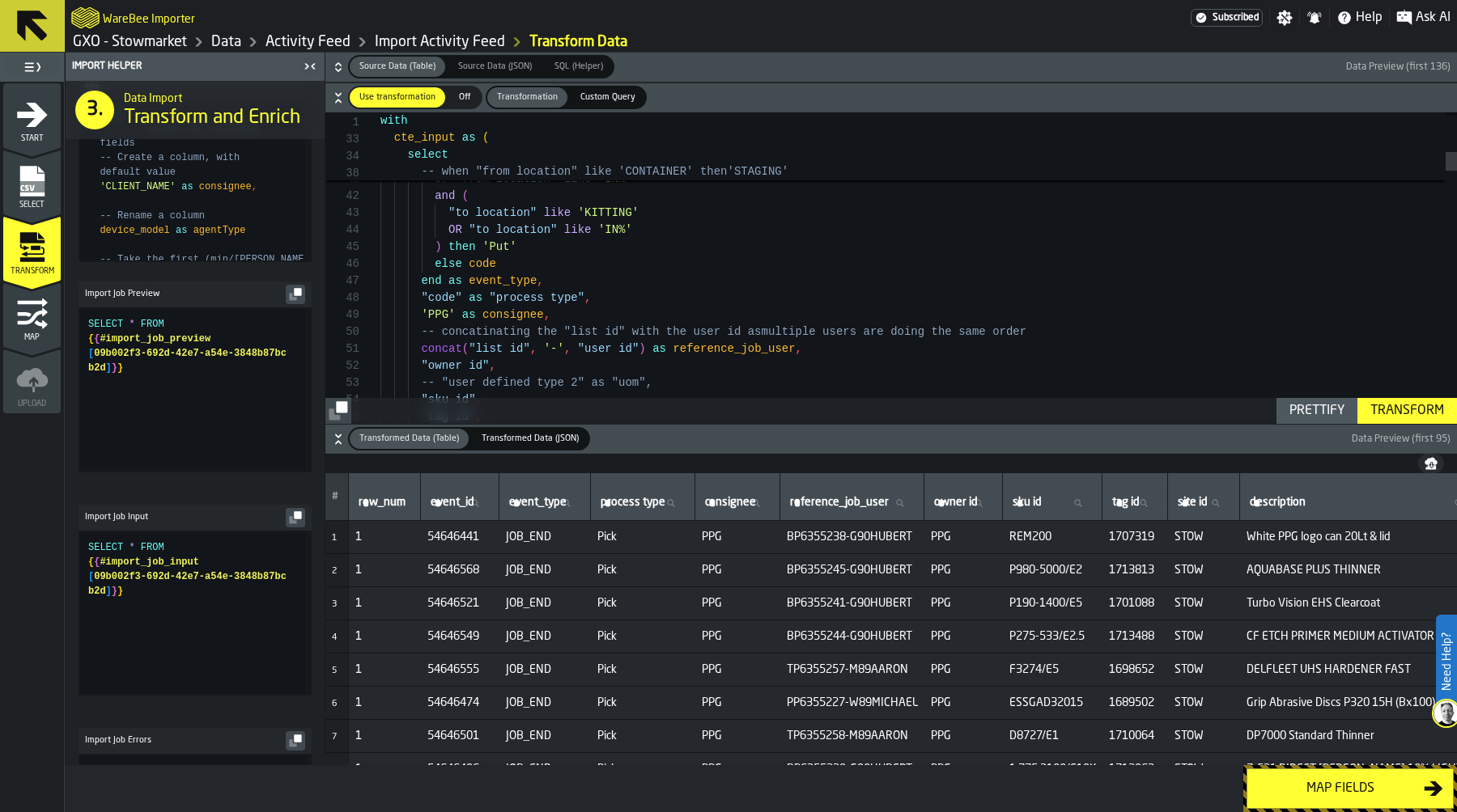
scroll to position [119, 0]
drag, startPoint x: 421, startPoint y: 299, endPoint x: 463, endPoint y: 299, distance: 42.0
click at [1323, 408] on div "Prettify" at bounding box center [1317, 411] width 68 height 20
click at [1394, 404] on div "Transform" at bounding box center [1407, 411] width 87 height 20
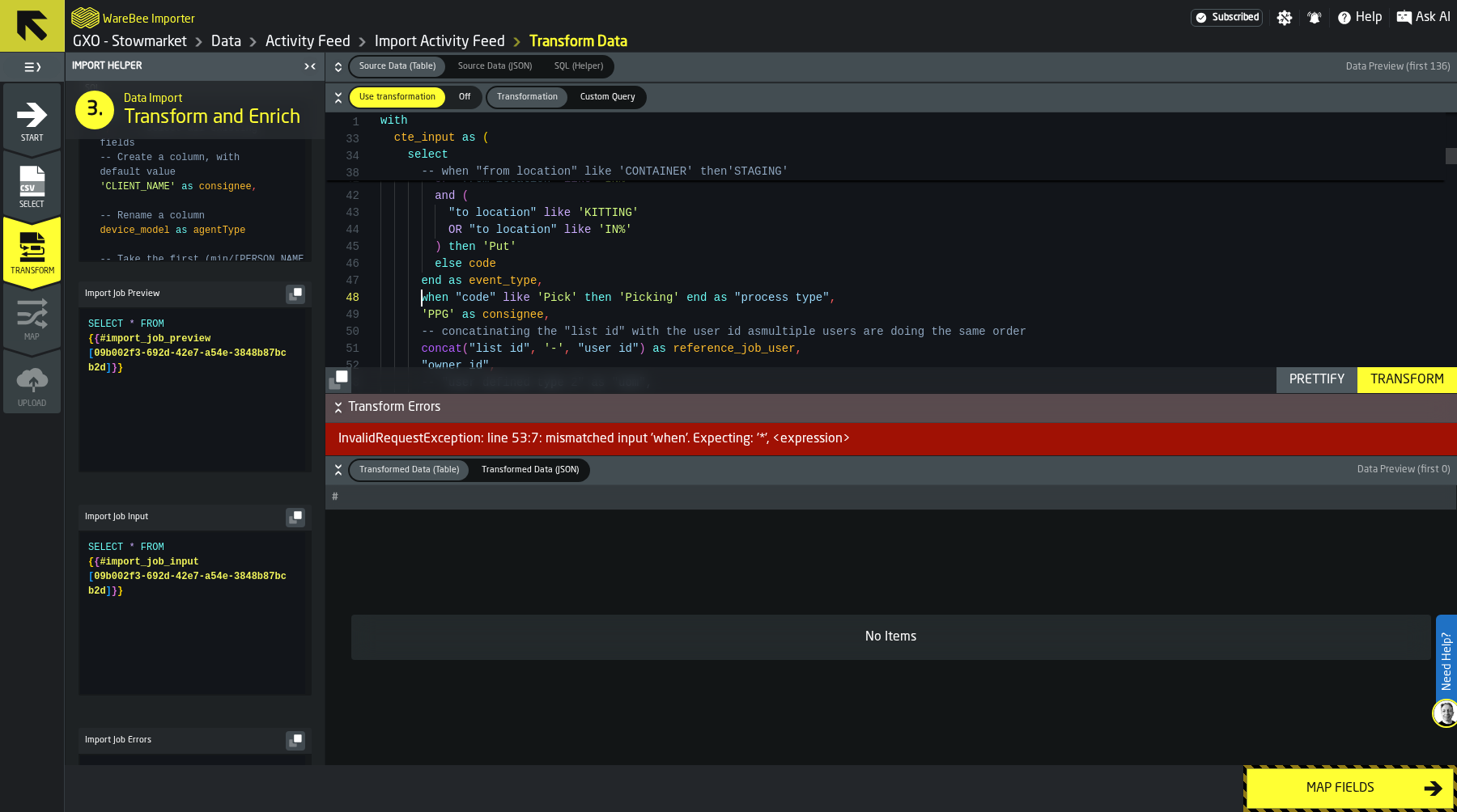
click at [1329, 375] on div "Prettify" at bounding box center [1317, 380] width 68 height 20
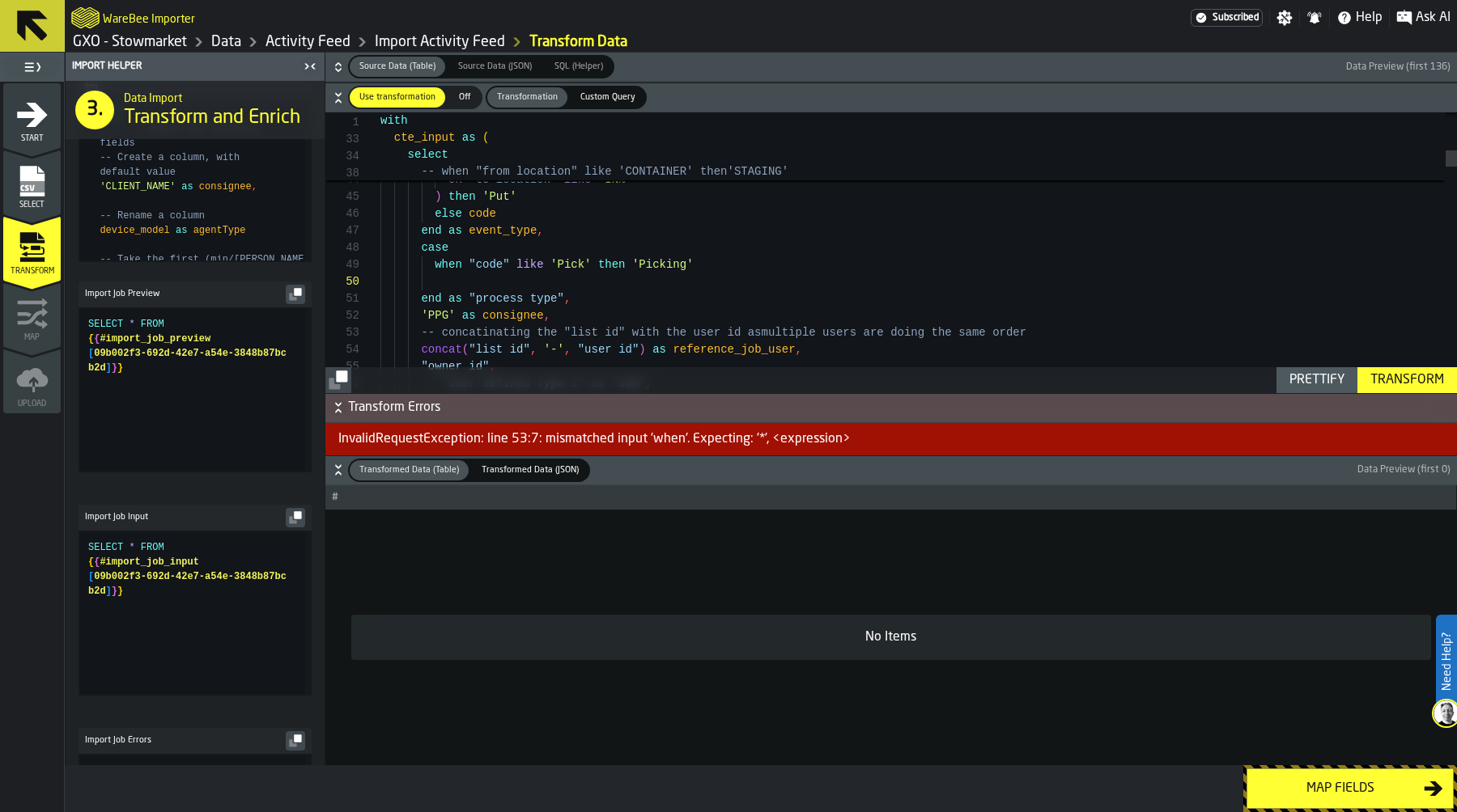
scroll to position [136, 0]
drag, startPoint x: 432, startPoint y: 265, endPoint x: 707, endPoint y: 264, distance: 275.0
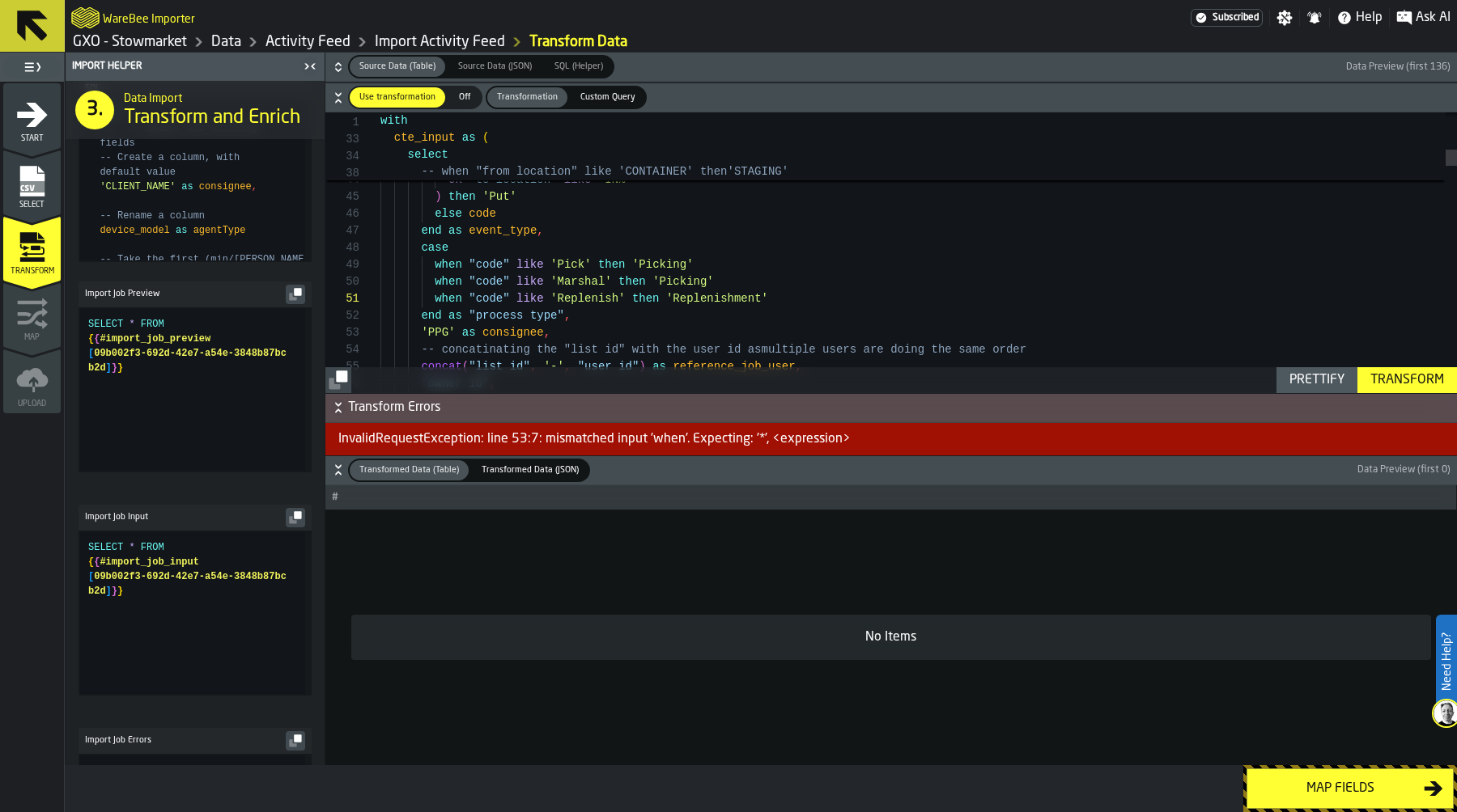
scroll to position [153, 0]
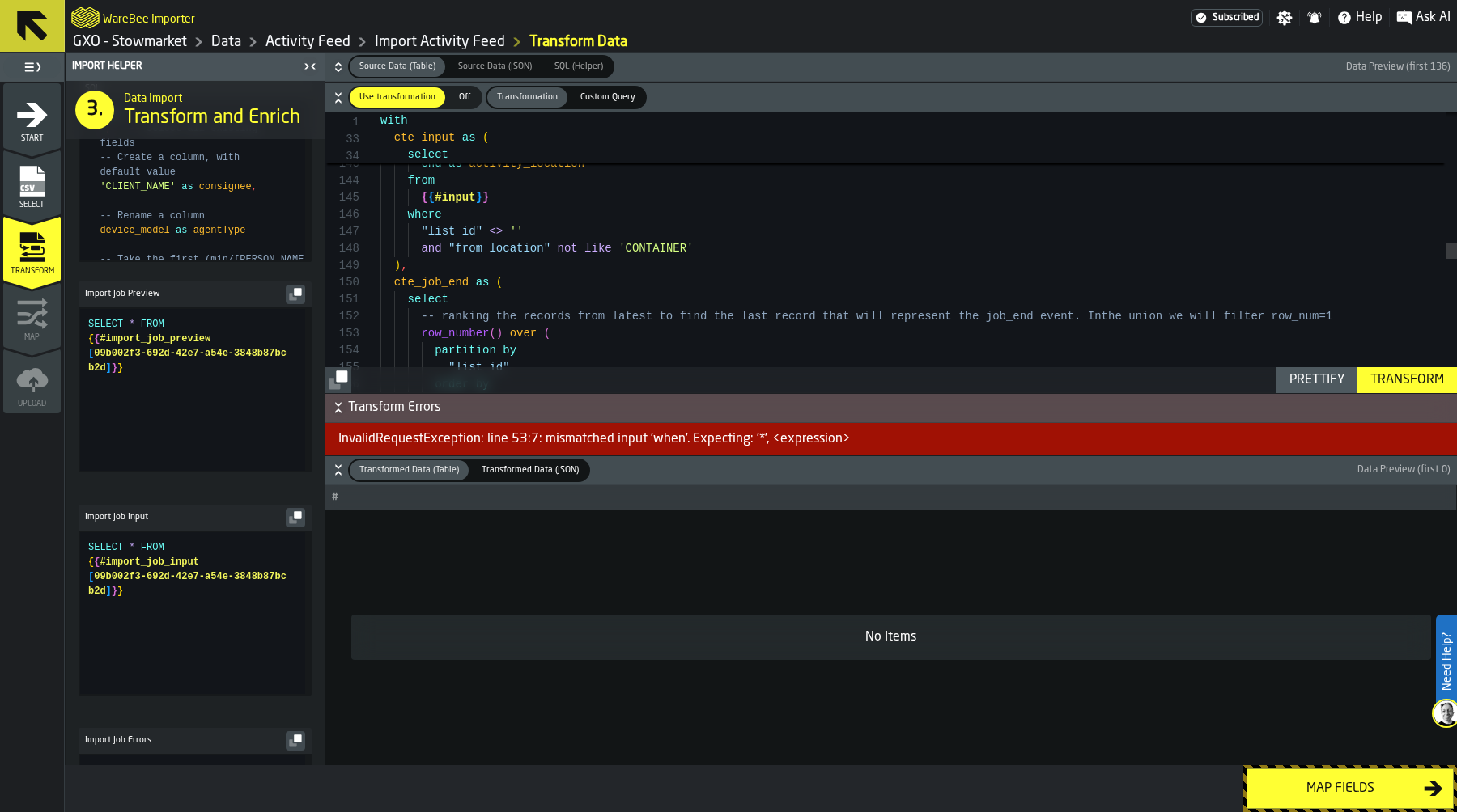
click at [548, 228] on div "{ { #input } } where "list id" <> '' and "from location" not like 'CONTAINER' )…" at bounding box center [918, 279] width 1077 height 5099
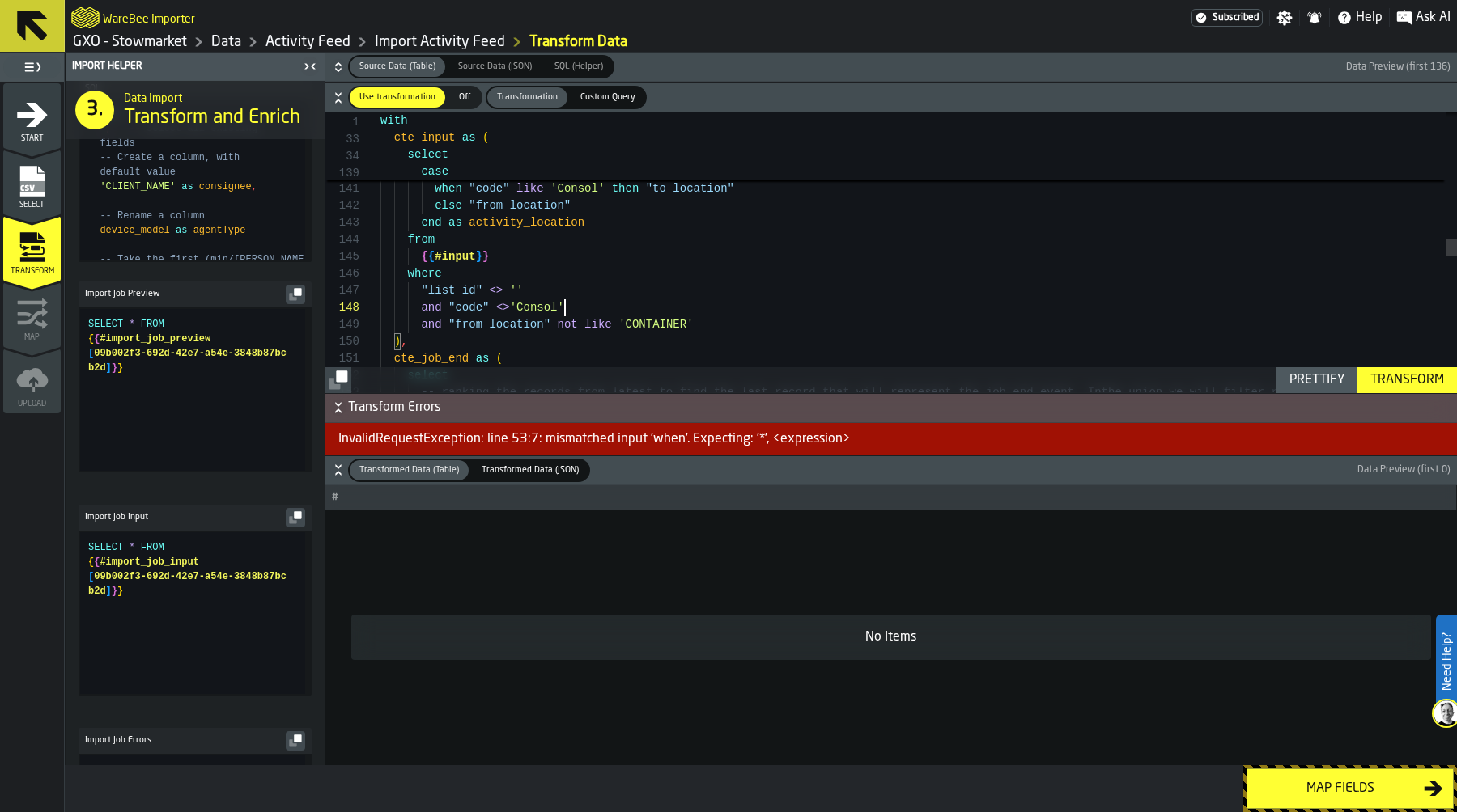
scroll to position [136, 0]
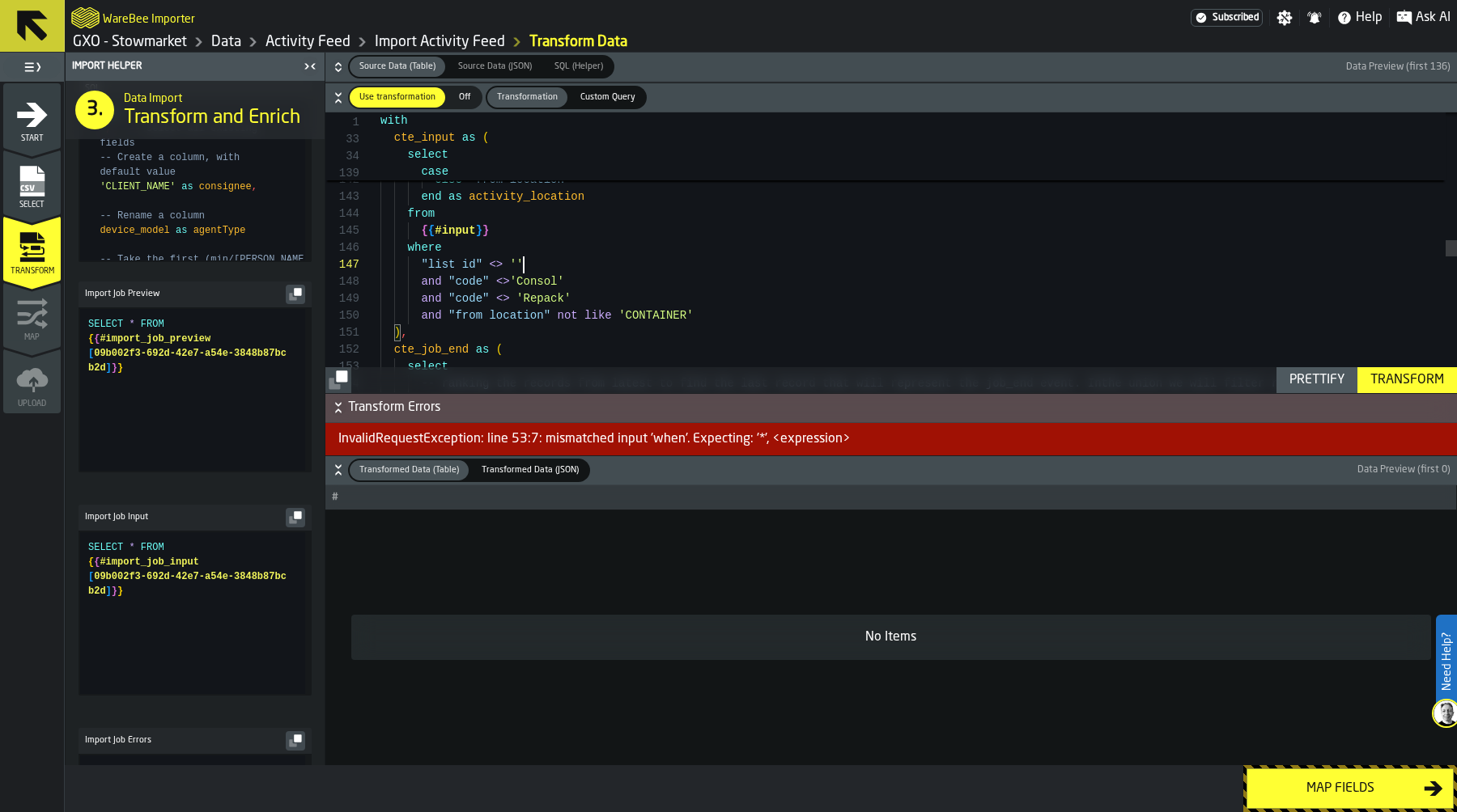
click at [542, 261] on div "{ { #input } } where "list id" <> '' and "from location" not like 'CONTAINER' )…" at bounding box center [918, 329] width 1077 height 5133
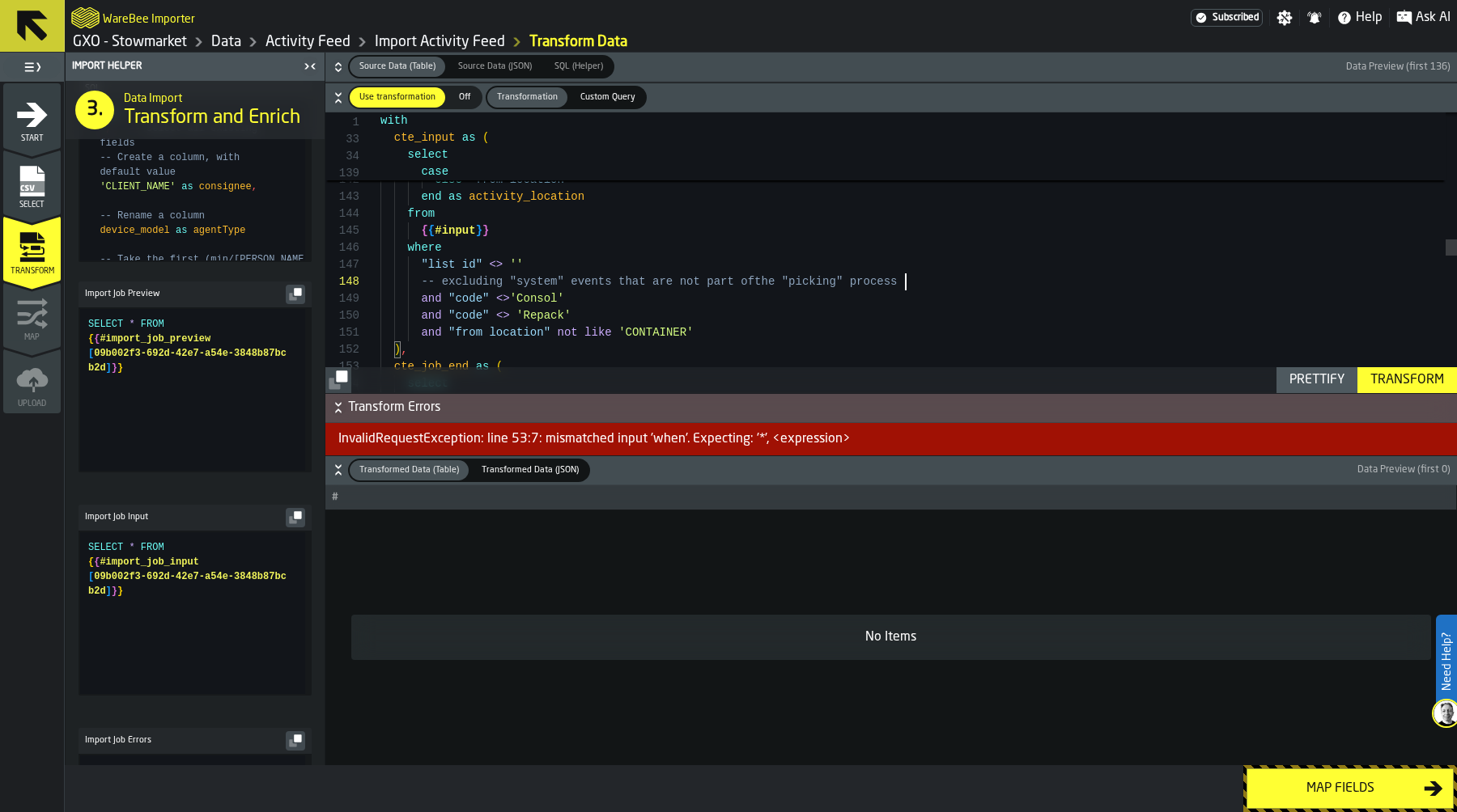
click at [1410, 378] on div "Transform" at bounding box center [1407, 380] width 87 height 20
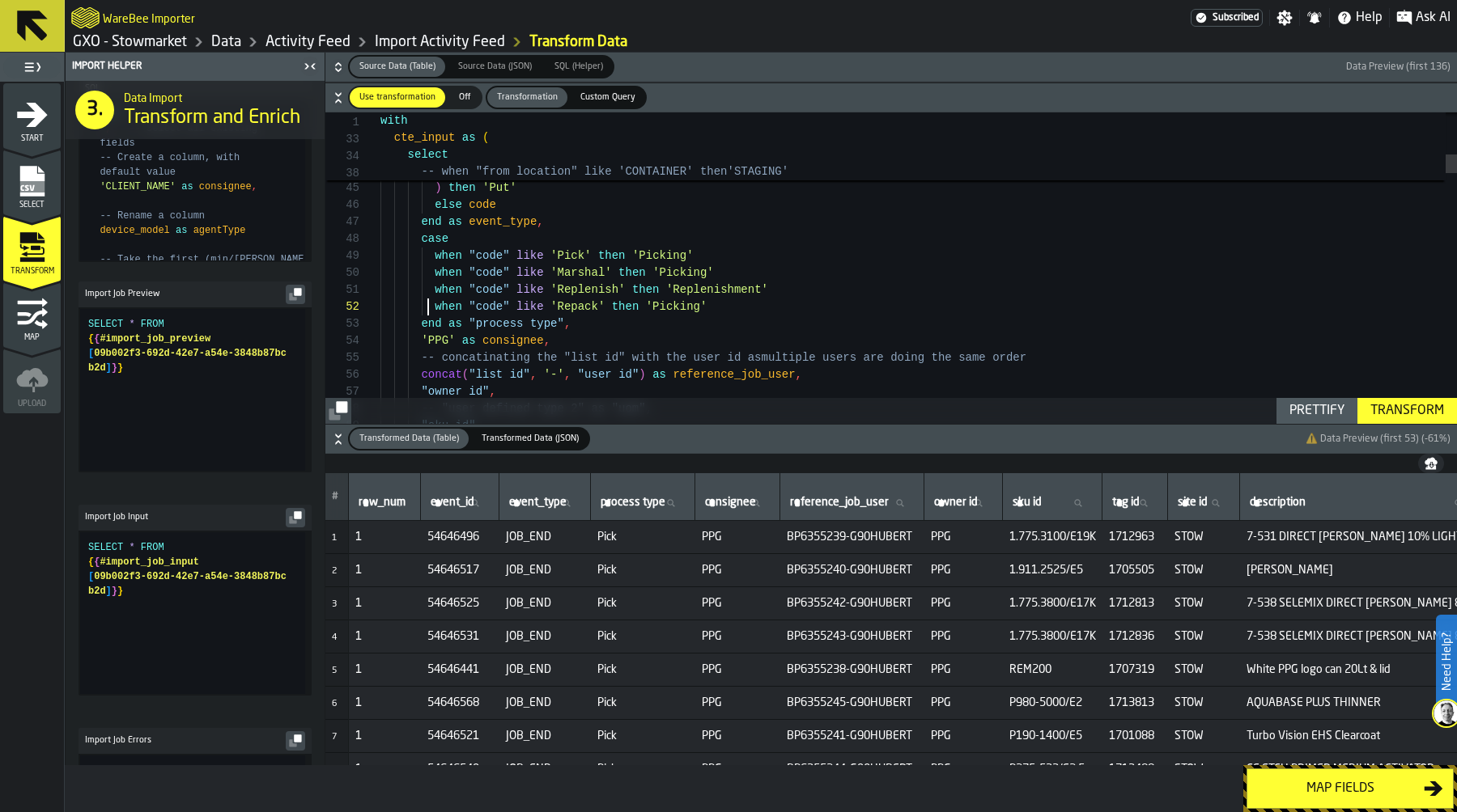
scroll to position [17, 0]
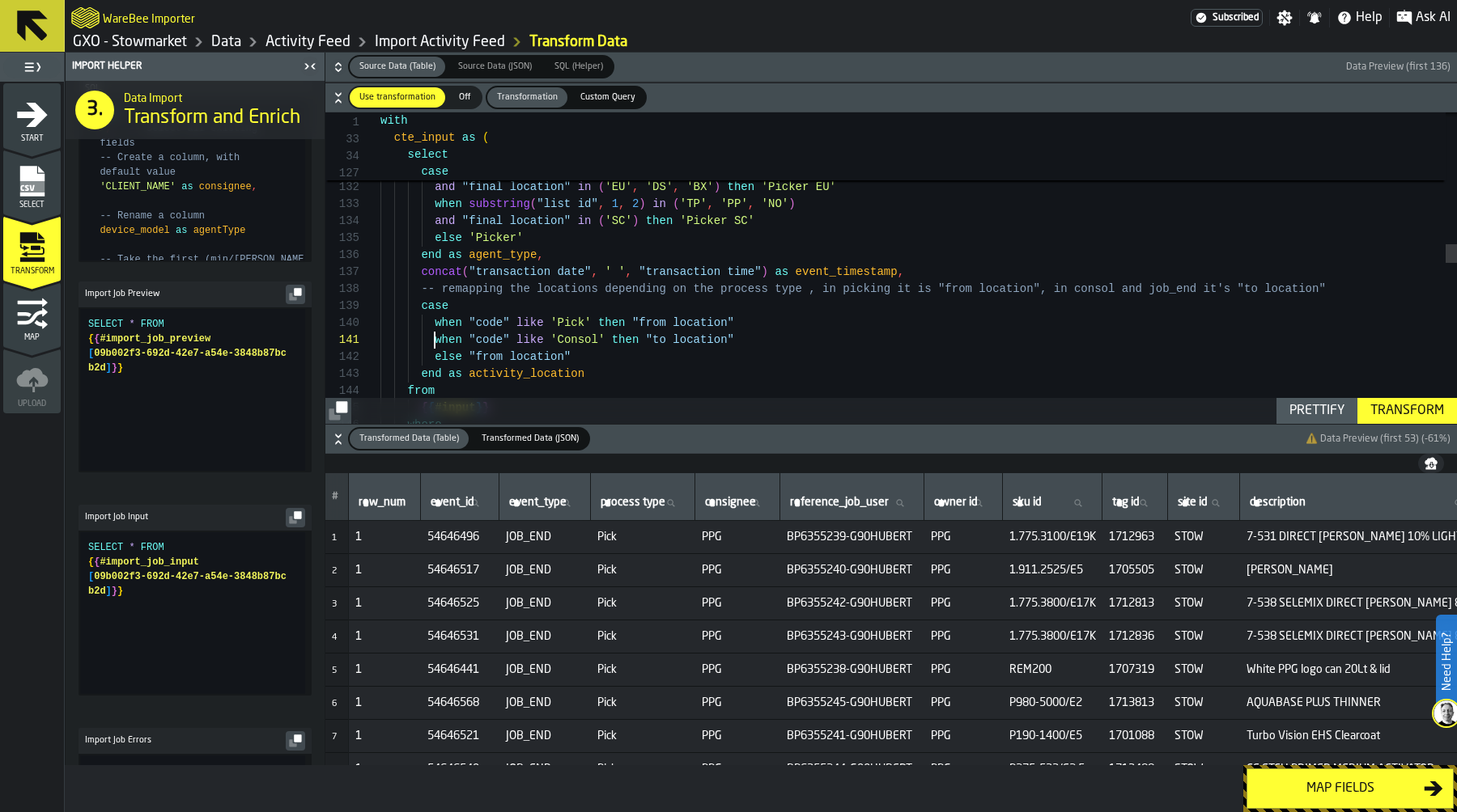
scroll to position [0, 0]
drag, startPoint x: 438, startPoint y: 342, endPoint x: 750, endPoint y: 341, distance: 312.0
click at [750, 341] on div "{ { #input } } from end as activity_location else "from location" when "code" l…" at bounding box center [918, 514] width 1077 height 5150
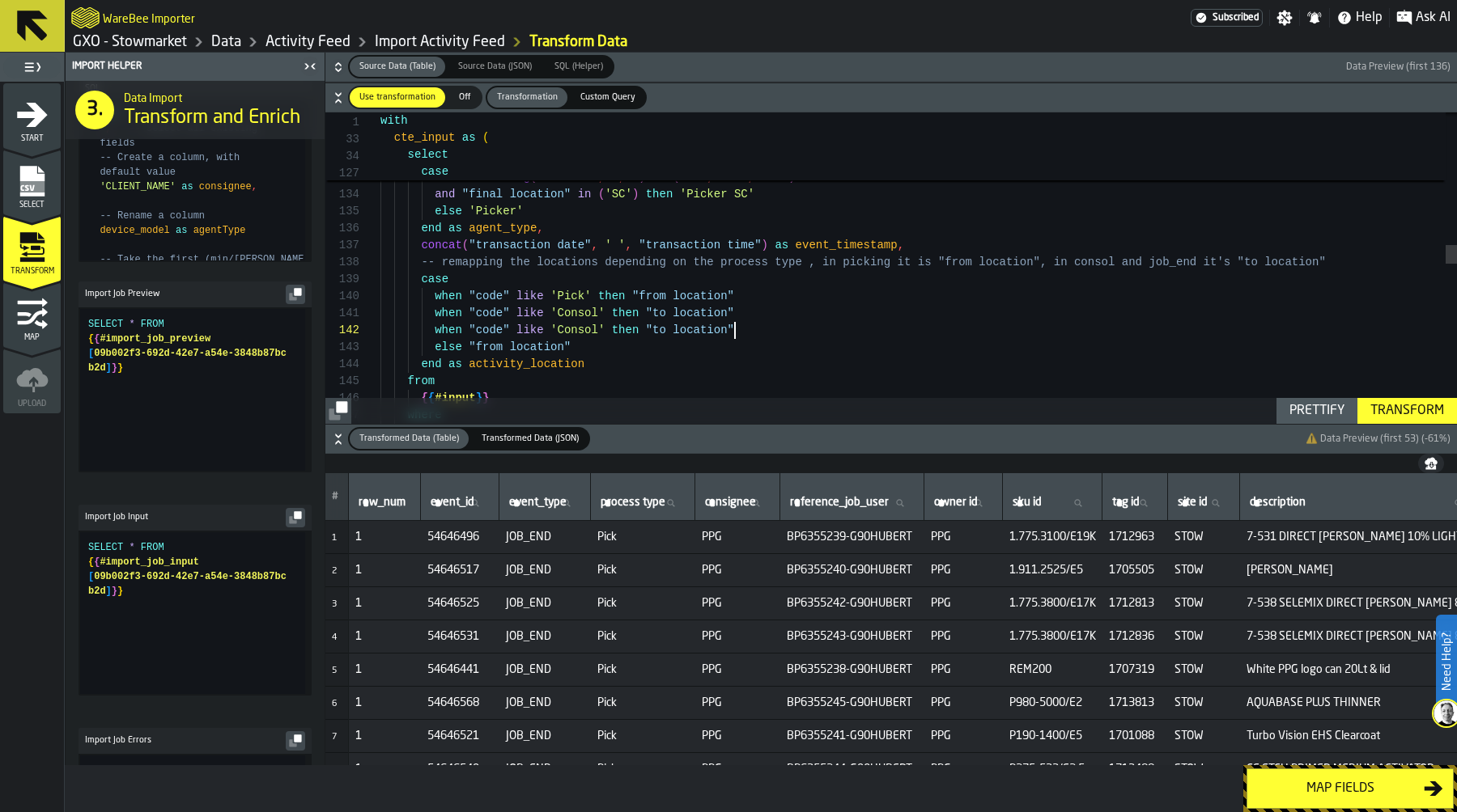
click at [575, 326] on div "{ { #input } } from end as activity_location else "from location" when "code" l…" at bounding box center [918, 497] width 1077 height 5167
click at [767, 330] on div "{ { #input } } from end as activity_location else "from location" when "code" l…" at bounding box center [918, 497] width 1077 height 5167
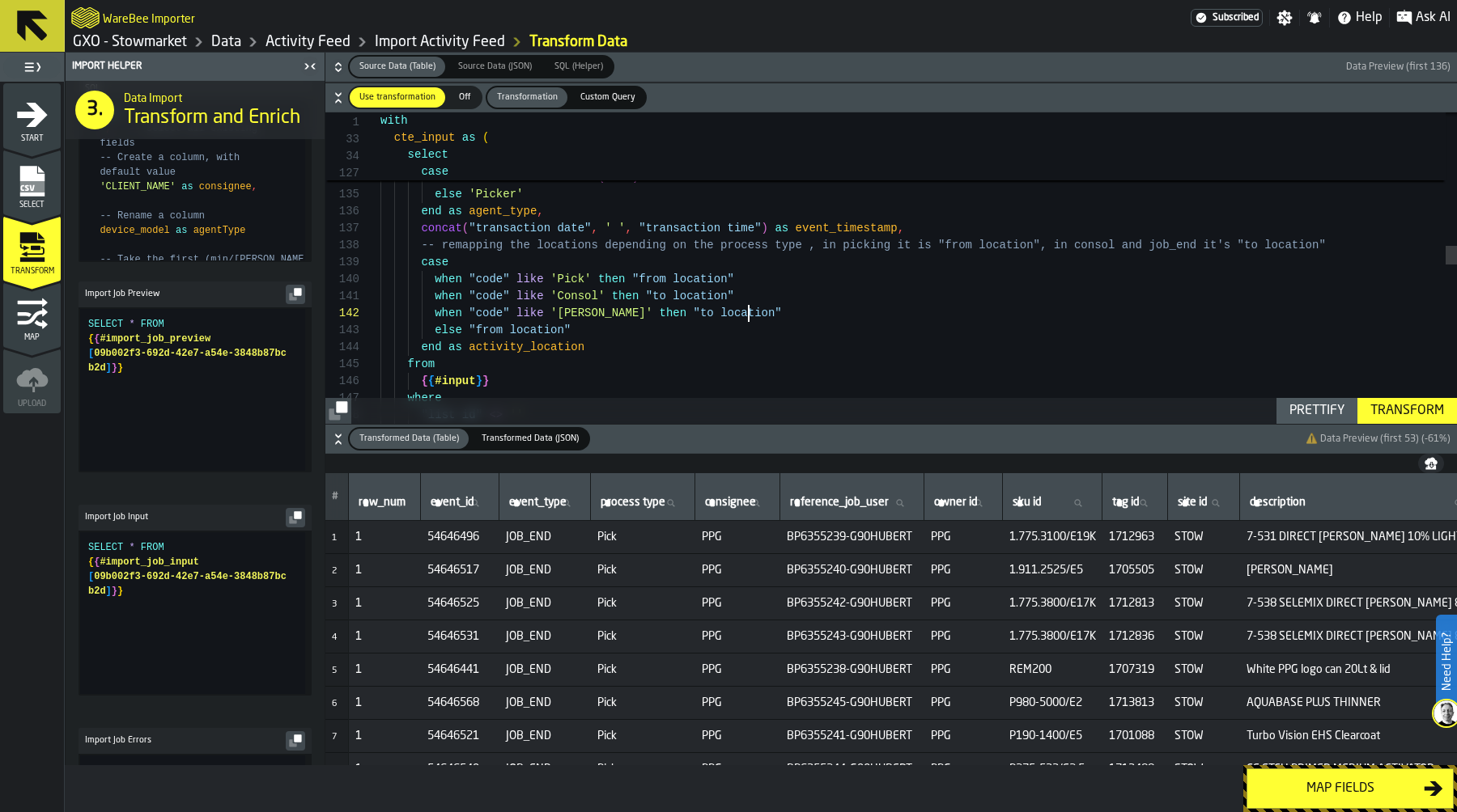
click at [1427, 404] on div "Transform" at bounding box center [1407, 411] width 87 height 20
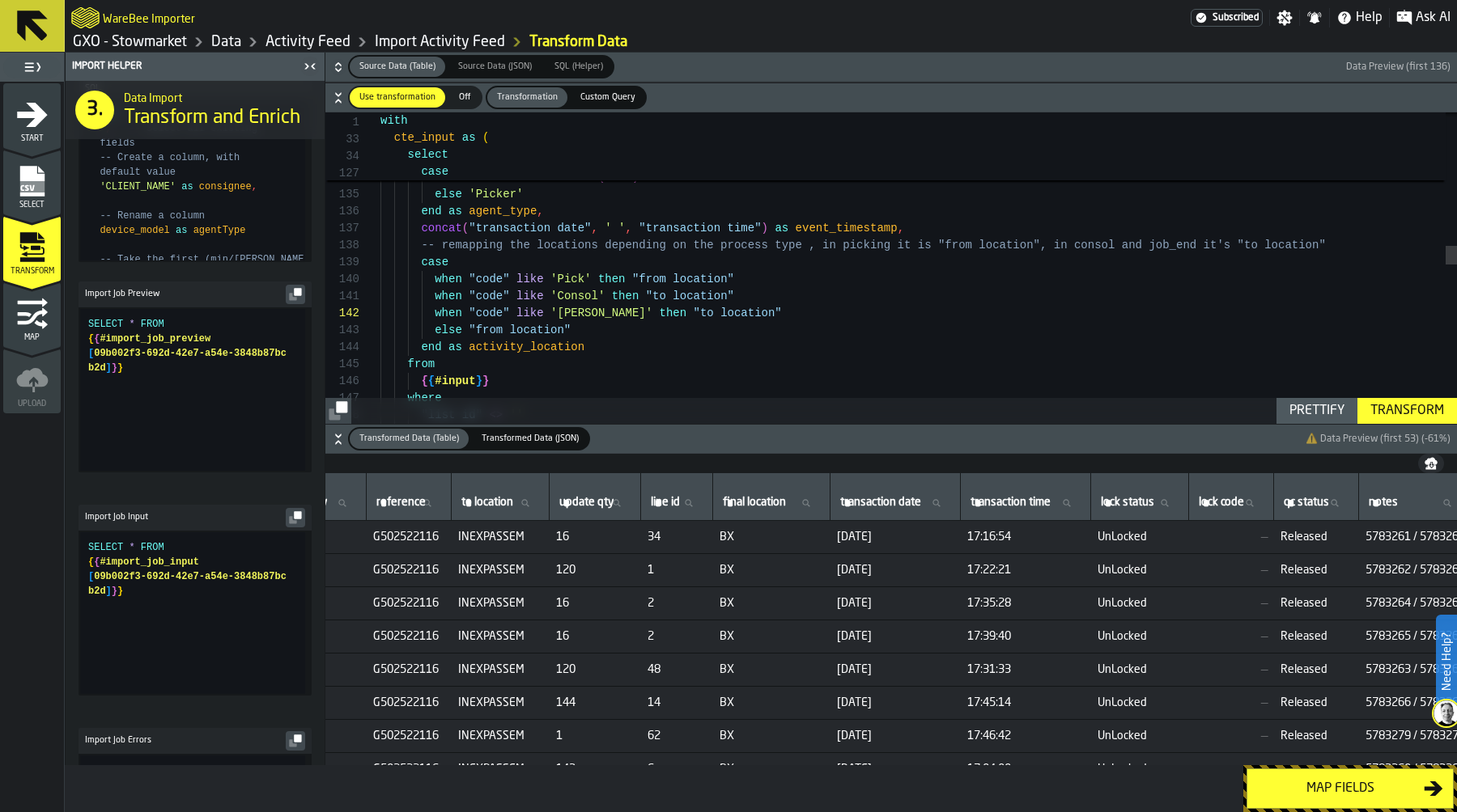
scroll to position [0, 1412]
click at [605, 354] on div "{ { #input } } from end as activity_location else "from location" when "code" l…" at bounding box center [918, 479] width 1077 height 5167
type textarea "**********"
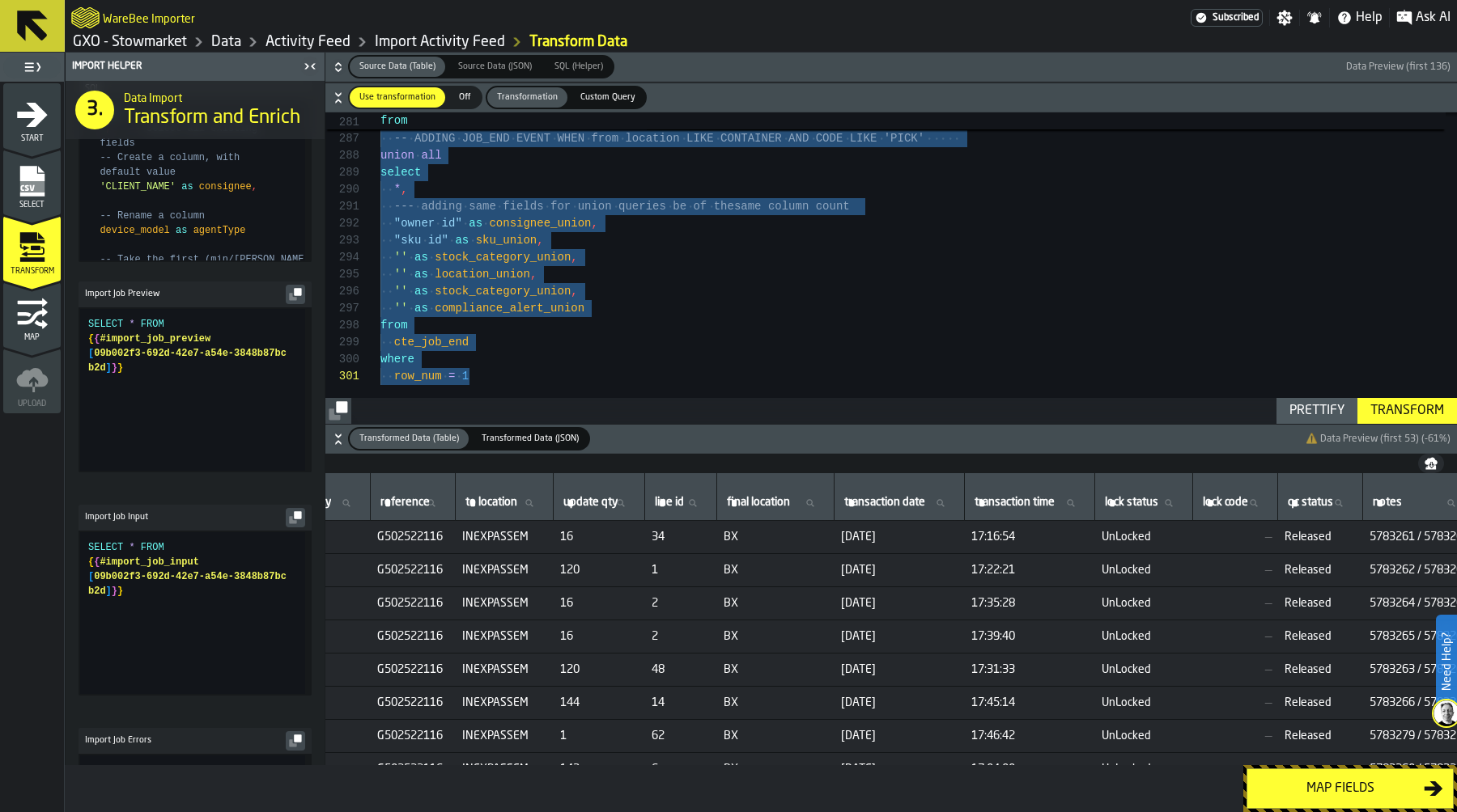
scroll to position [0, 0]
click at [282, 44] on link "Activity Feed" at bounding box center [308, 42] width 85 height 18
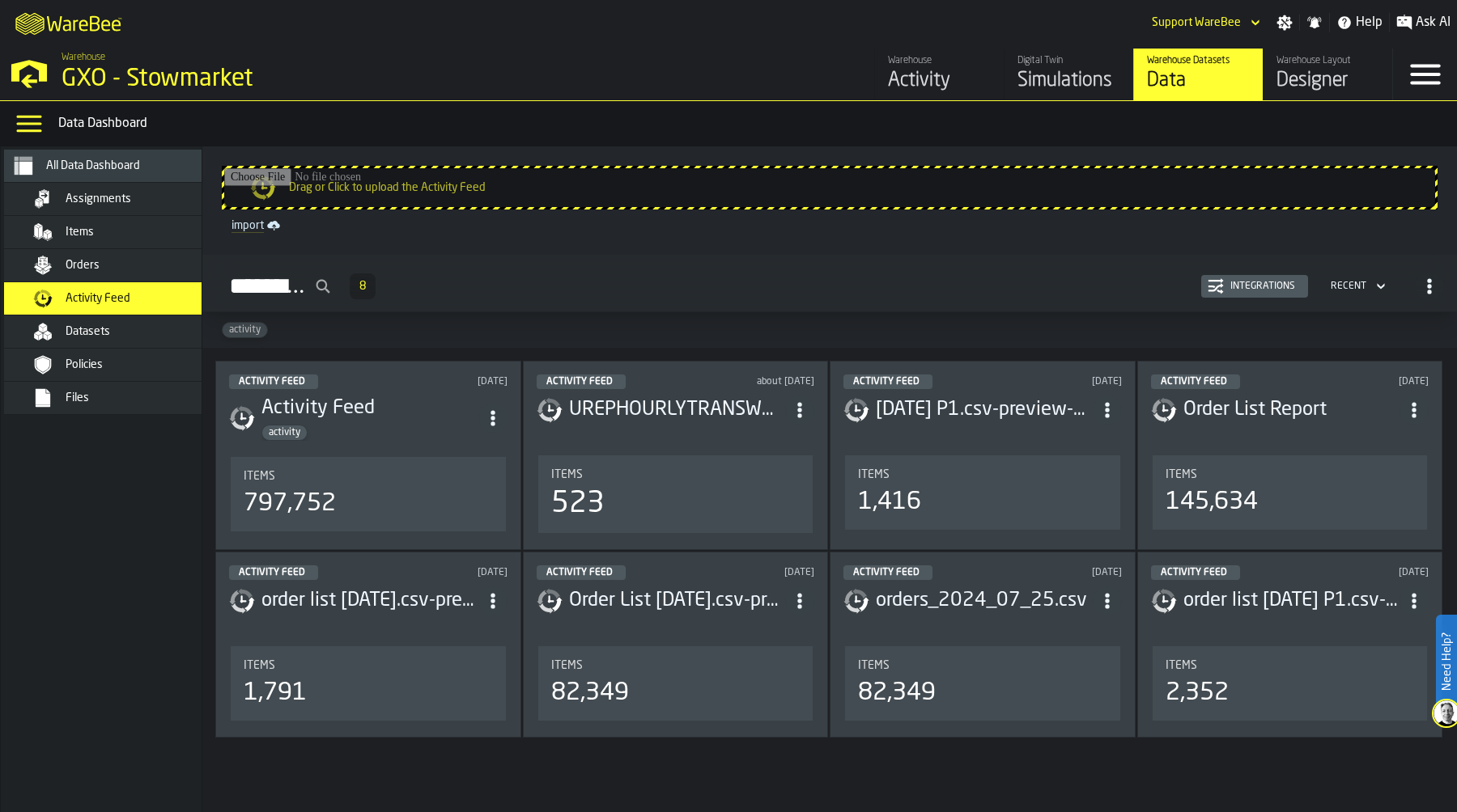
click at [1267, 292] on div "Integrations" at bounding box center [1262, 286] width 78 height 12
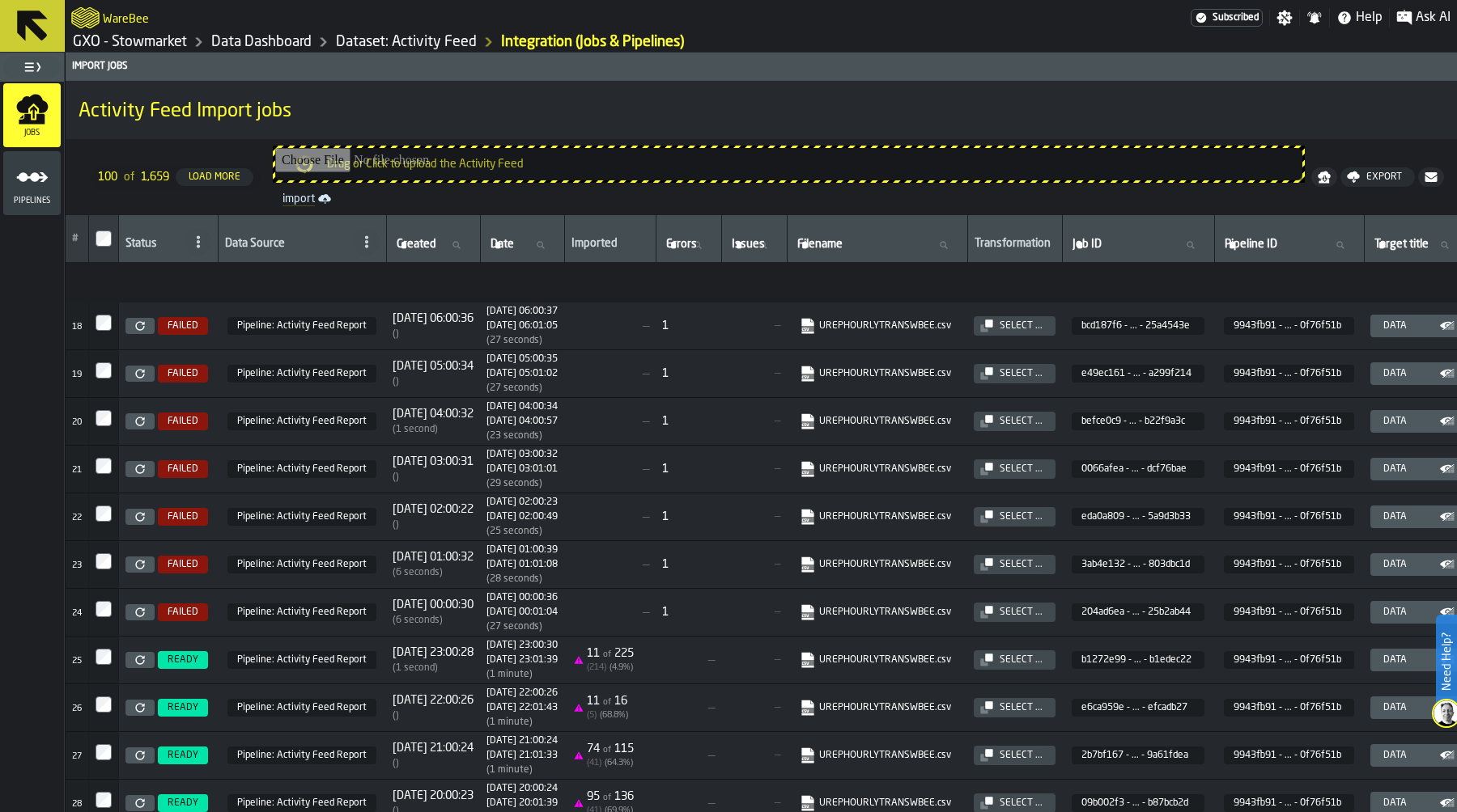
scroll to position [1096, 0]
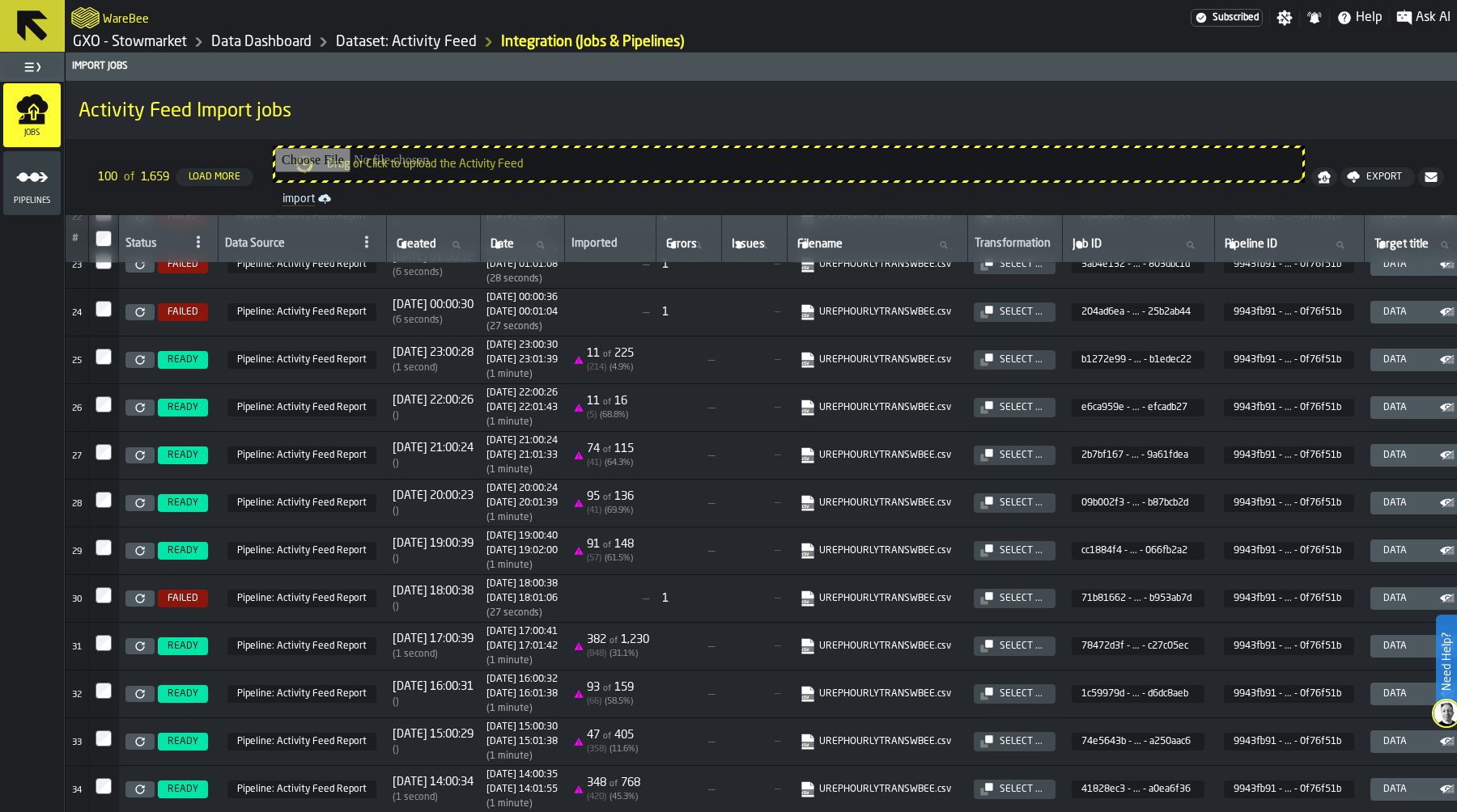
click at [140, 652] on icon at bounding box center [140, 646] width 10 height 10
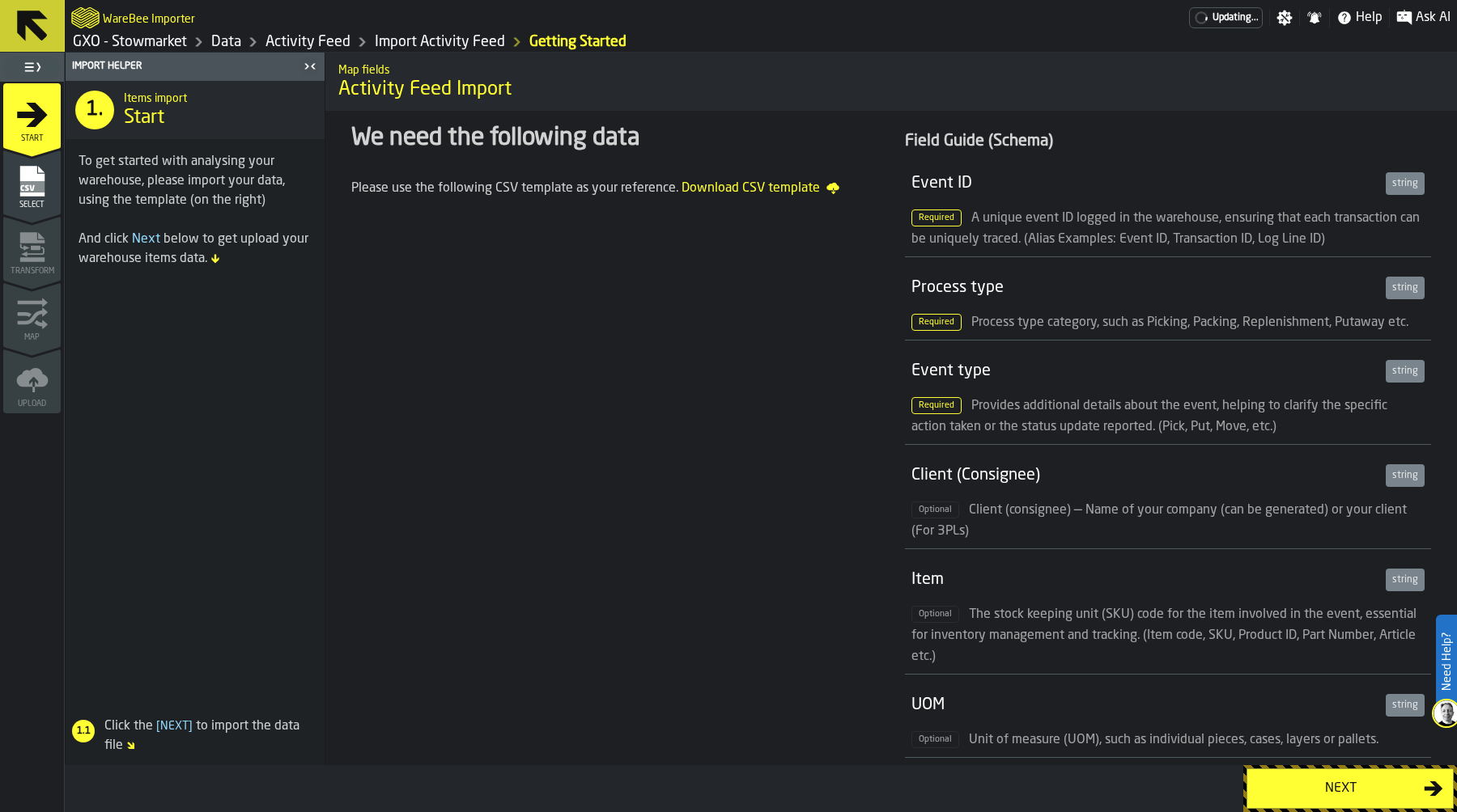
click at [1338, 784] on div "Next" at bounding box center [1340, 789] width 167 height 20
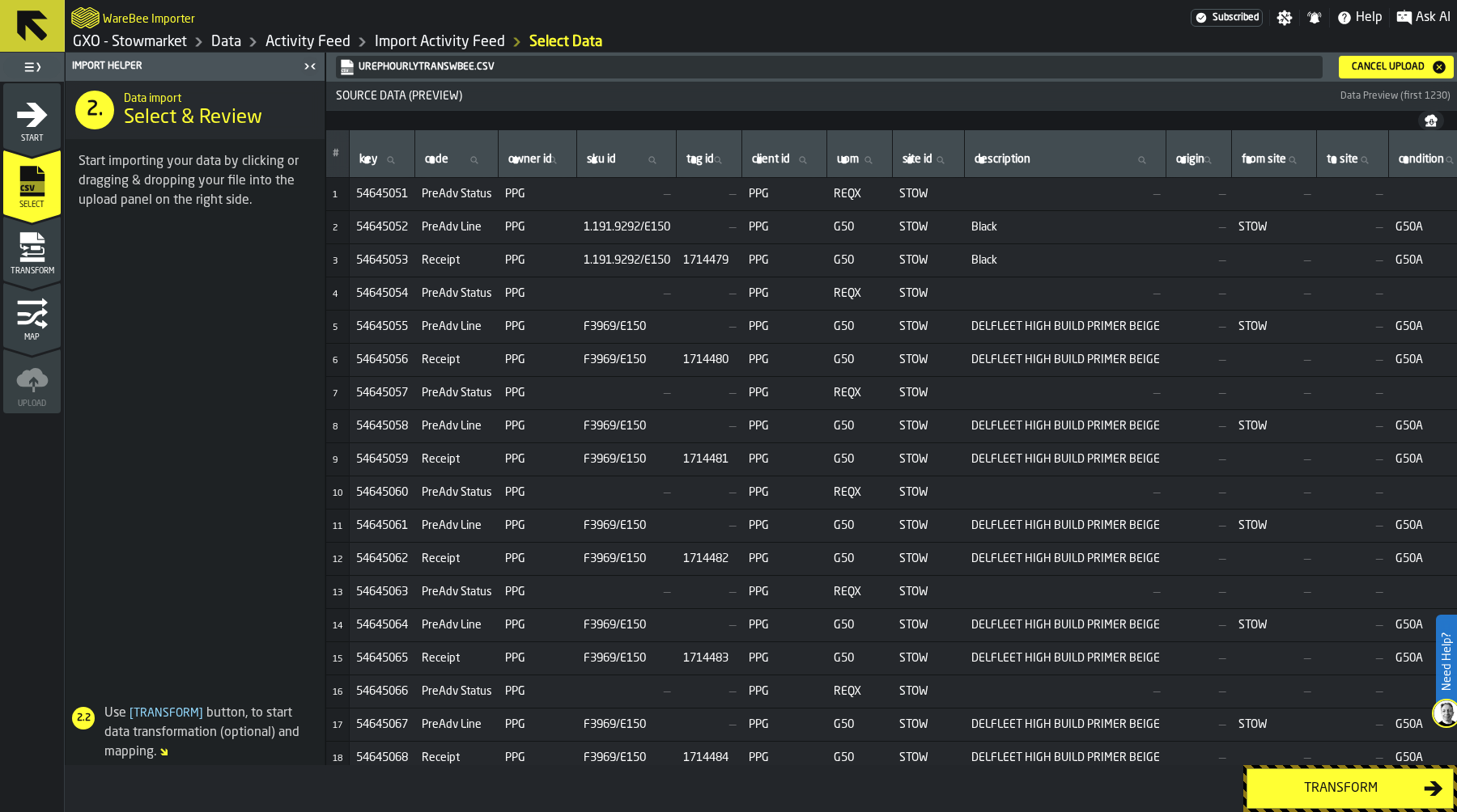
click at [1330, 781] on div "Transform" at bounding box center [1340, 789] width 167 height 20
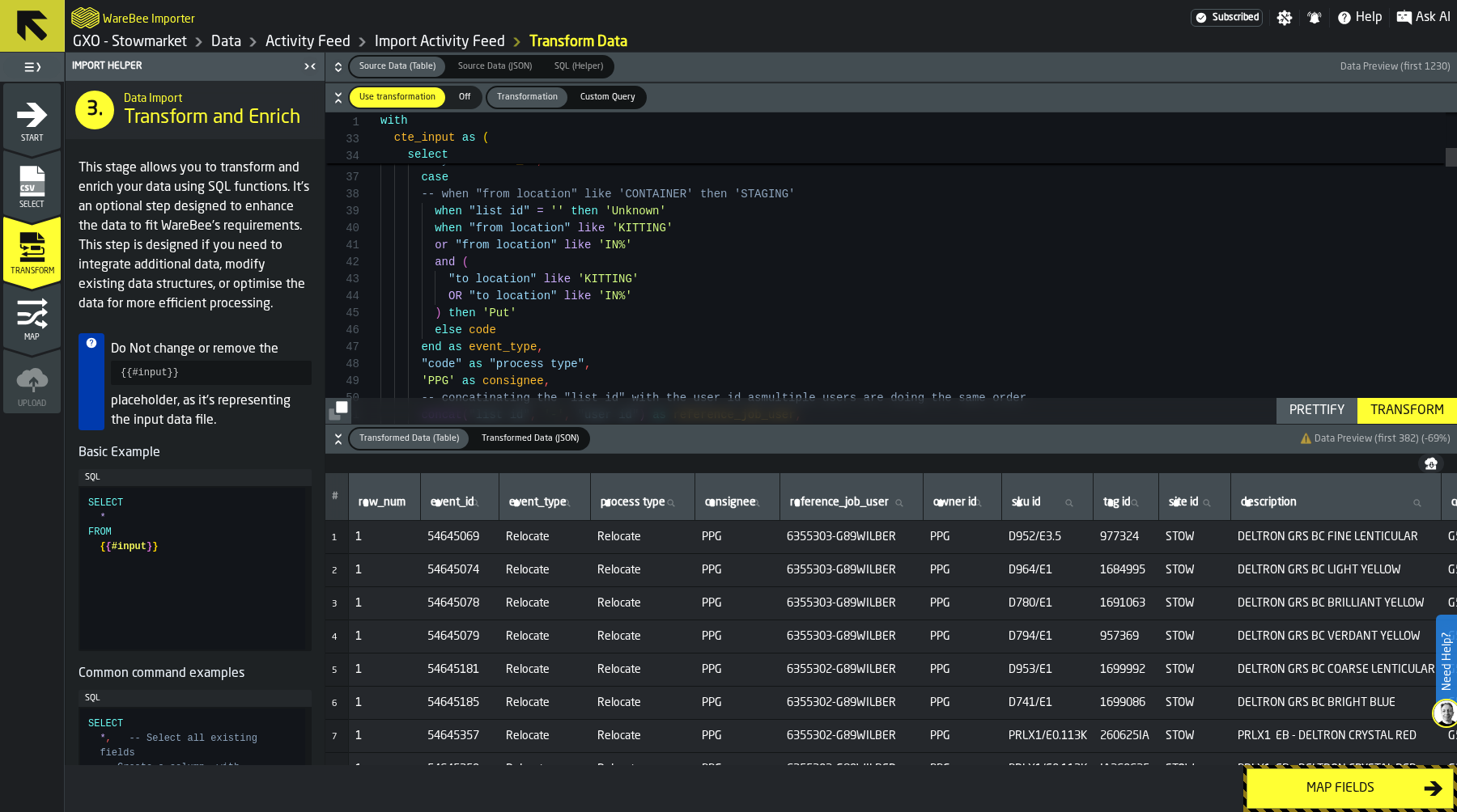
scroll to position [136, 0]
drag, startPoint x: 433, startPoint y: 216, endPoint x: 694, endPoint y: 219, distance: 261.0
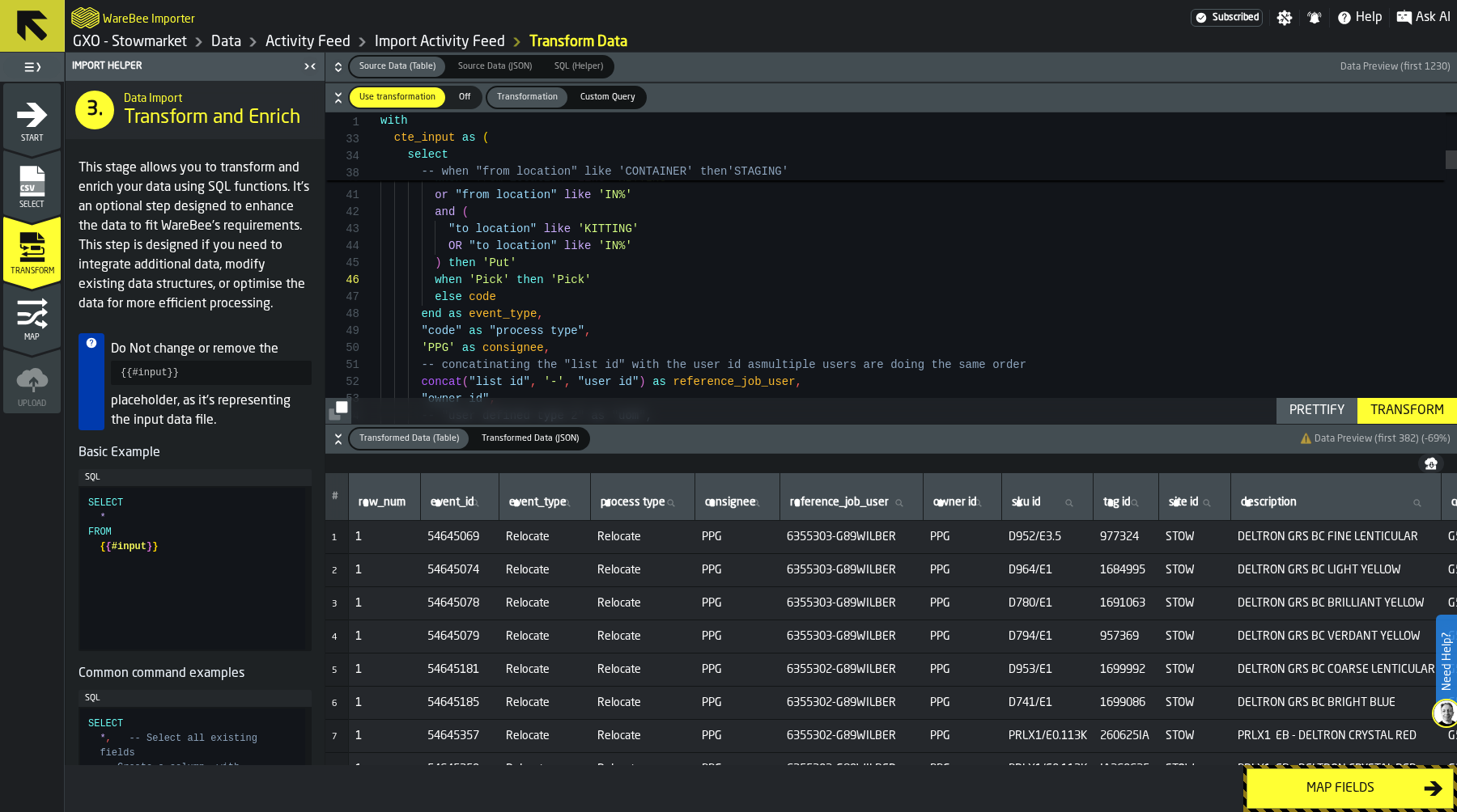
scroll to position [119, 0]
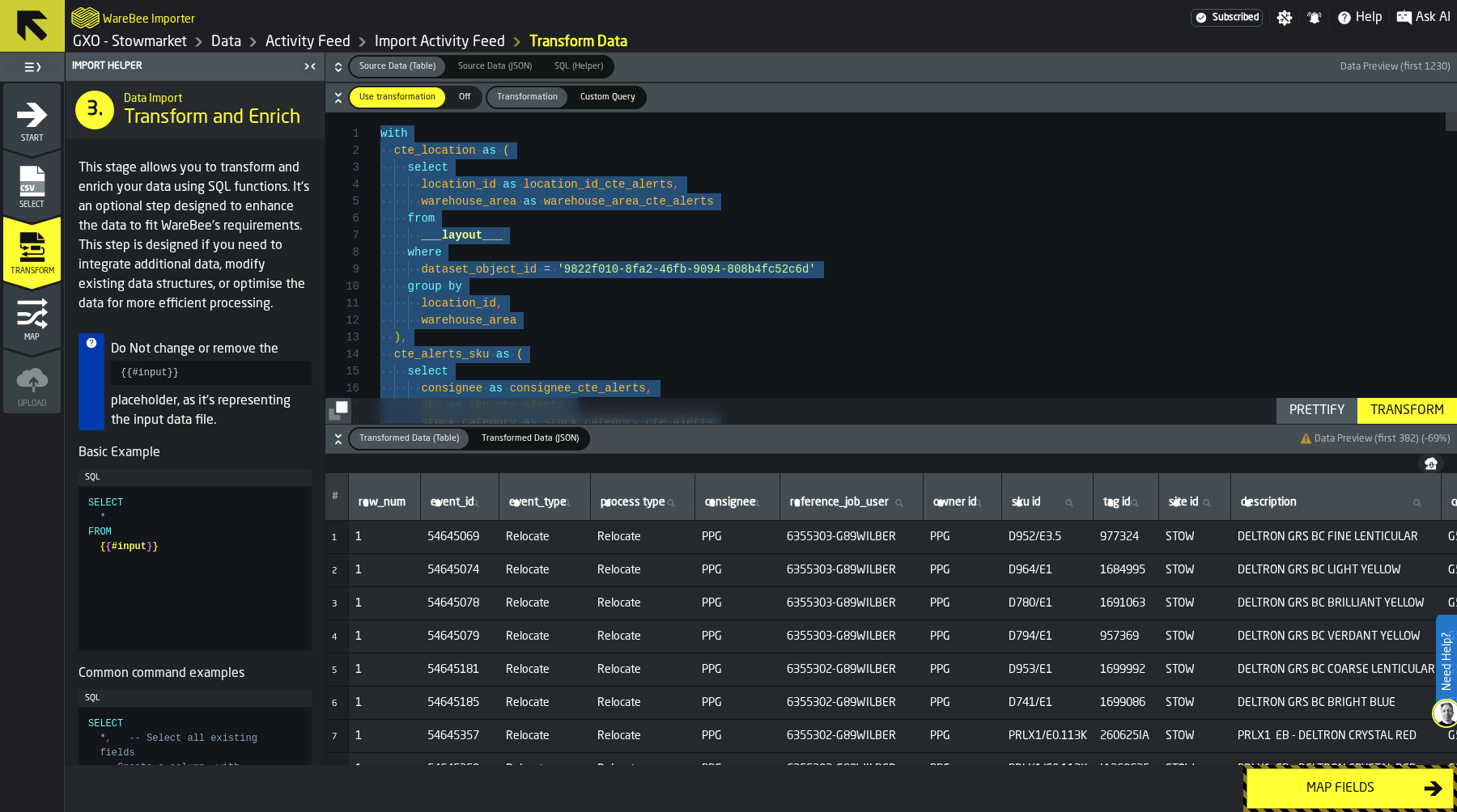
scroll to position [0, 0]
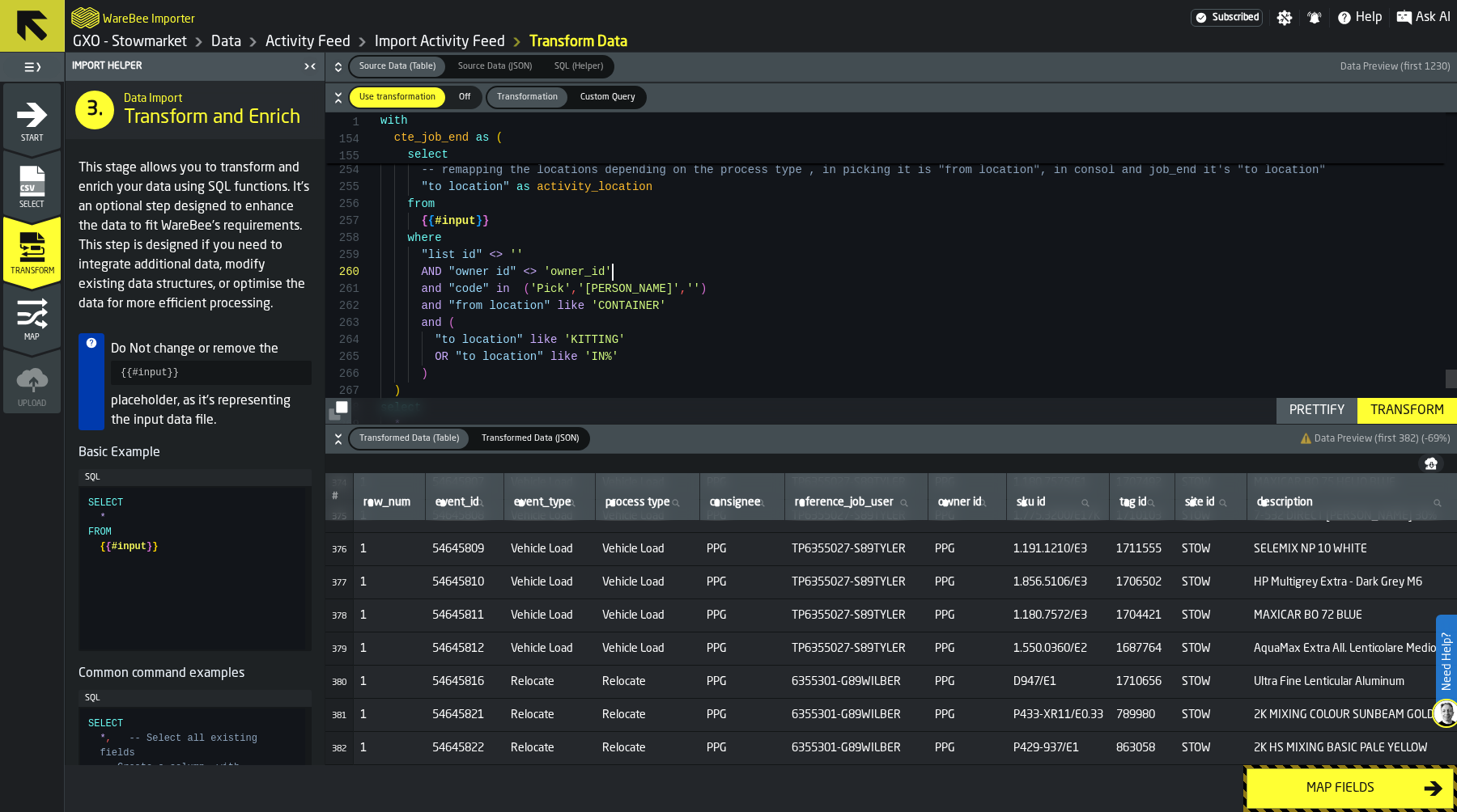
scroll to position [153, 0]
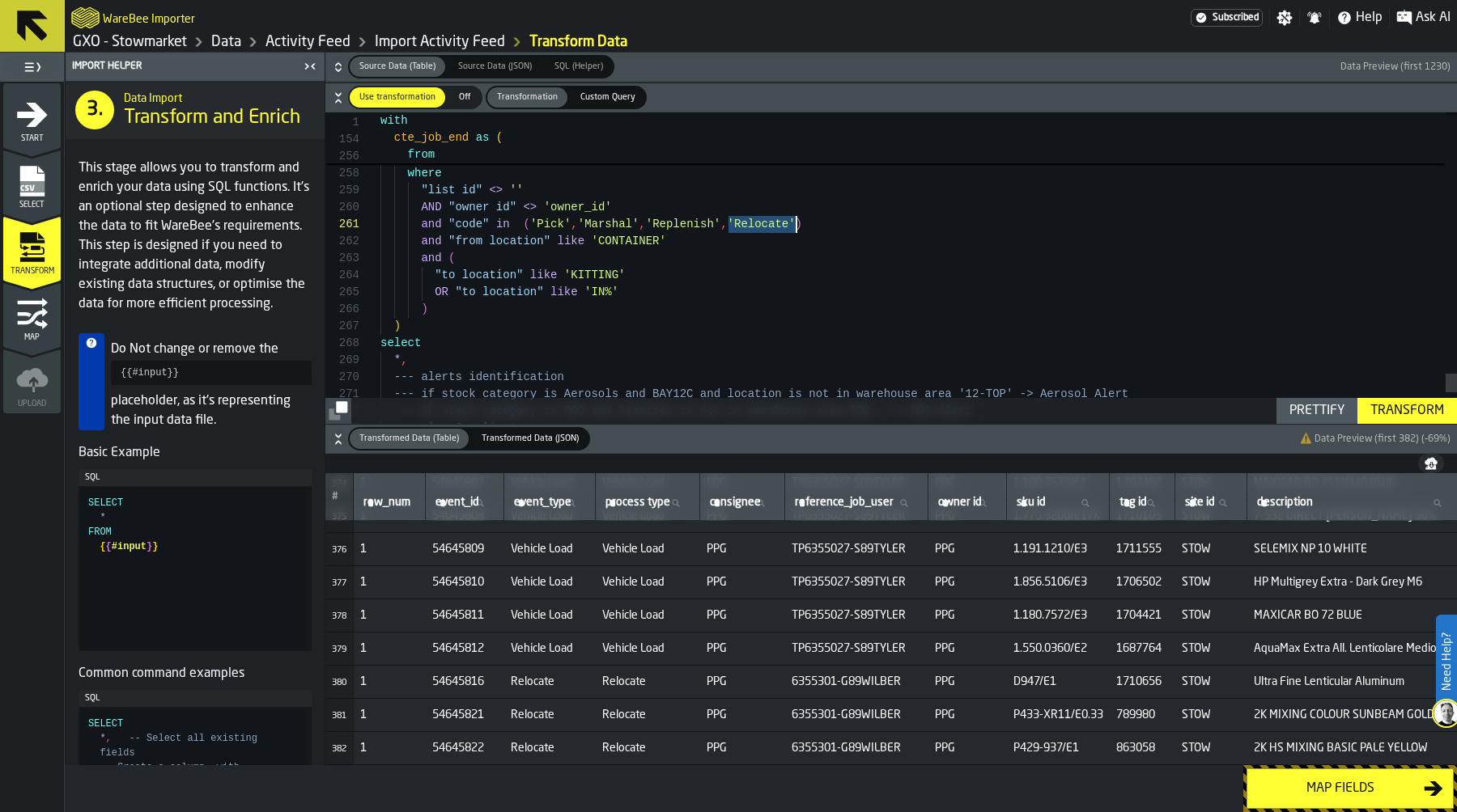
drag, startPoint x: 729, startPoint y: 222, endPoint x: 794, endPoint y: 223, distance: 65.0
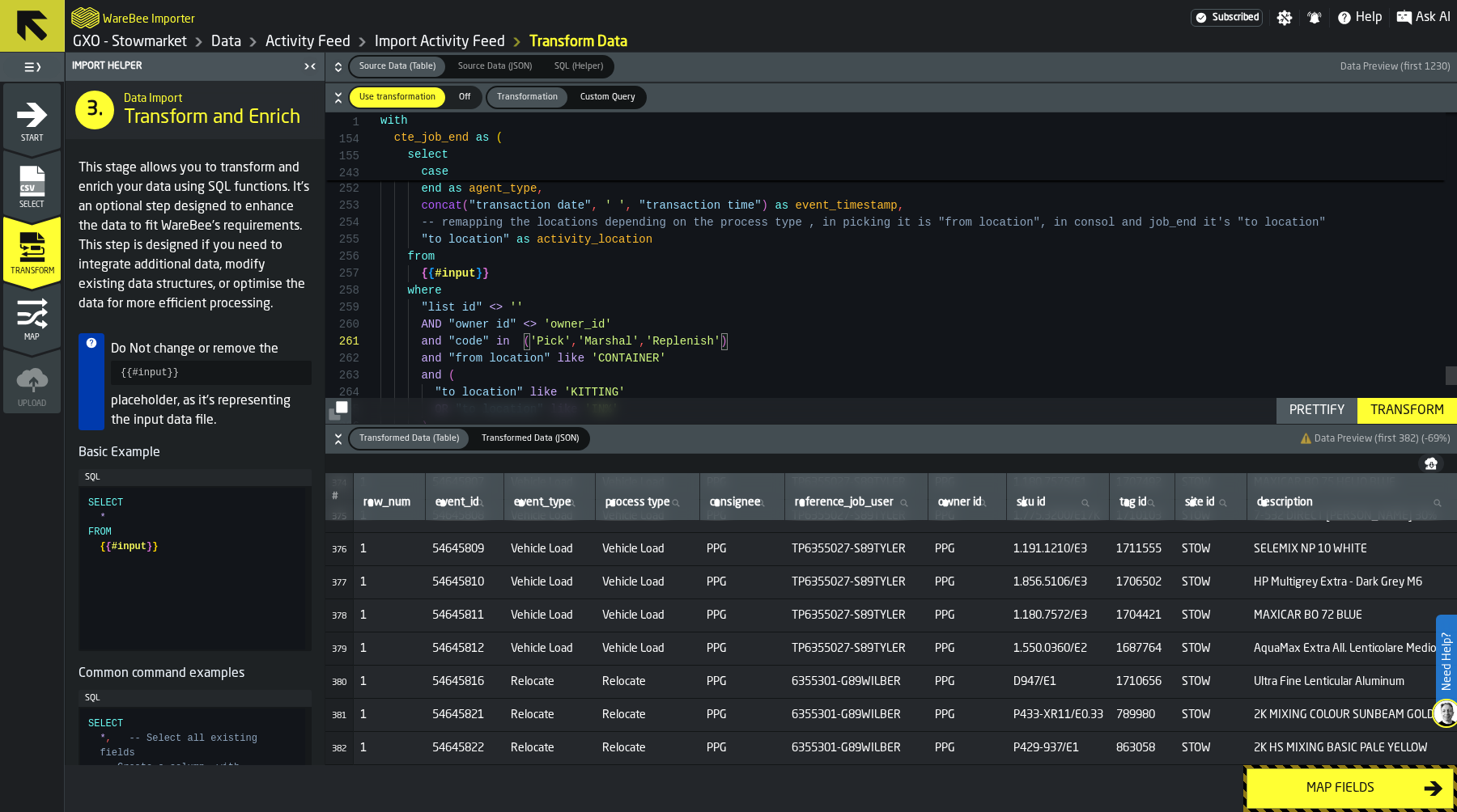
click at [1395, 410] on div "Transform" at bounding box center [1407, 411] width 87 height 20
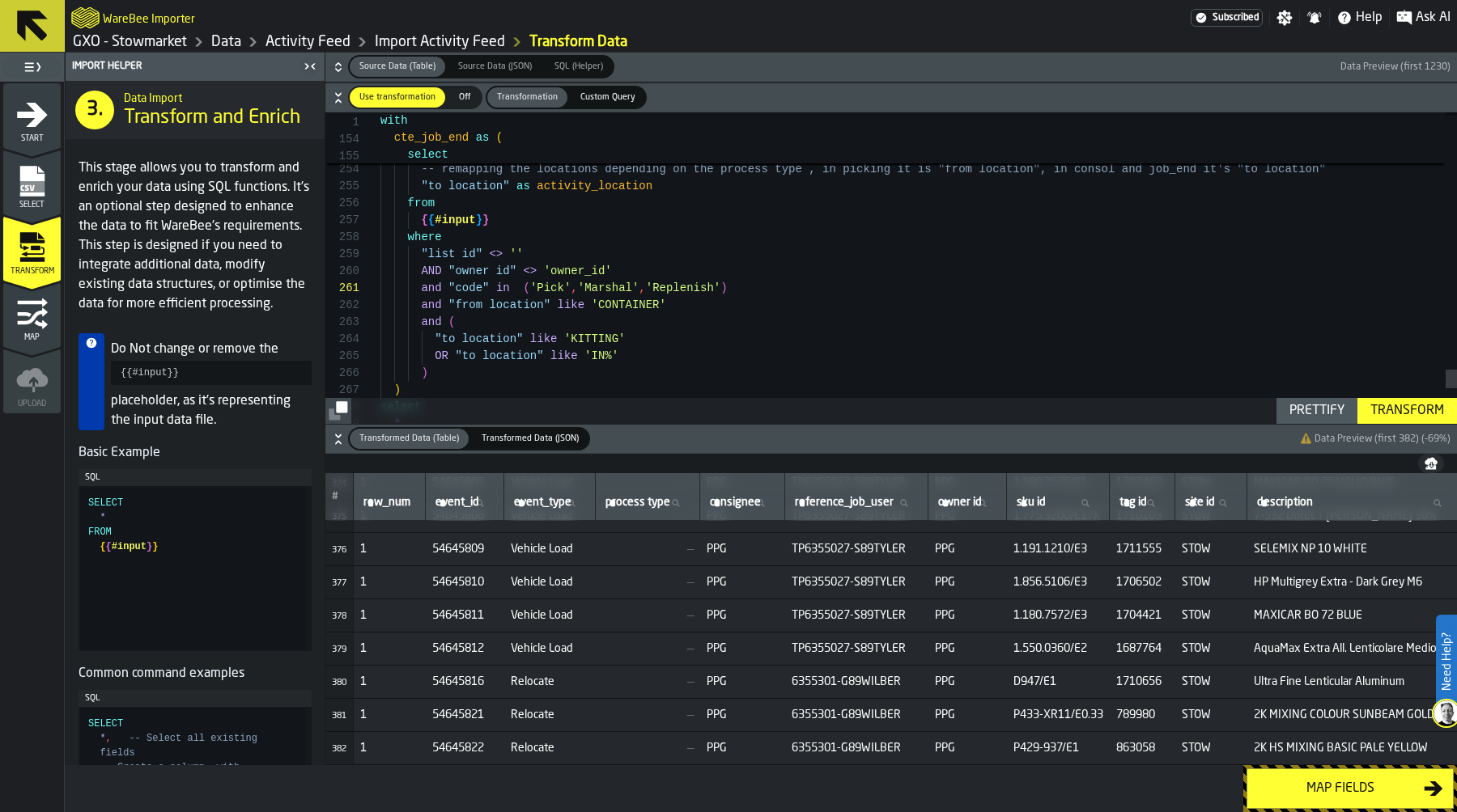
scroll to position [136, 0]
drag, startPoint x: 415, startPoint y: 256, endPoint x: 761, endPoint y: 289, distance: 347.6
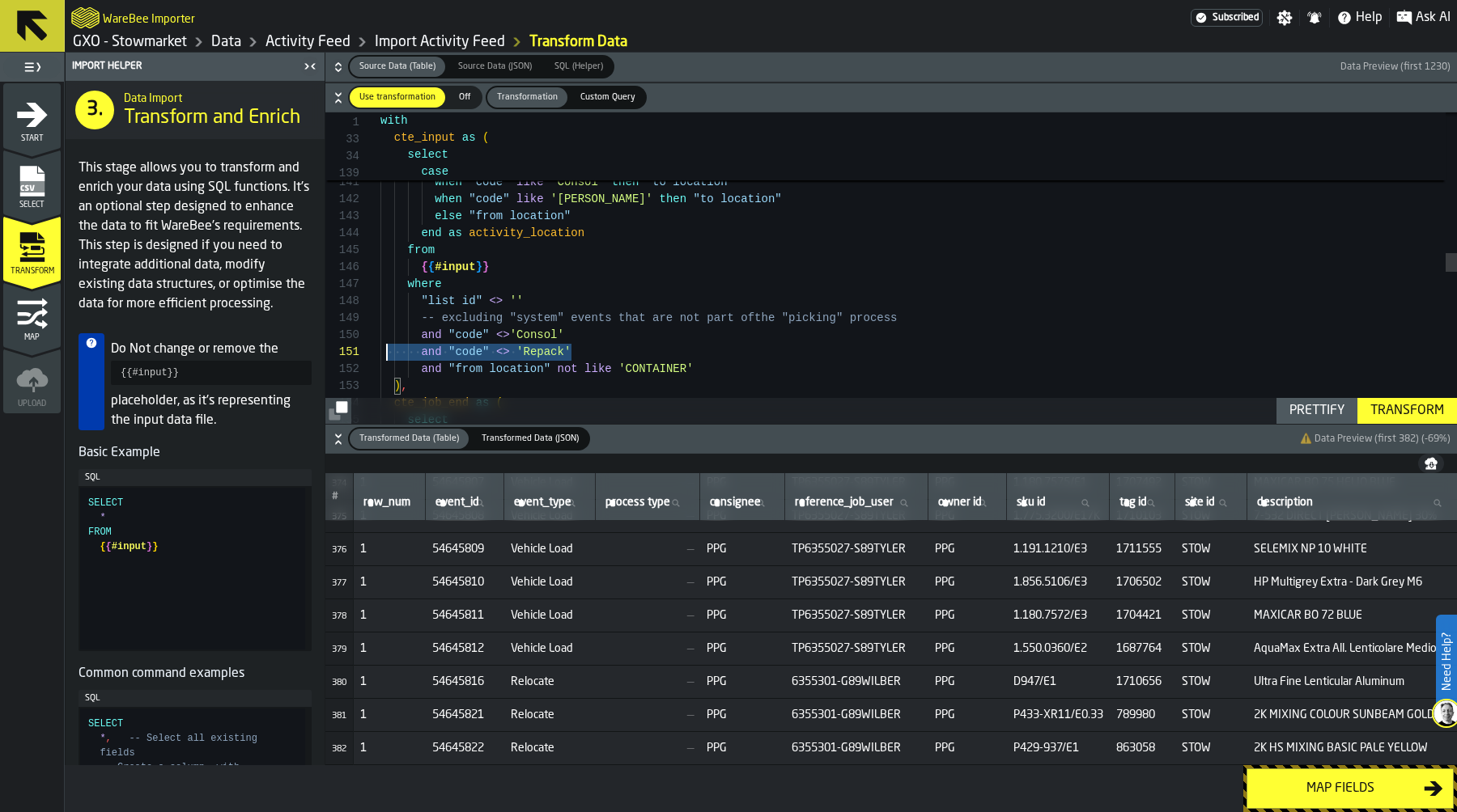
scroll to position [153, 0]
drag, startPoint x: 593, startPoint y: 350, endPoint x: 353, endPoint y: 333, distance: 240.6
click at [380, 333] on div "select cte_job_end as ( ) , and "from location" not like 'CONTAINER' and "code"…" at bounding box center [918, 365] width 1077 height 5167
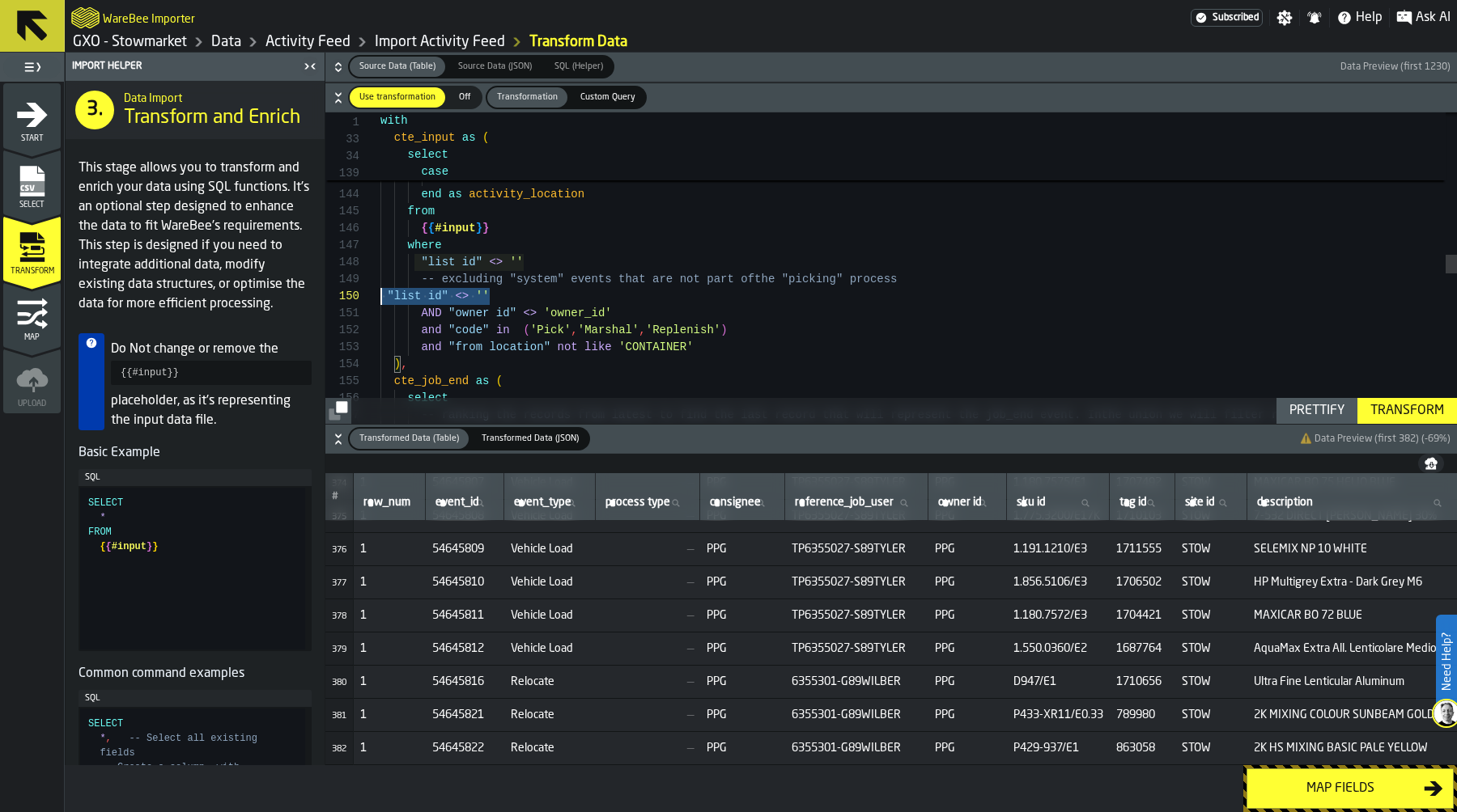
drag, startPoint x: 530, startPoint y: 294, endPoint x: 329, endPoint y: 294, distance: 201.0
click at [380, 294] on div "cte_job_end as ( ) , and "from location" not like 'CONTAINER' AND "owner id" <>…" at bounding box center [918, 335] width 1077 height 5184
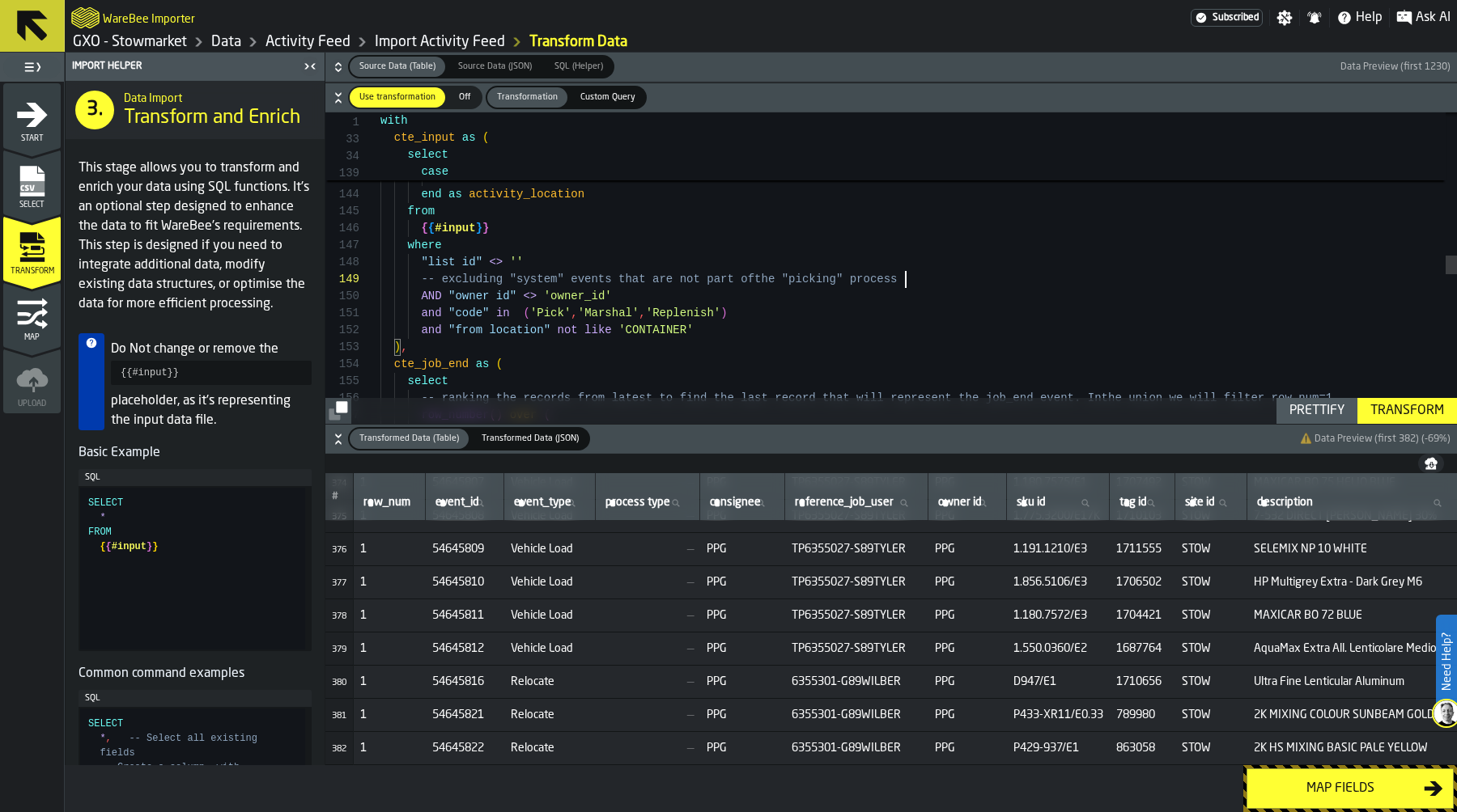
click at [1413, 412] on div "Transform" at bounding box center [1407, 411] width 87 height 20
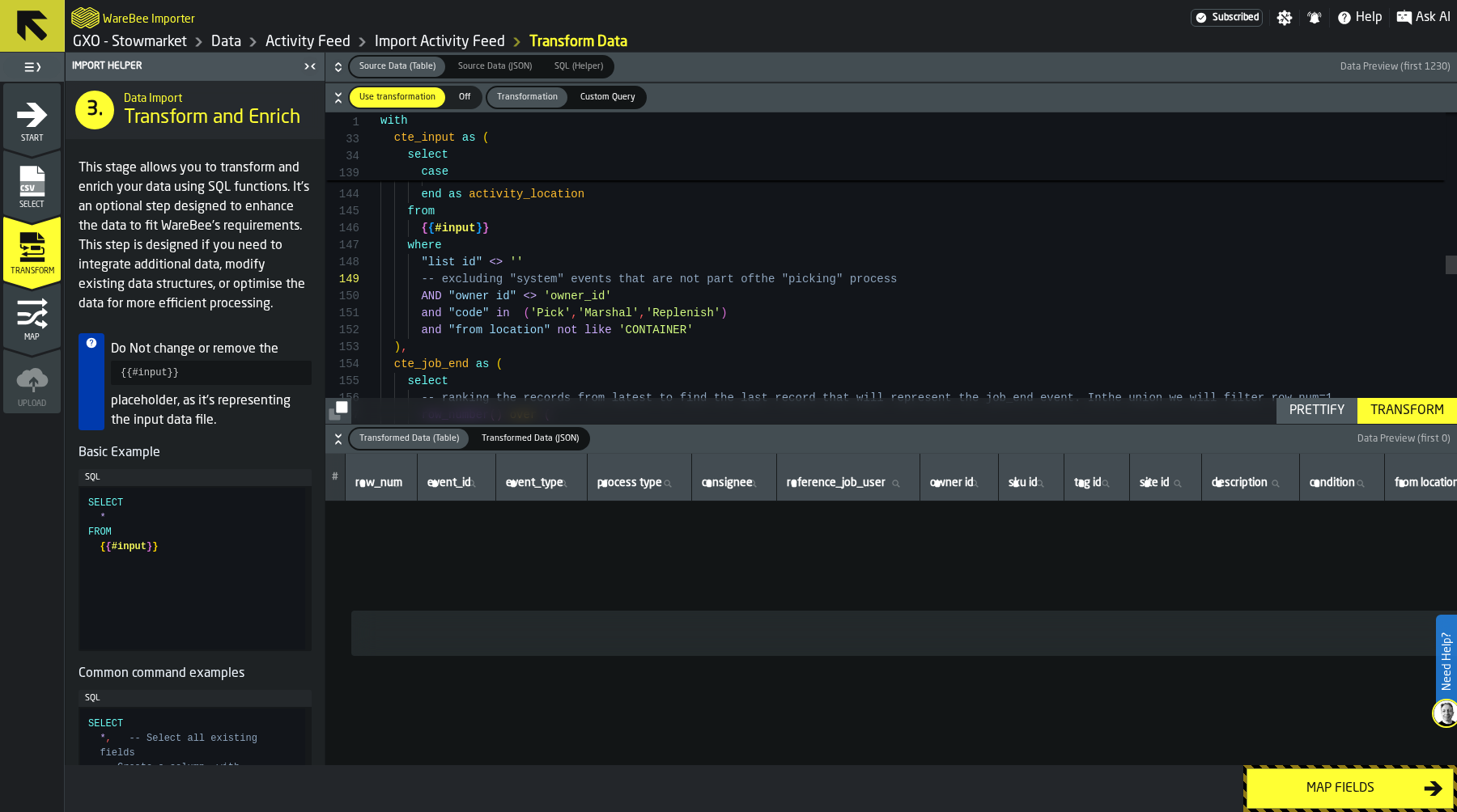
scroll to position [0, 0]
click at [745, 307] on div "cte_job_end as ( ) , and "from location" not like 'CONTAINER' AND "owner id" <>…" at bounding box center [918, 326] width 1077 height 5167
type textarea "**********"
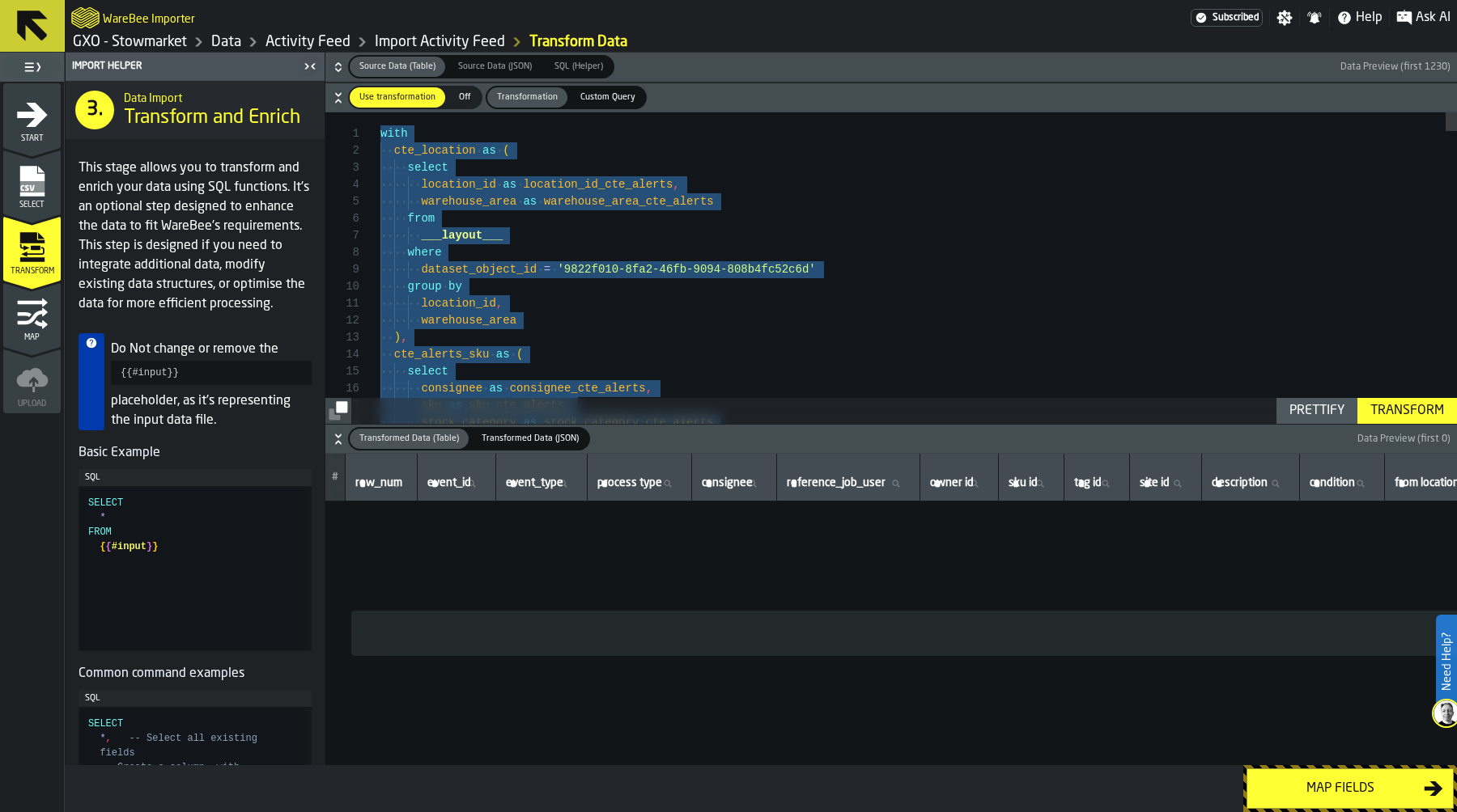
click at [224, 36] on link "Data" at bounding box center [226, 42] width 30 height 18
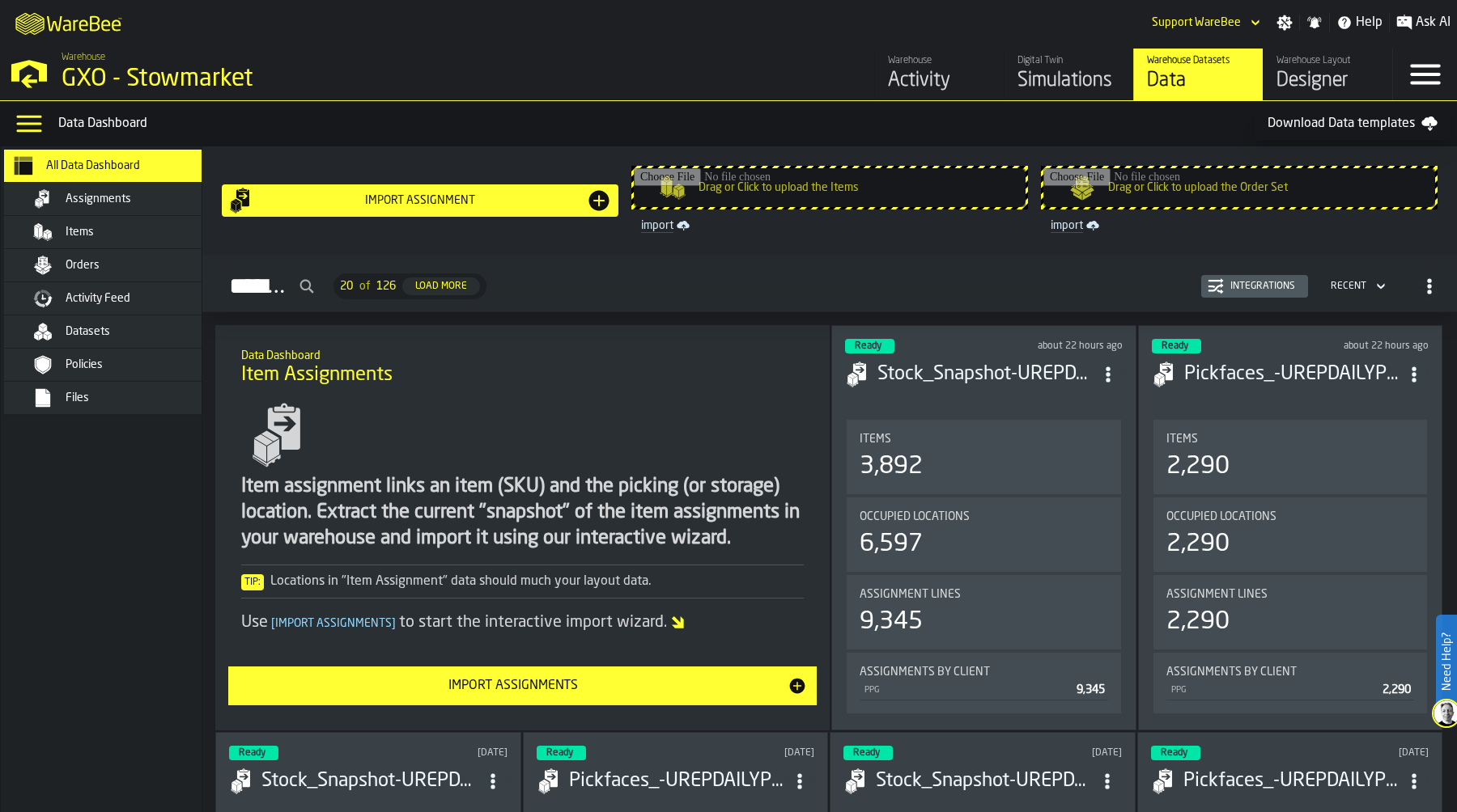
click at [88, 299] on span "Activity Feed" at bounding box center [98, 298] width 65 height 13
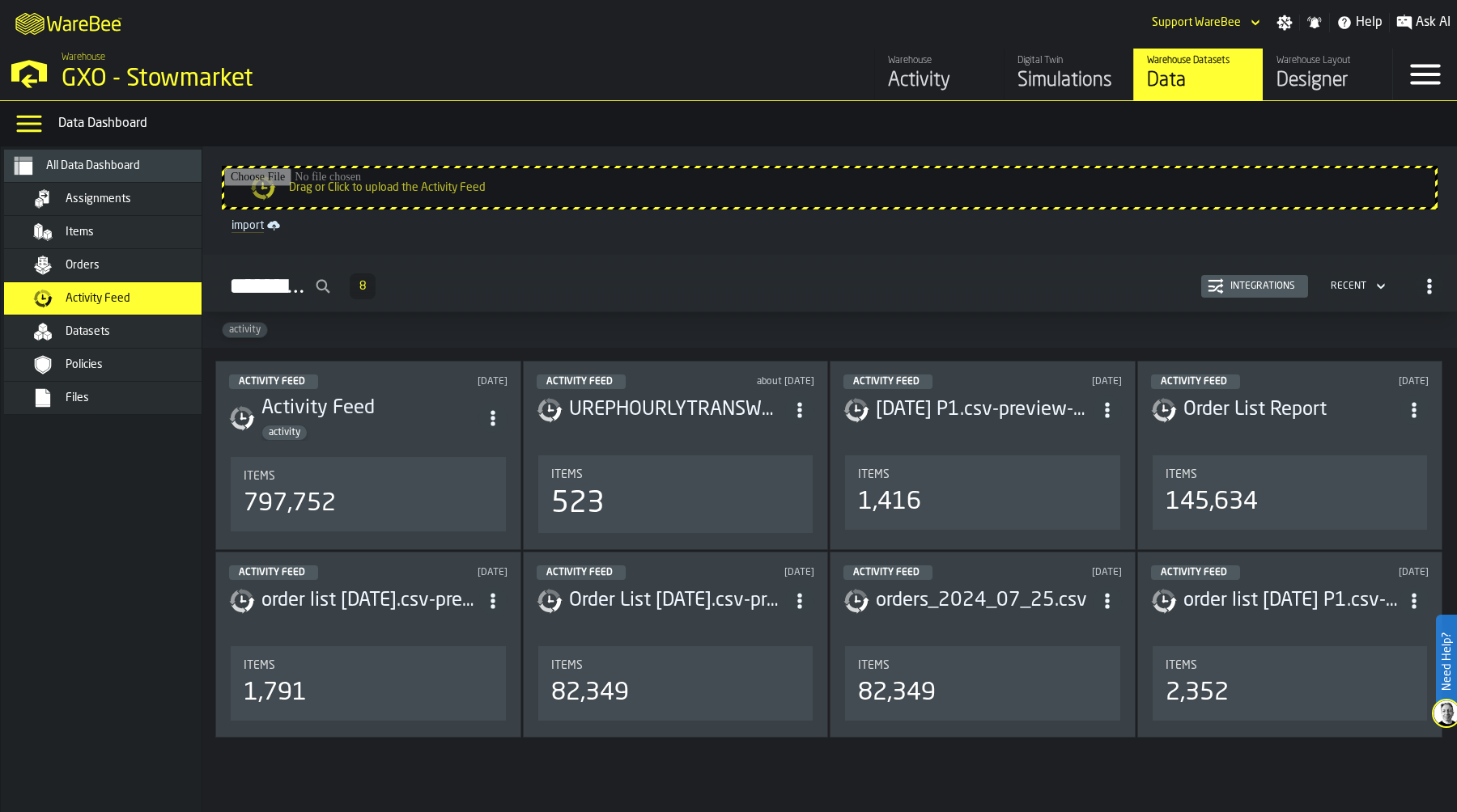
click at [1273, 286] on div "Integrations" at bounding box center [1262, 286] width 78 height 12
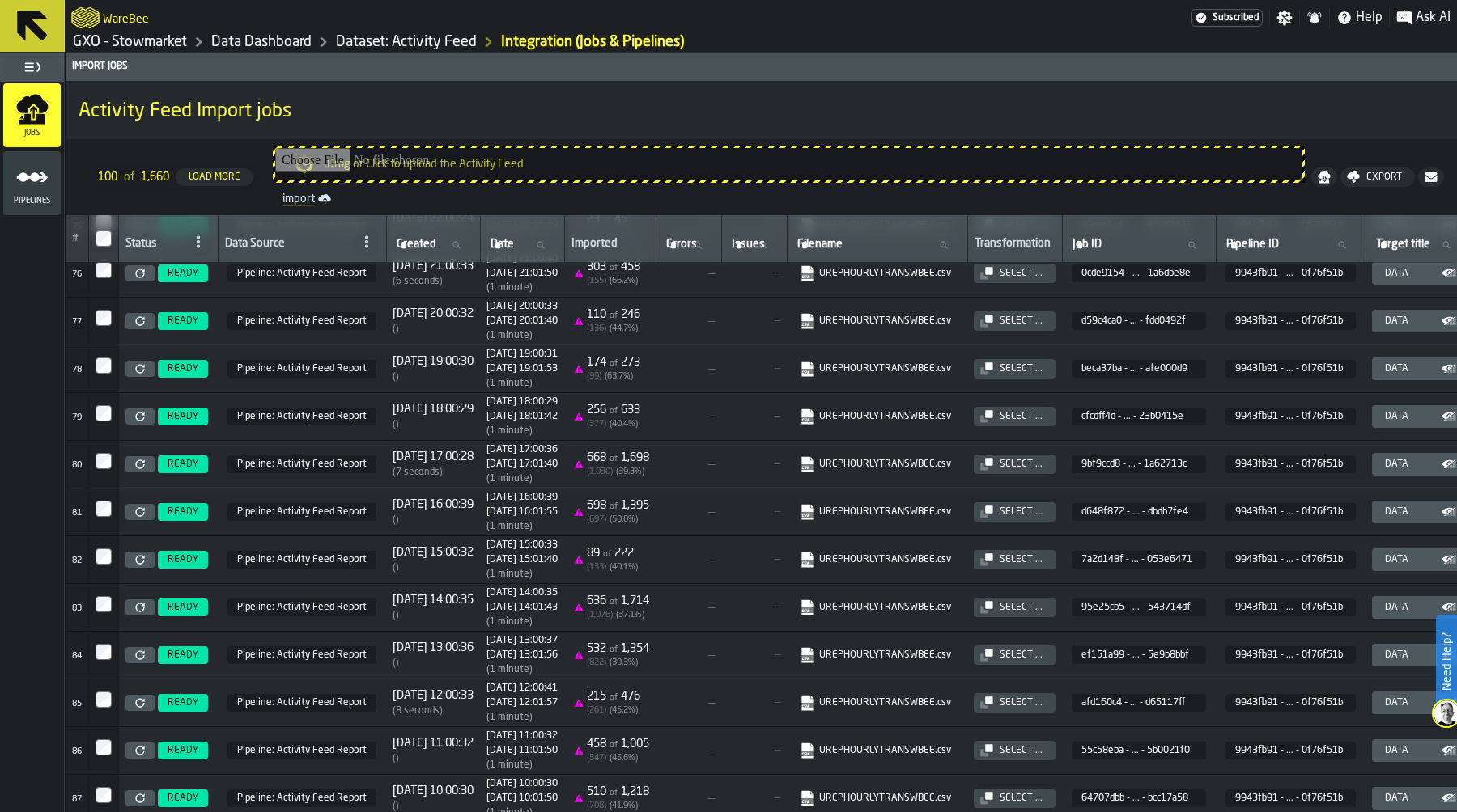
scroll to position [3658, 0]
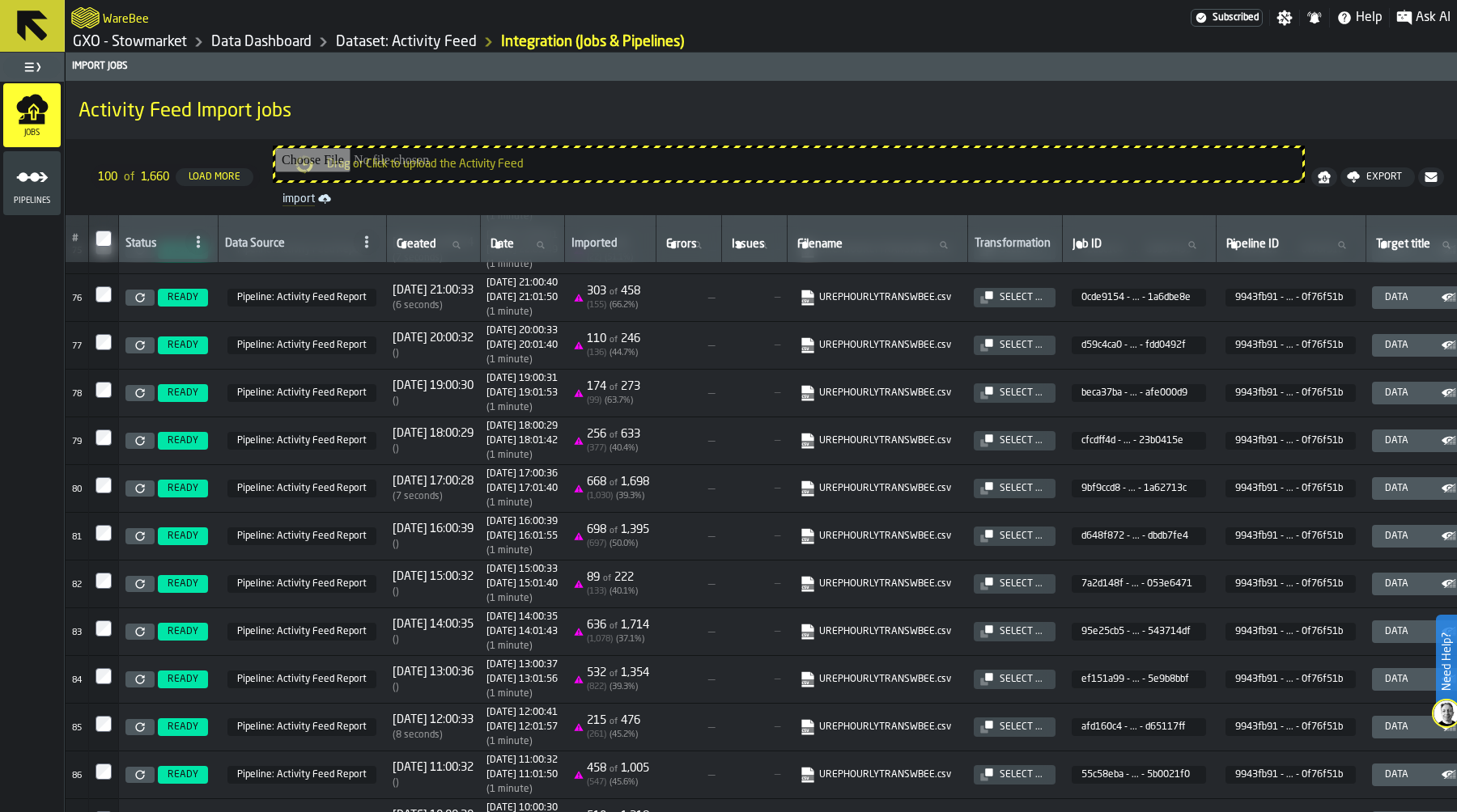
click at [142, 494] on icon at bounding box center [140, 488] width 10 height 10
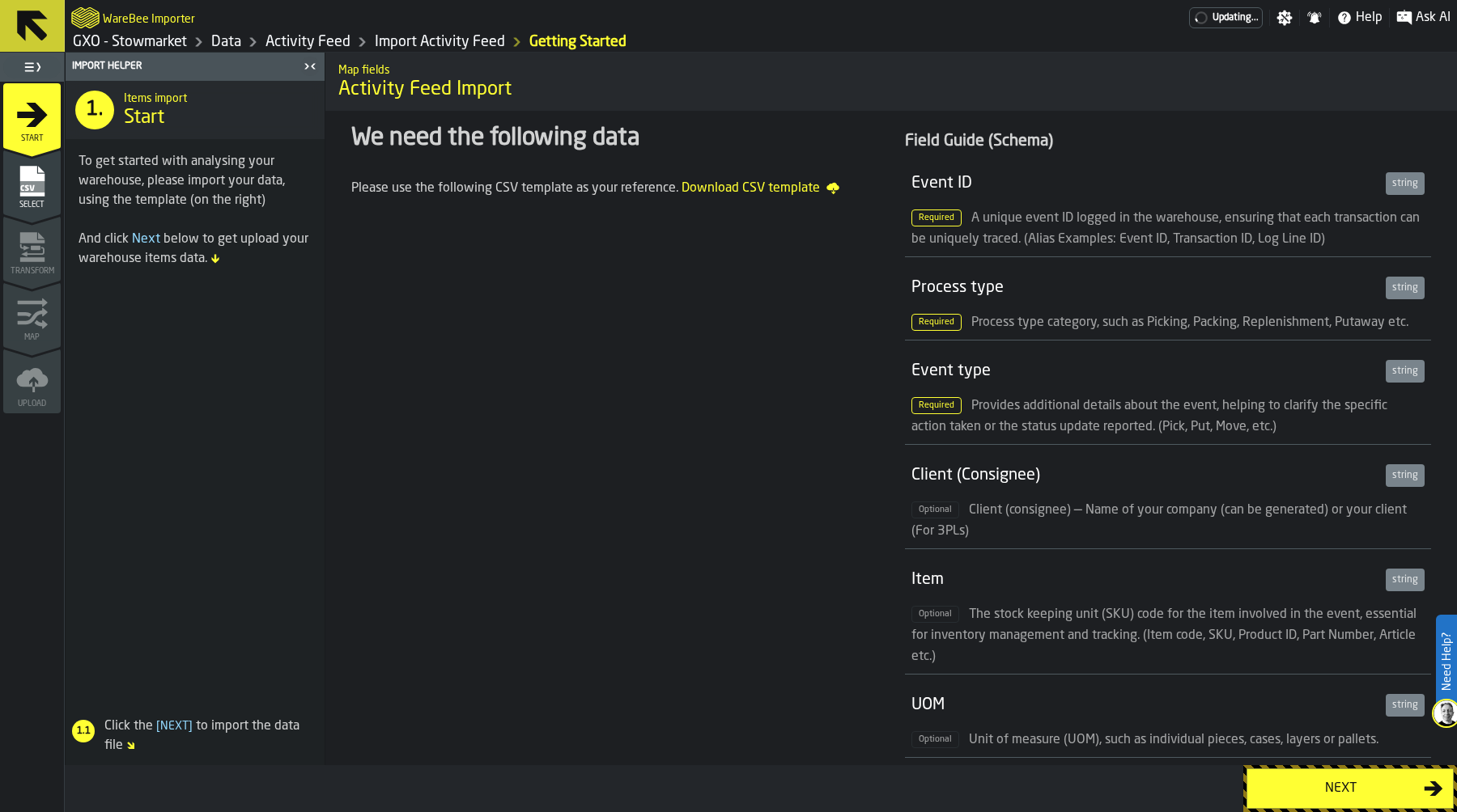
click at [1349, 782] on div "Next" at bounding box center [1340, 789] width 167 height 20
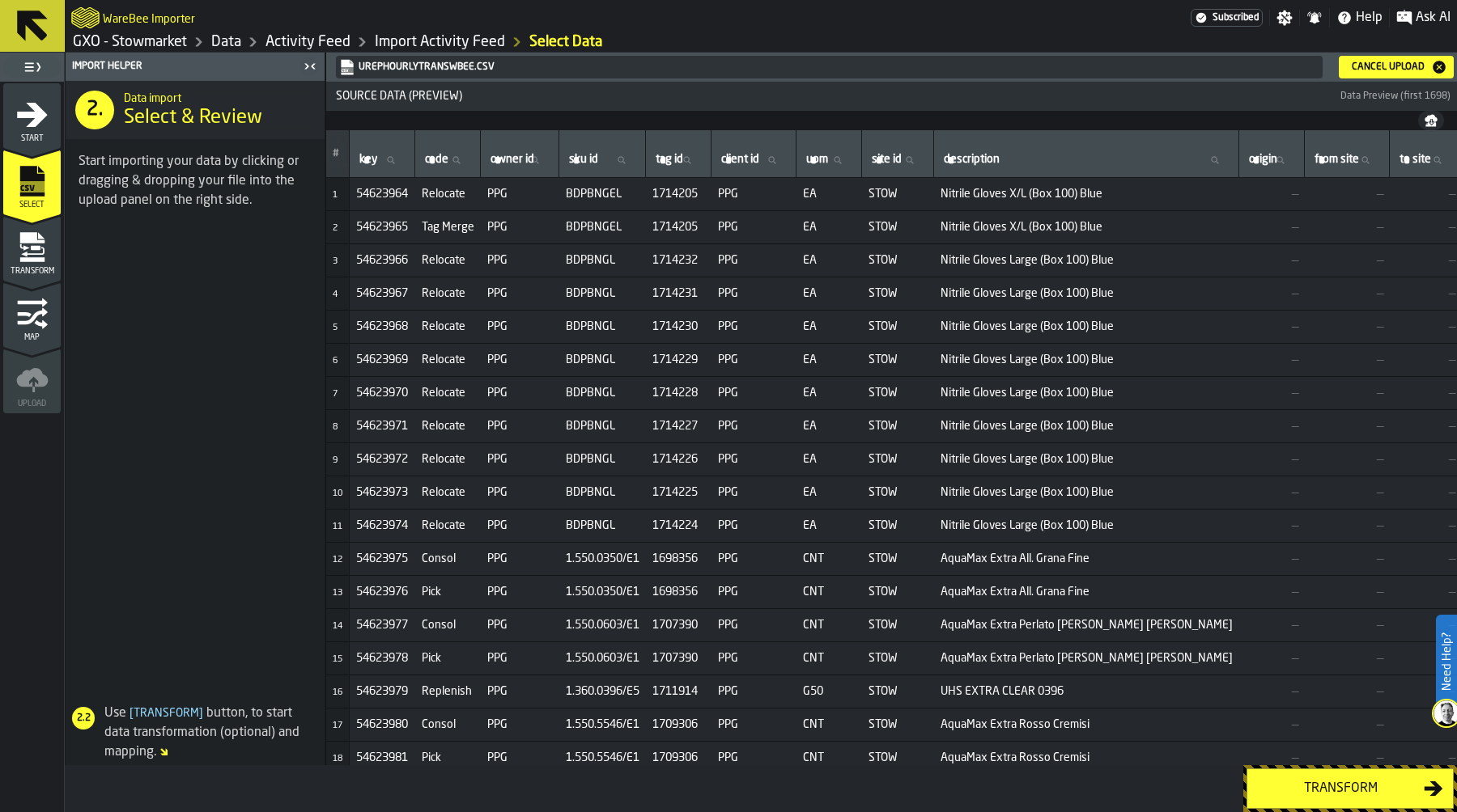
click at [1337, 782] on div "Transform" at bounding box center [1340, 789] width 167 height 20
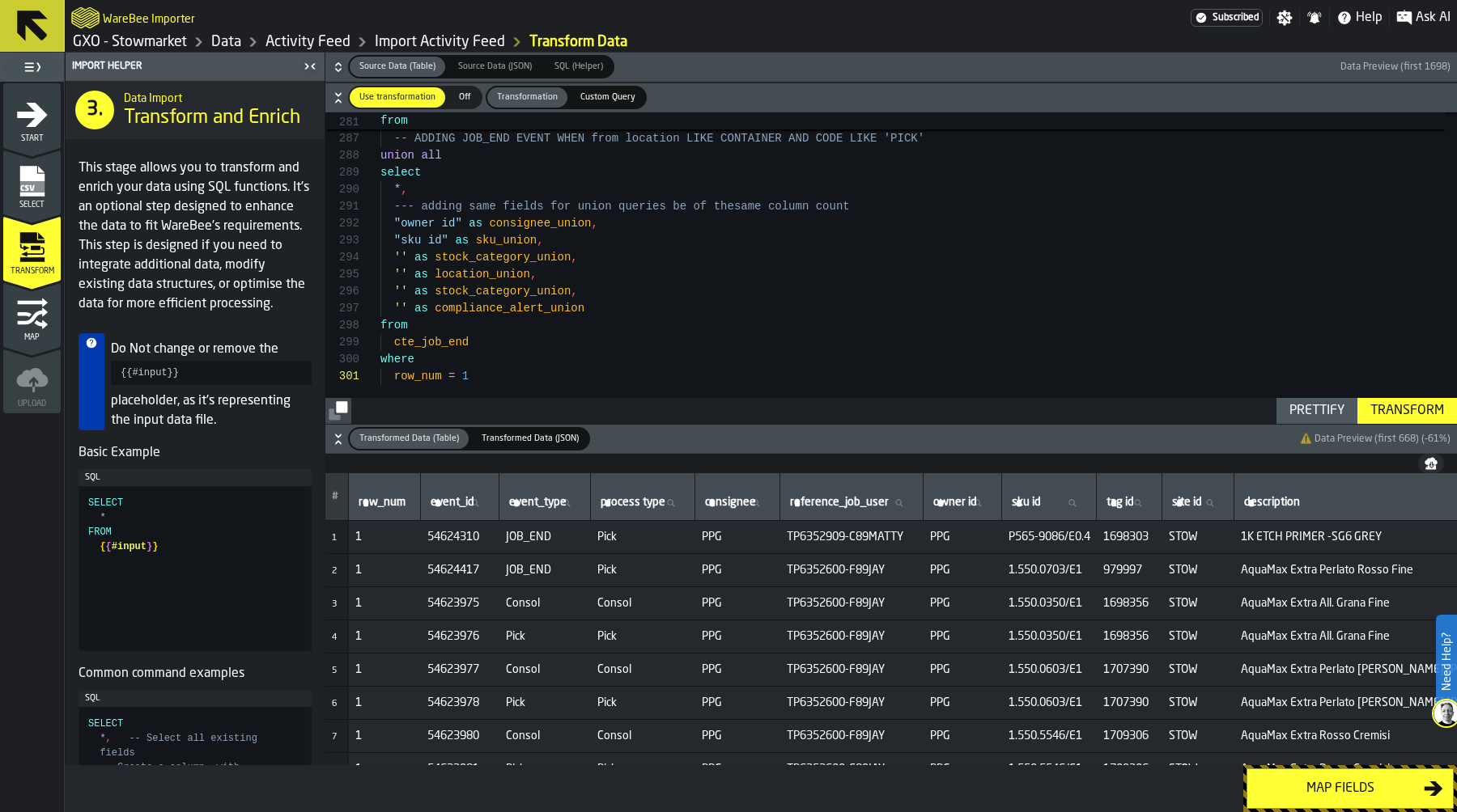
click at [1388, 407] on div "Transform" at bounding box center [1407, 411] width 87 height 20
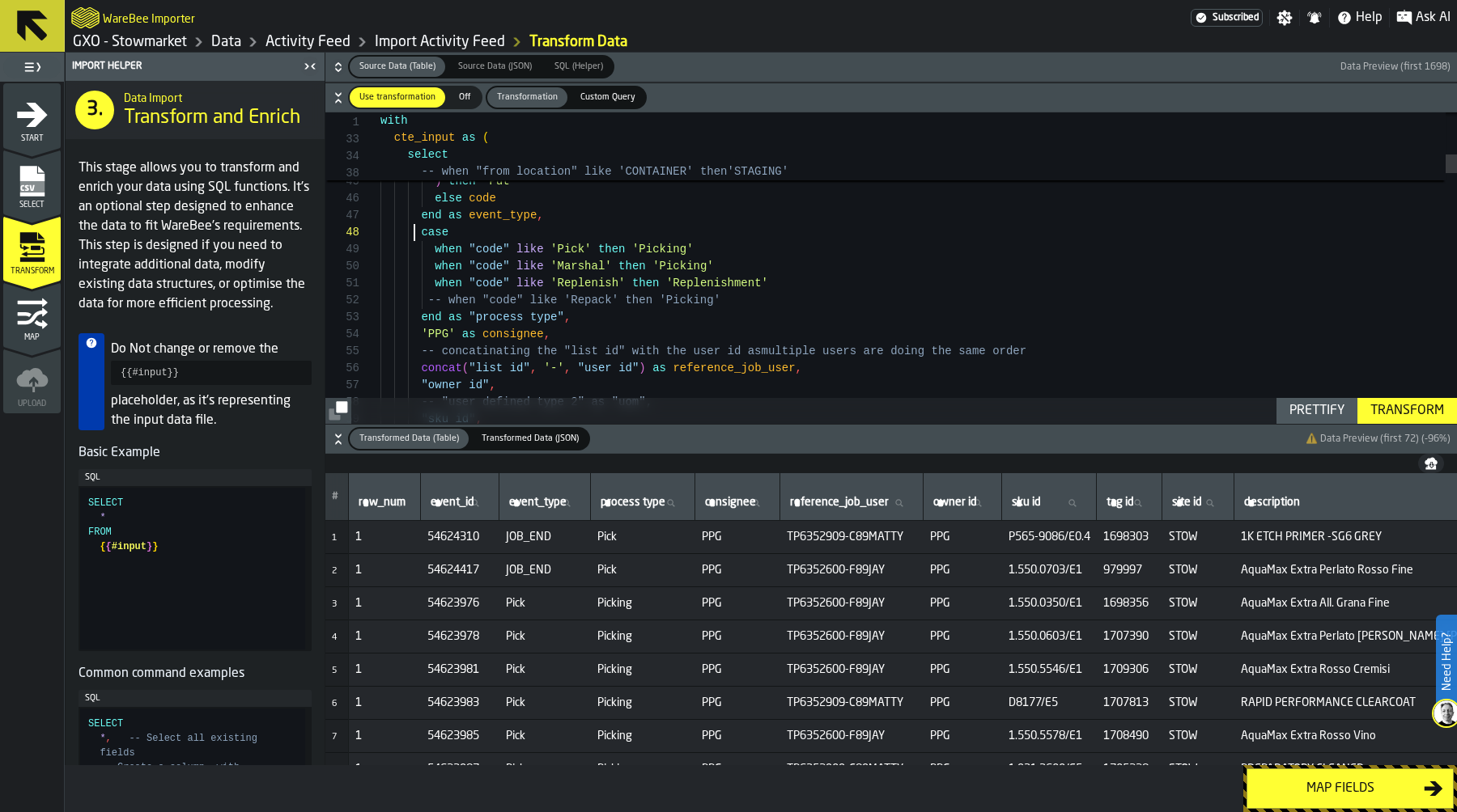
scroll to position [119, 0]
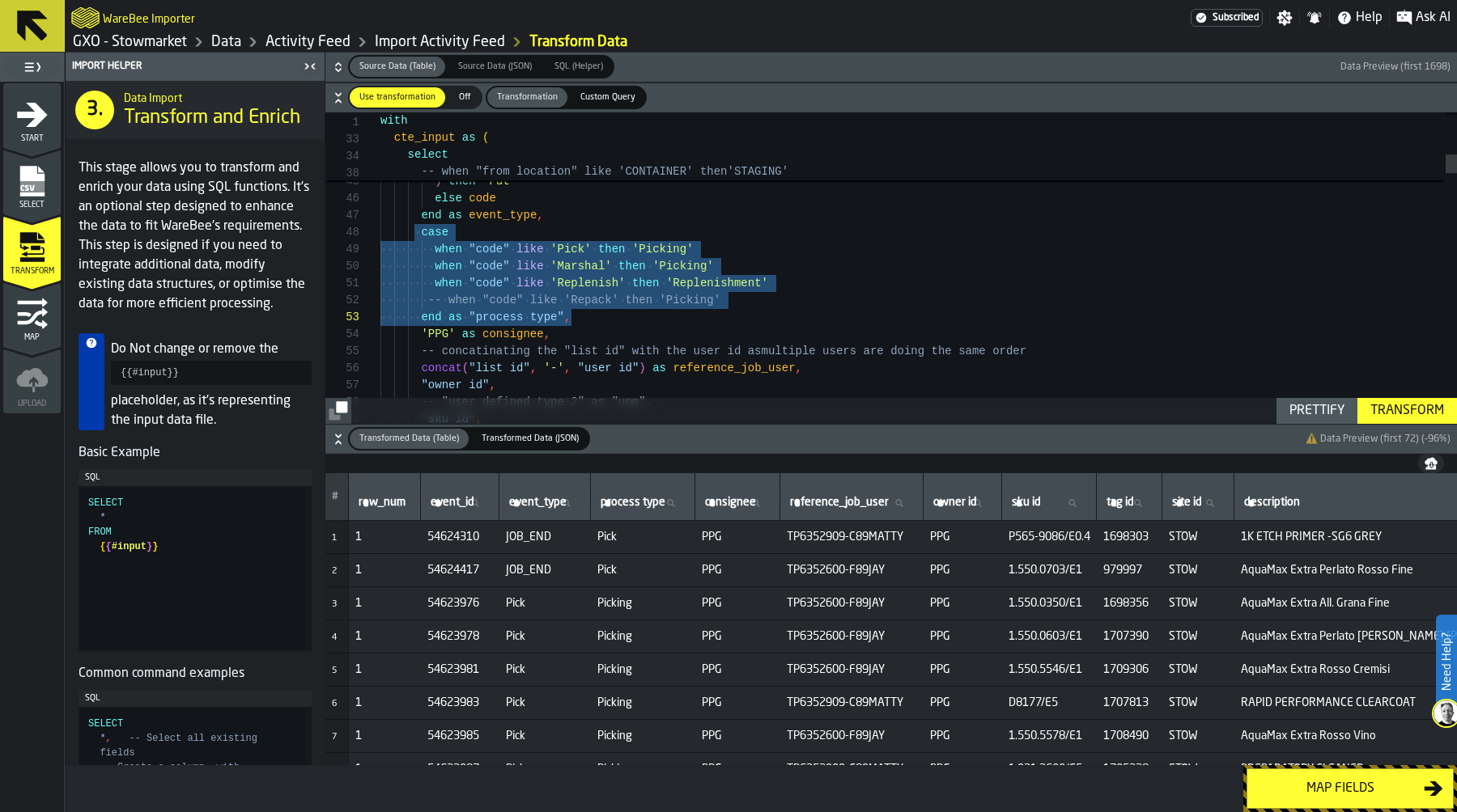
drag, startPoint x: 414, startPoint y: 237, endPoint x: 585, endPoint y: 312, distance: 186.7
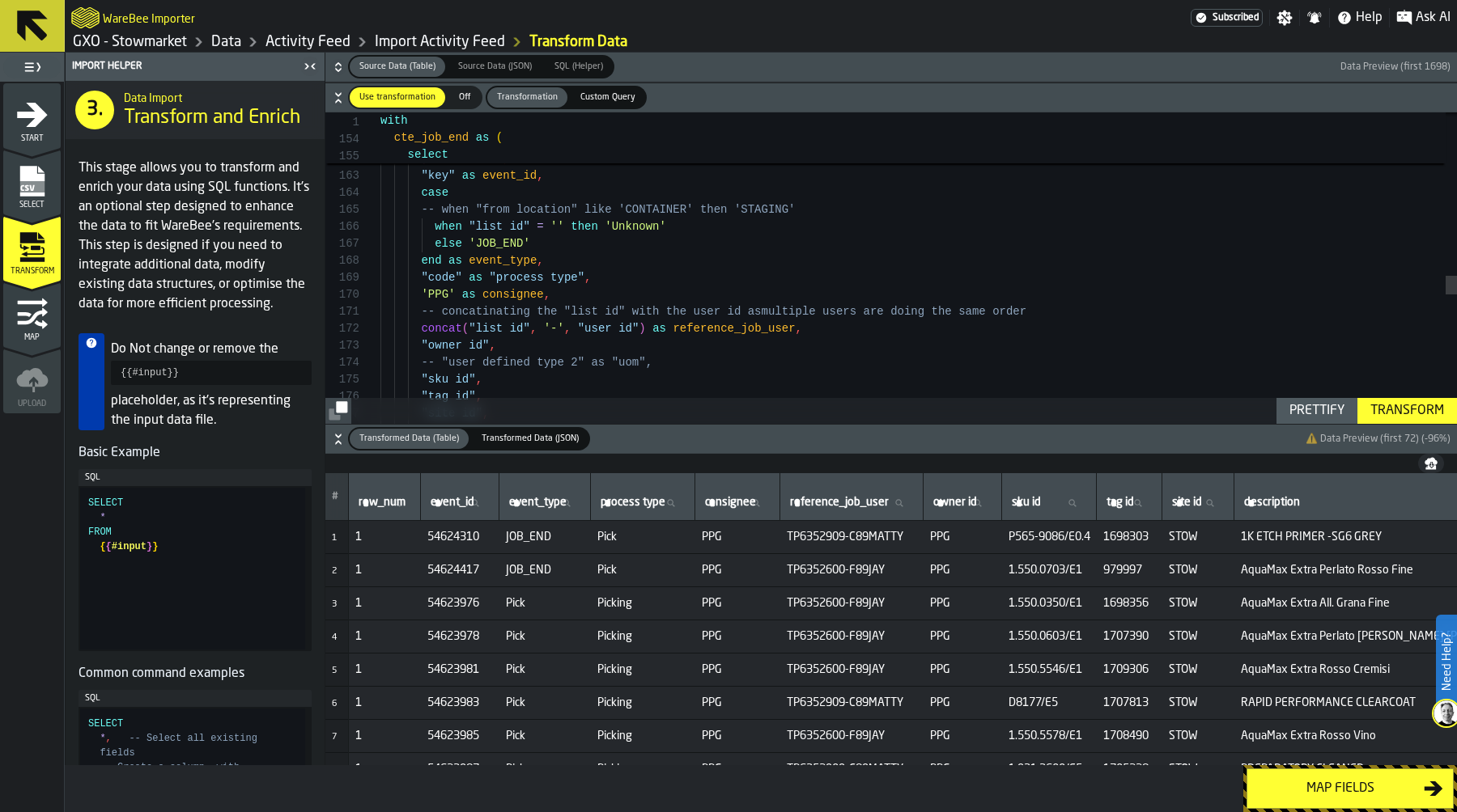
scroll to position [85, 0]
drag, startPoint x: 426, startPoint y: 225, endPoint x: 718, endPoint y: 223, distance: 292.0
drag, startPoint x: 819, startPoint y: 206, endPoint x: 305, endPoint y: 208, distance: 514.0
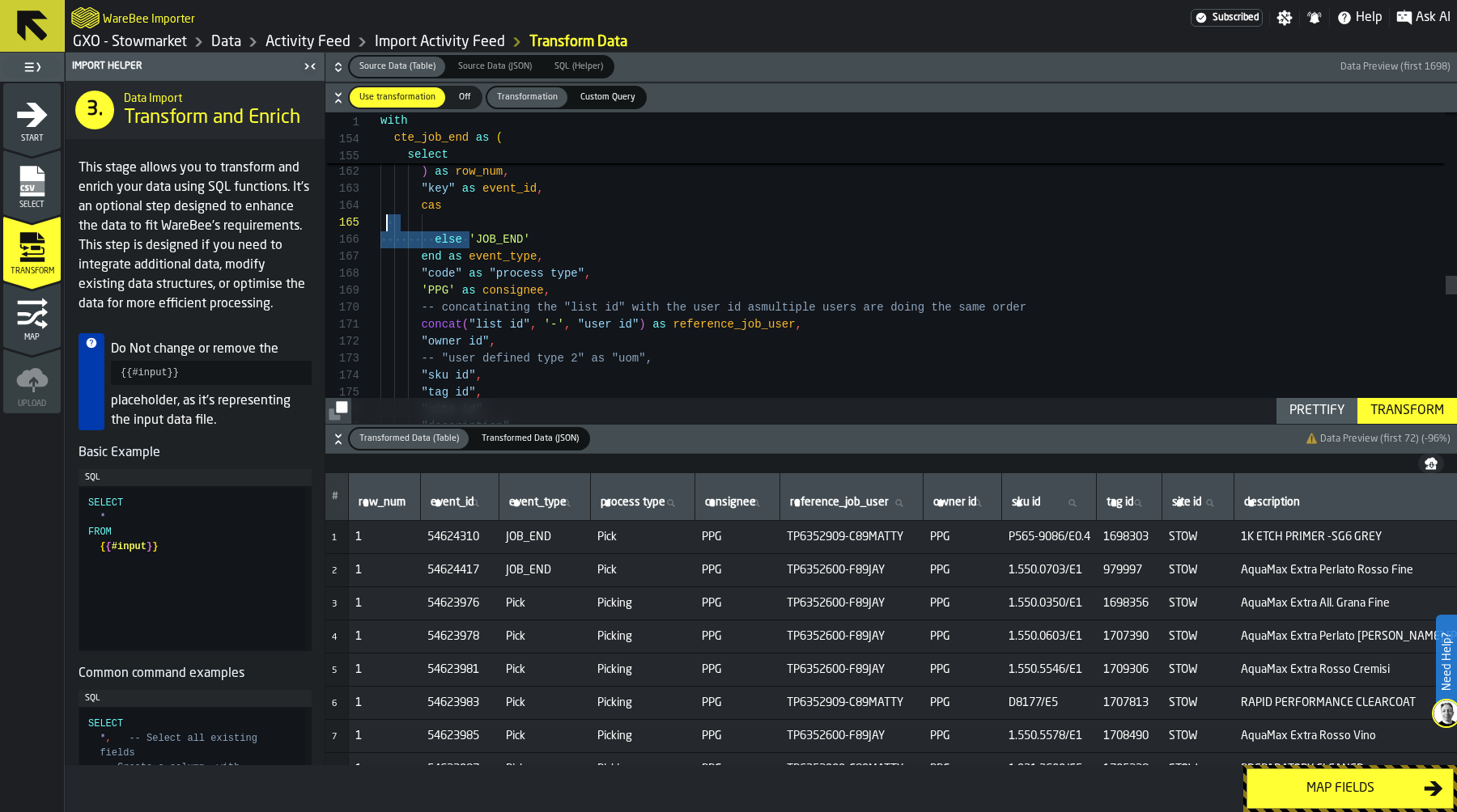
scroll to position [51, 0]
drag, startPoint x: 470, startPoint y: 242, endPoint x: 382, endPoint y: 212, distance: 93.0
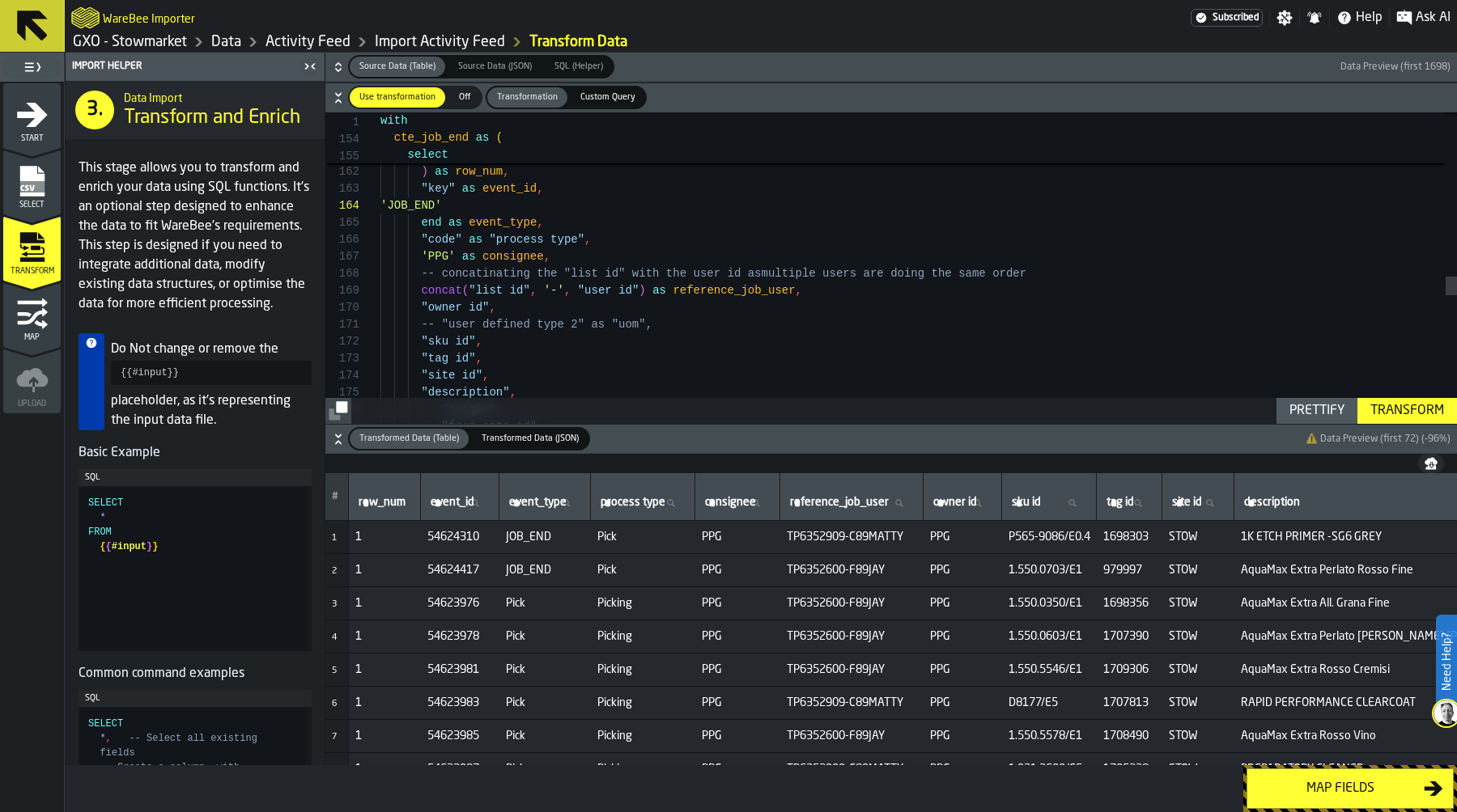
drag, startPoint x: 440, startPoint y: 221, endPoint x: 402, endPoint y: 220, distance: 38.0
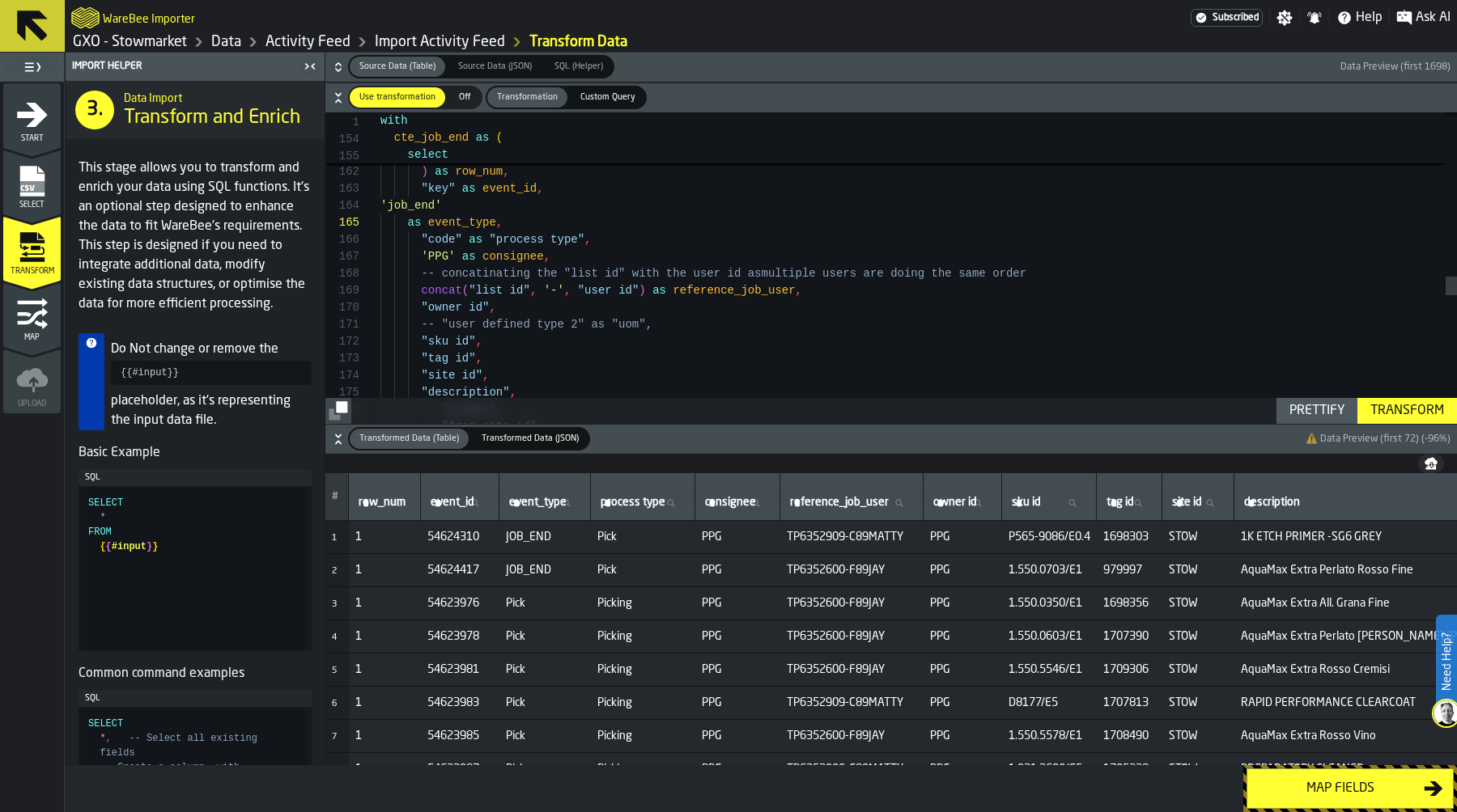
click at [1298, 404] on div "Prettify" at bounding box center [1317, 411] width 68 height 20
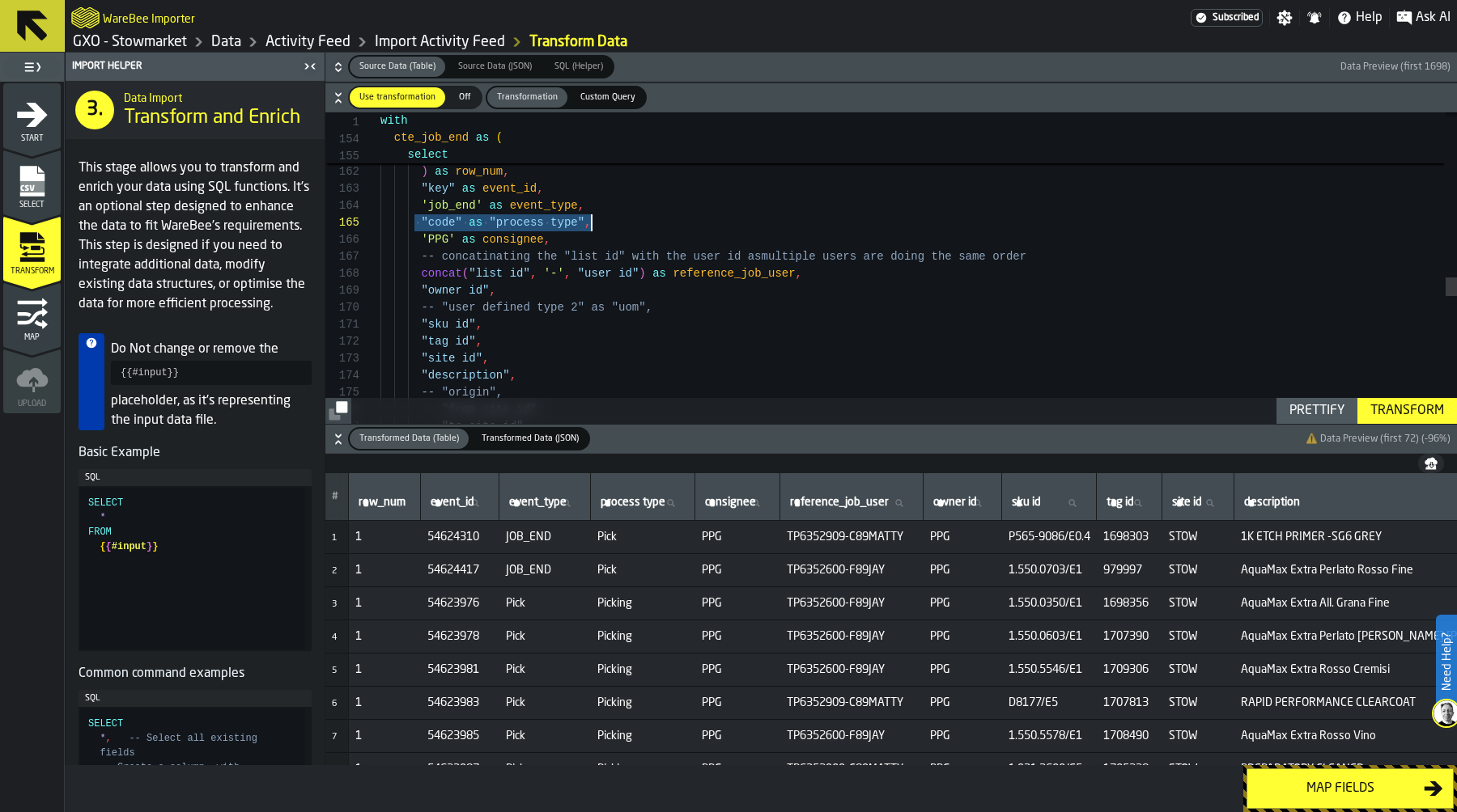
drag, startPoint x: 414, startPoint y: 223, endPoint x: 617, endPoint y: 223, distance: 203.0
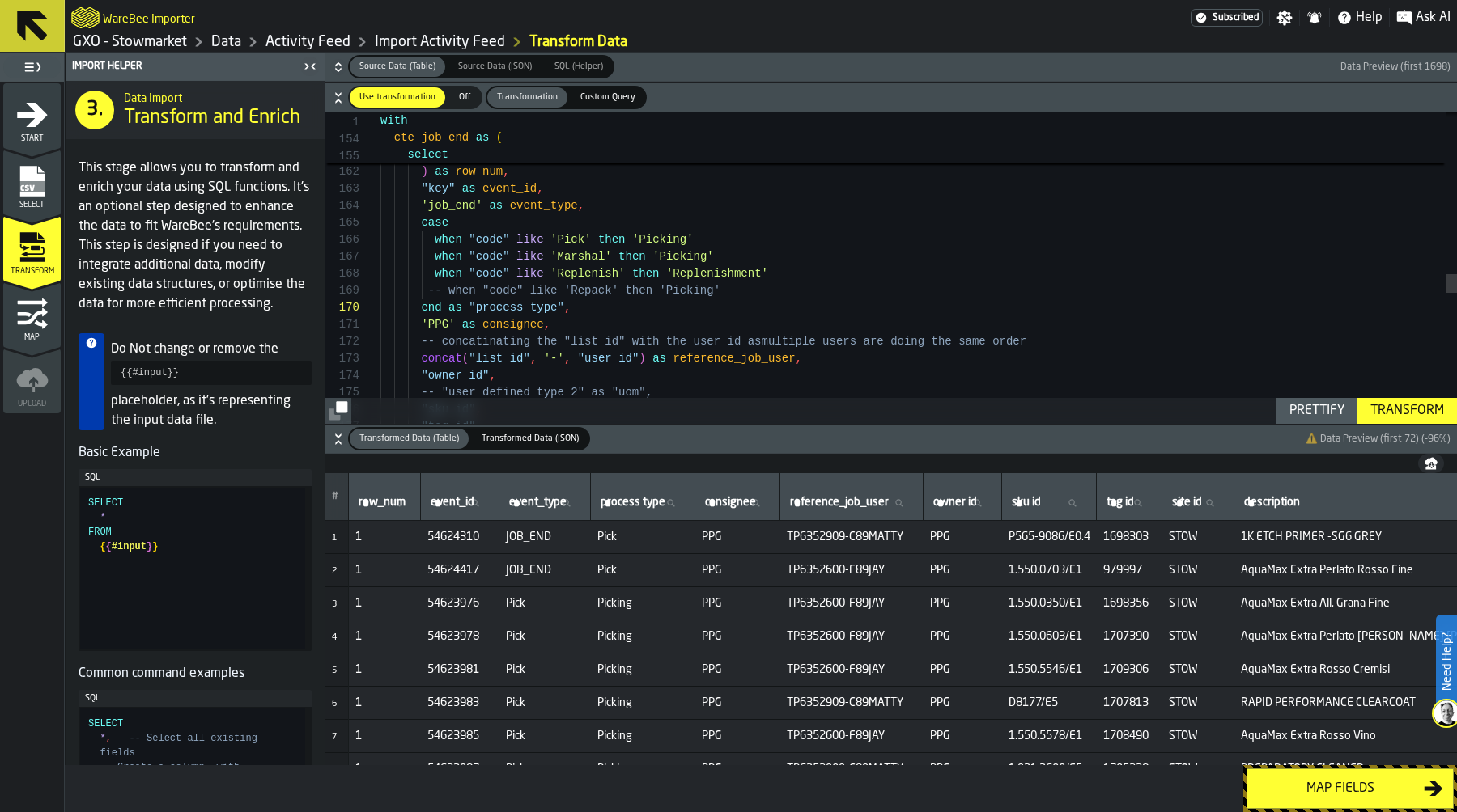
click at [1326, 412] on div "Prettify" at bounding box center [1317, 411] width 68 height 20
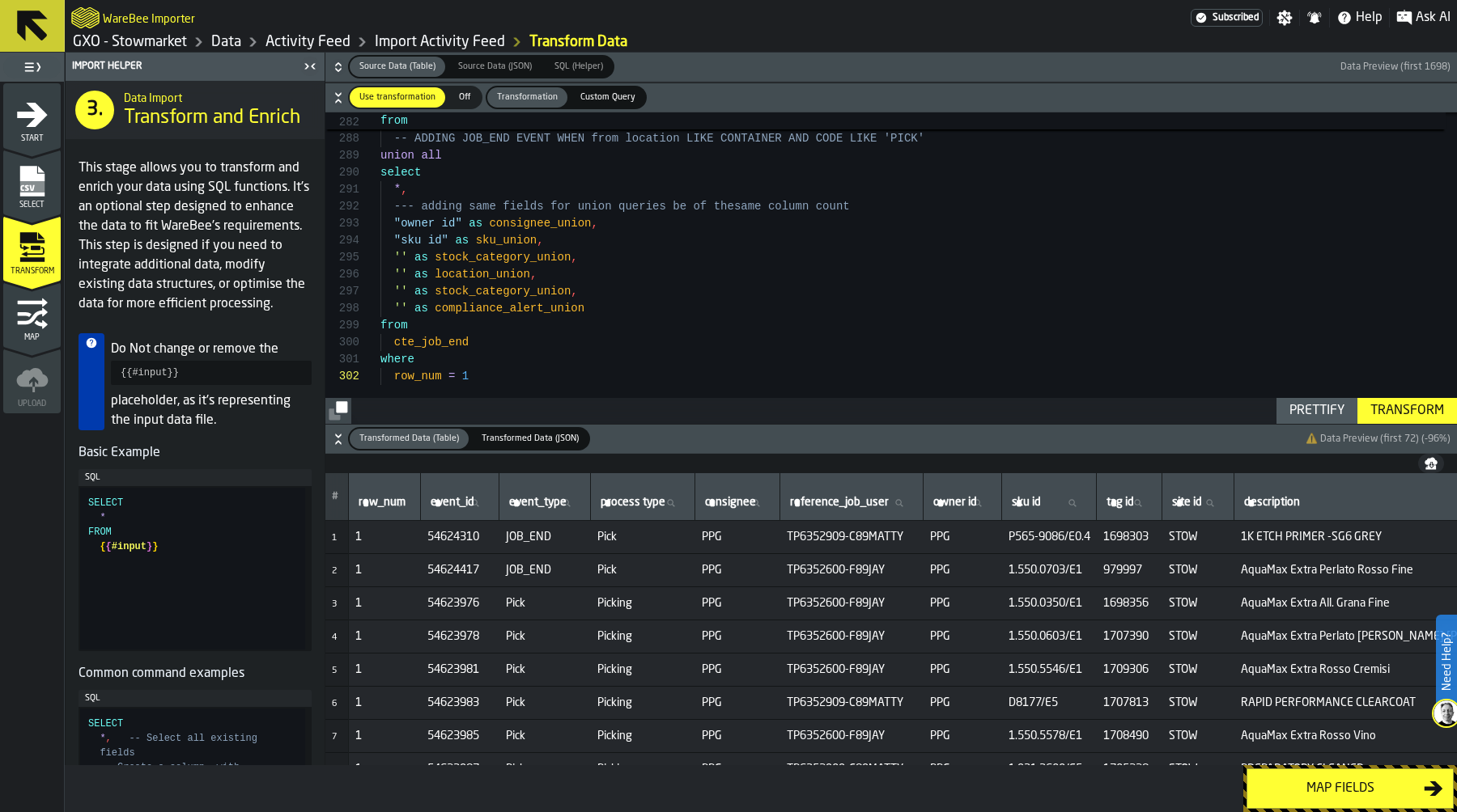
click at [1422, 402] on div "Transform" at bounding box center [1407, 411] width 87 height 20
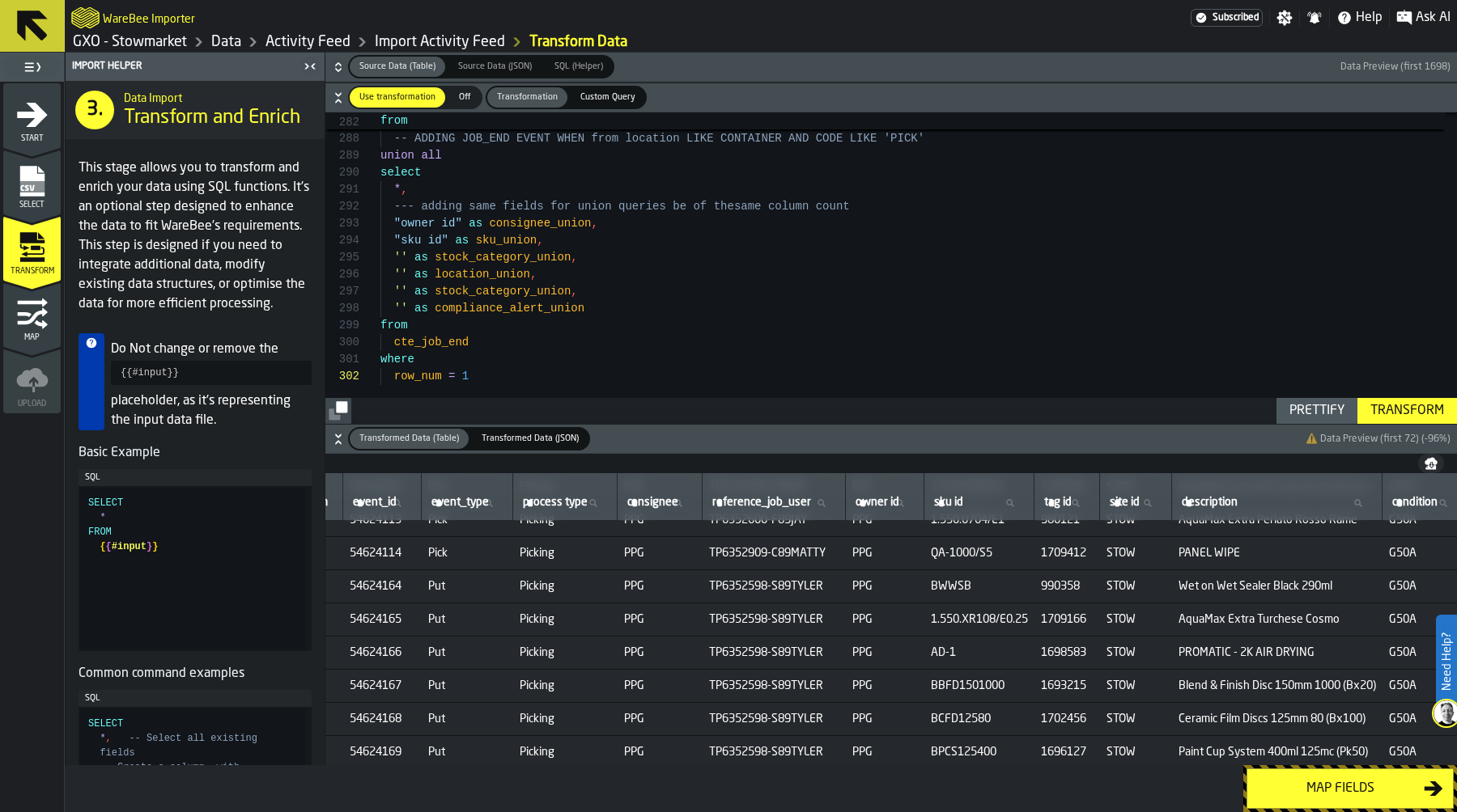
scroll to position [448, 0]
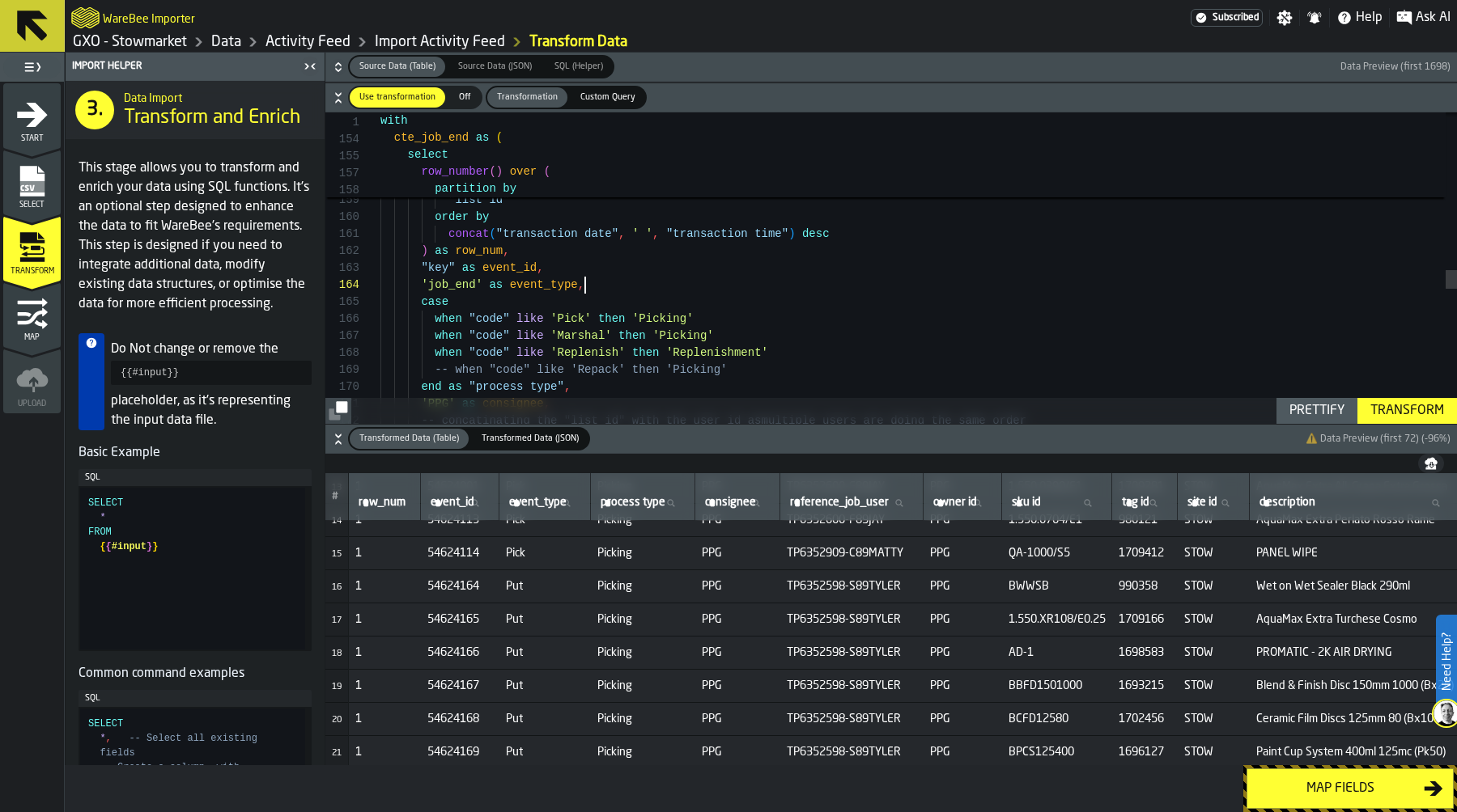
click at [625, 284] on div "-- concatinating the "list id" with the user id as multiple users are doing the…" at bounding box center [918, 86] width 1077 height 5184
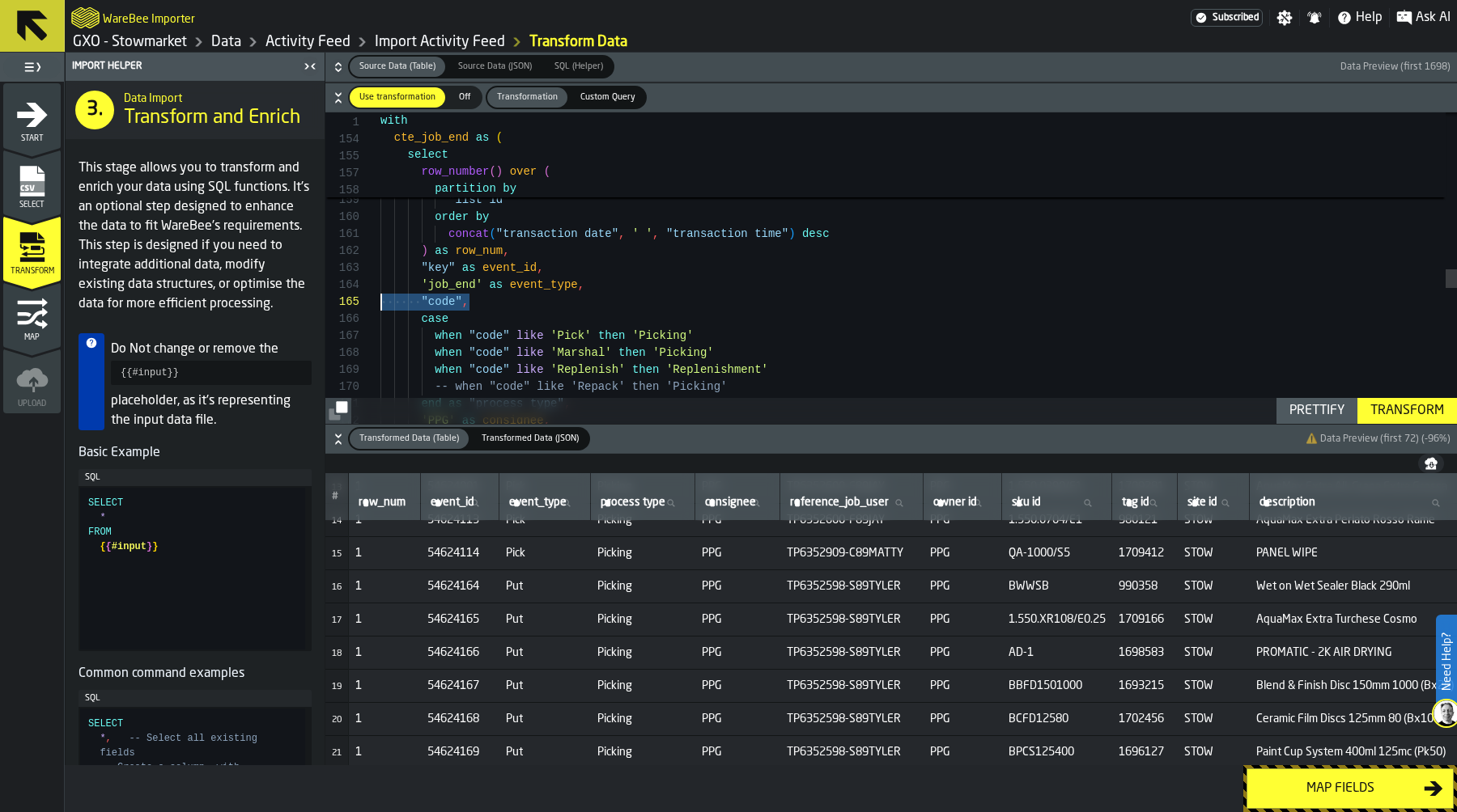
drag, startPoint x: 483, startPoint y: 303, endPoint x: 308, endPoint y: 302, distance: 175.0
click at [380, 303] on div "'PPG' as consignee , end as "process type" , -- when "code" like 'Repack' then …" at bounding box center [918, 94] width 1077 height 5200
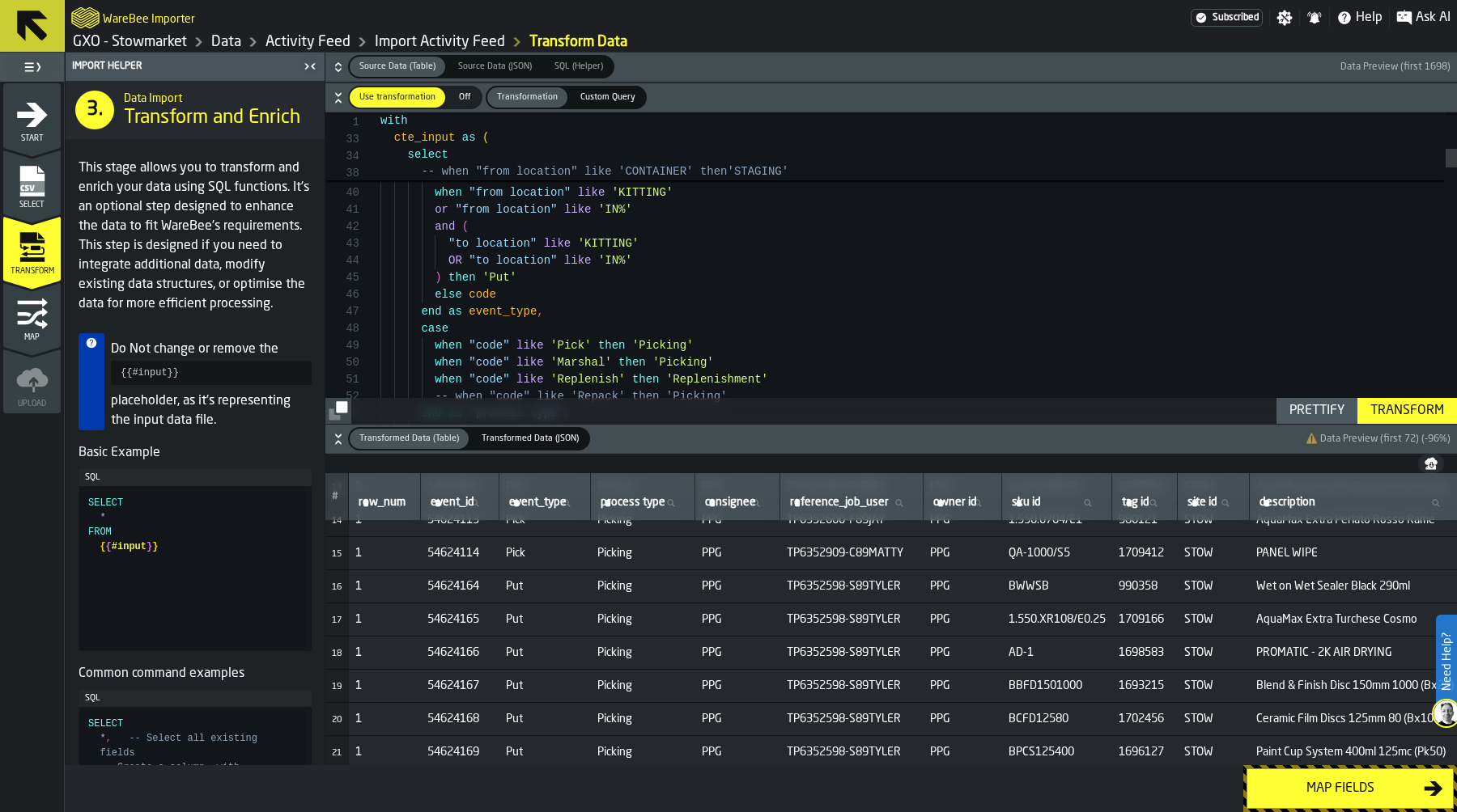
click at [1318, 410] on div "Prettify" at bounding box center [1317, 411] width 68 height 20
type textarea "**********"
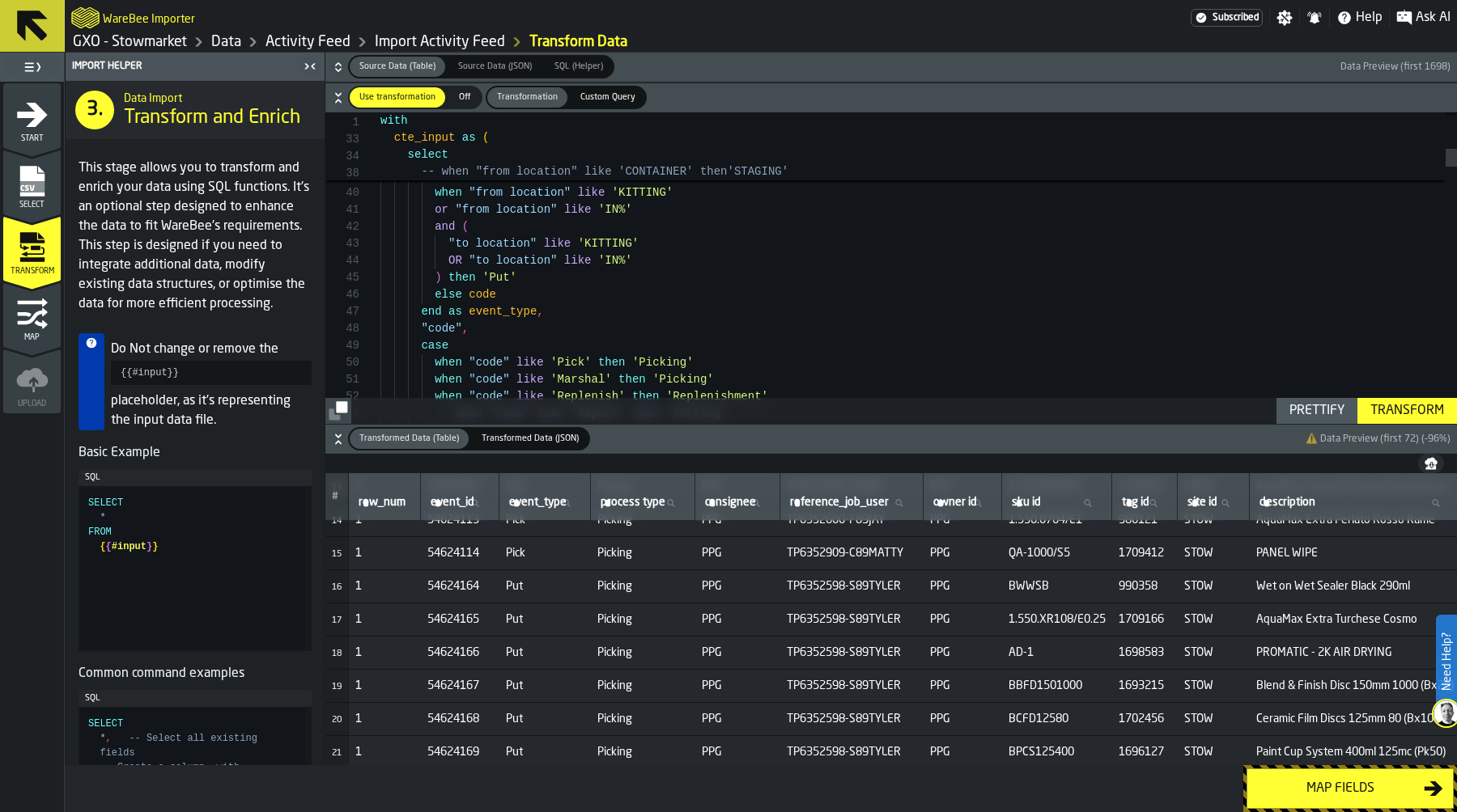
click at [1422, 408] on div "Transform" at bounding box center [1407, 411] width 87 height 20
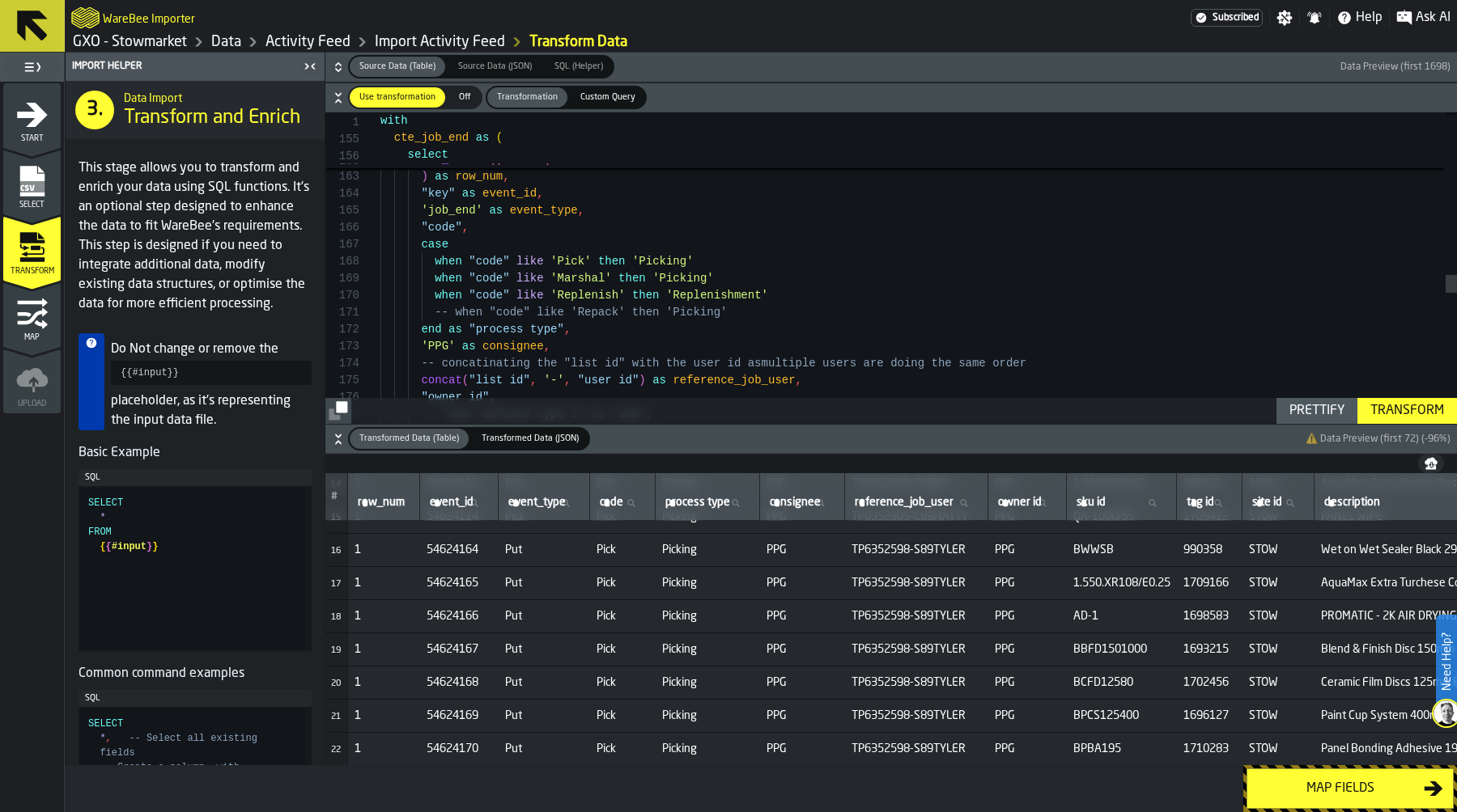
scroll to position [485, 14]
